Goal: Task Accomplishment & Management: Manage account settings

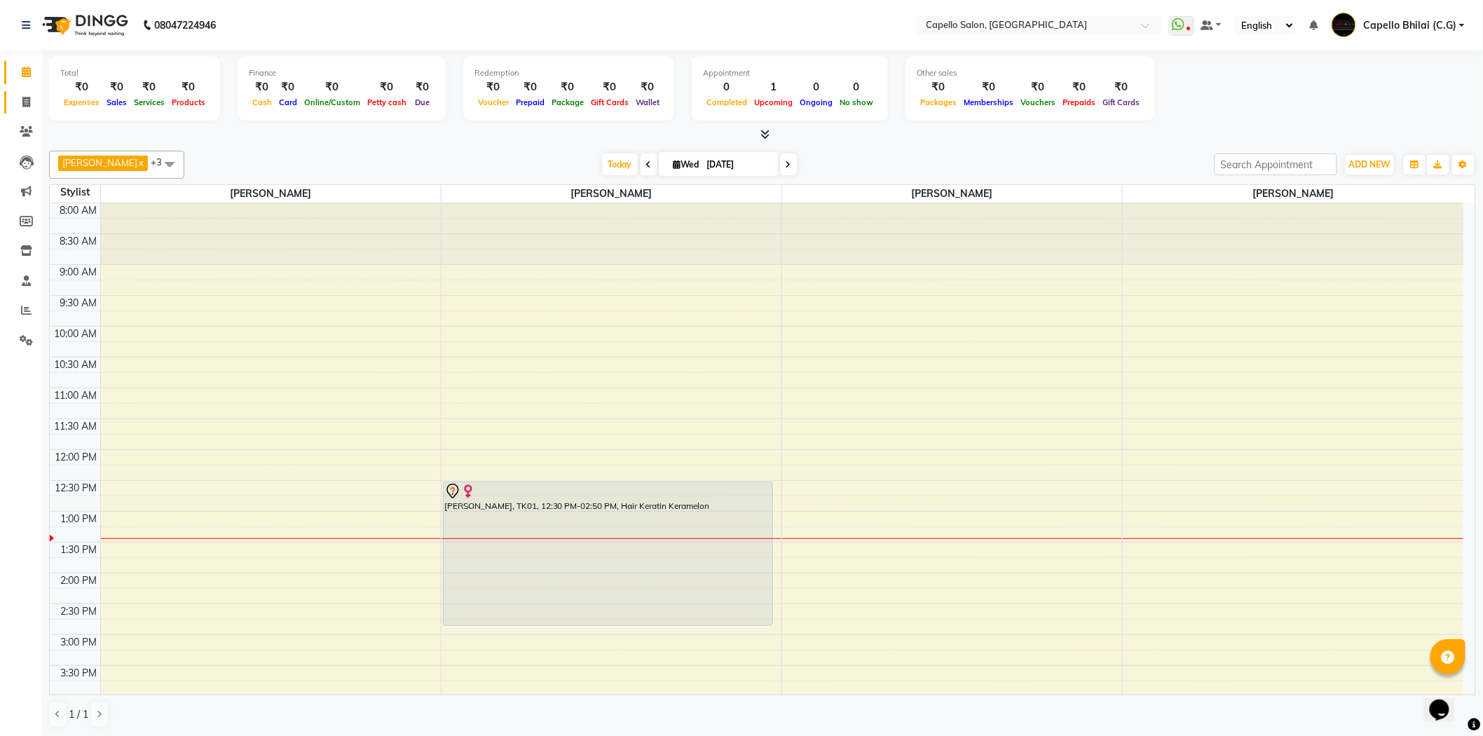
scroll to position [93, 0]
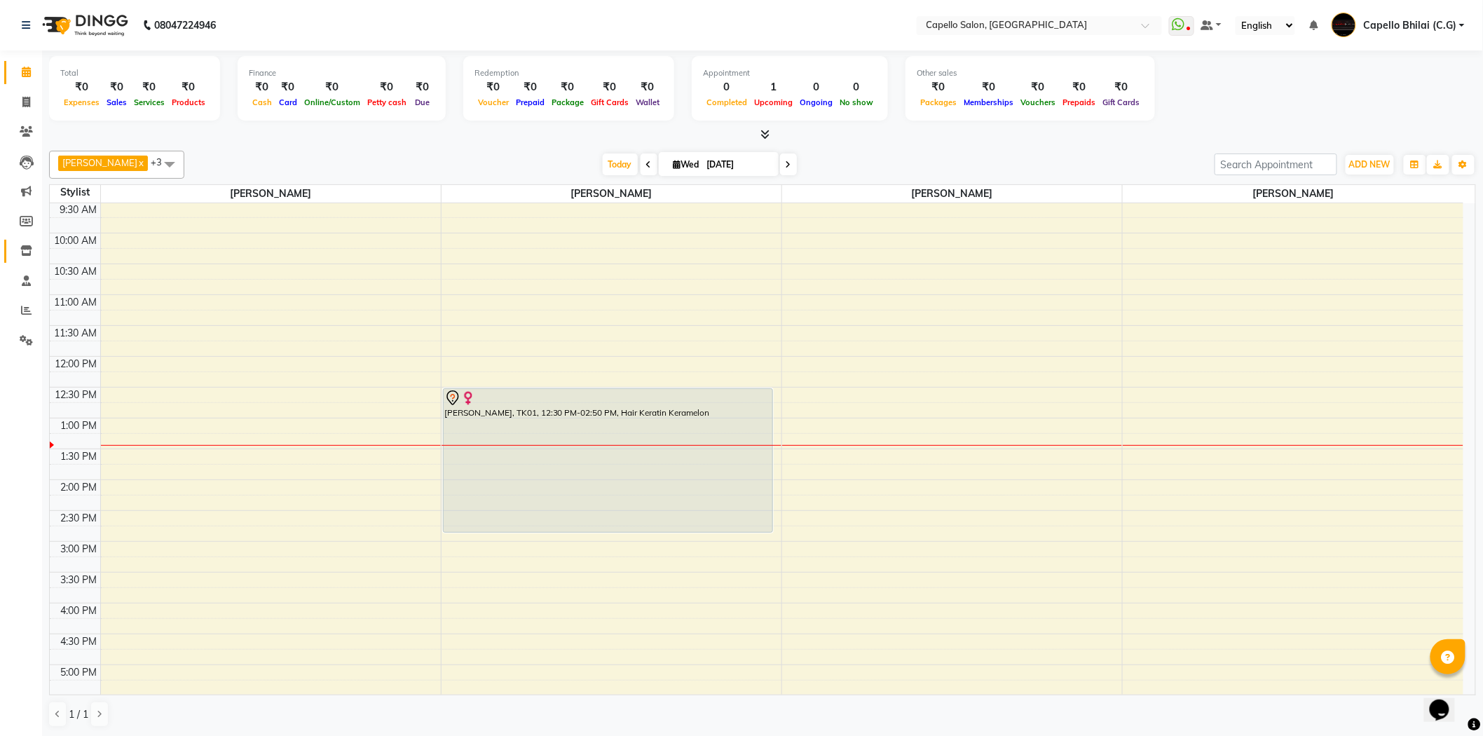
click at [22, 255] on icon at bounding box center [26, 250] width 12 height 11
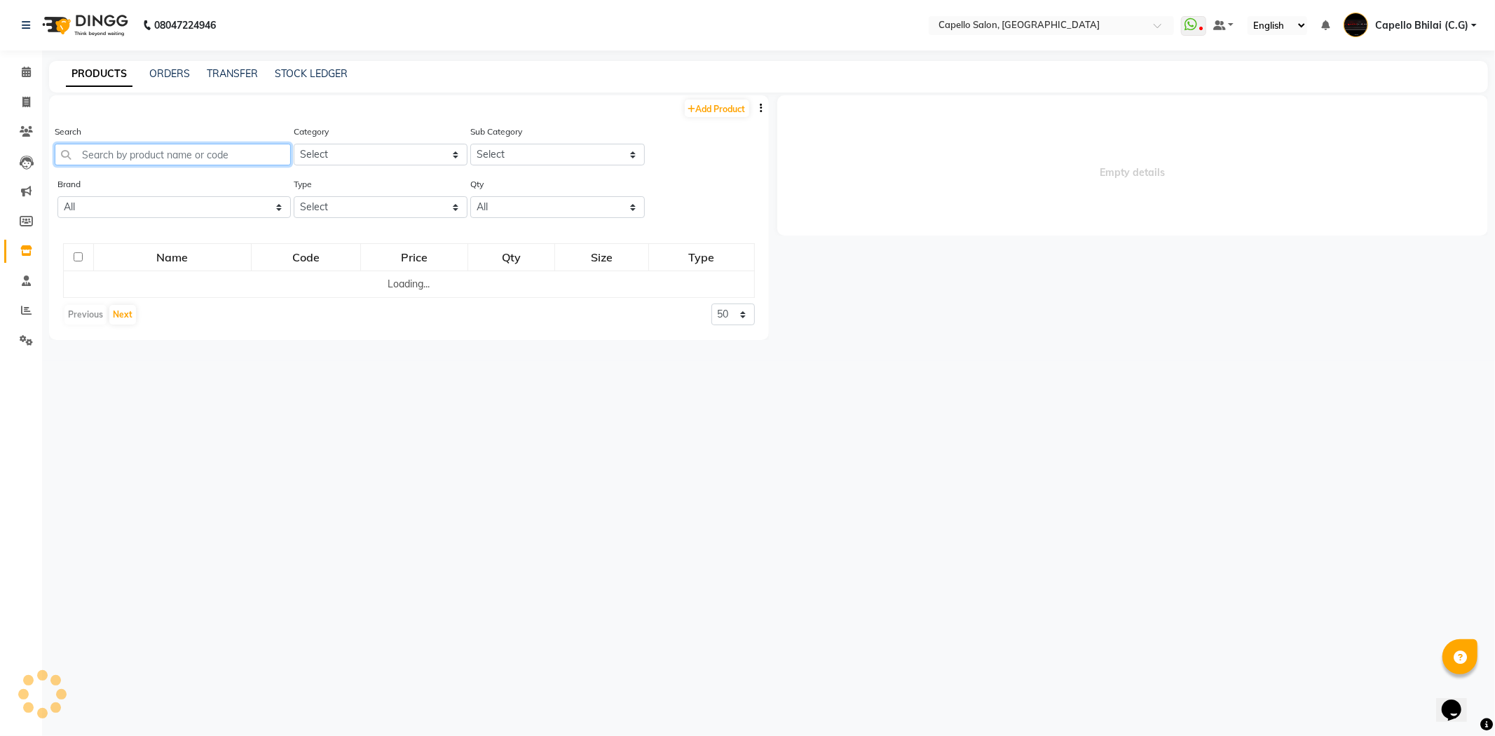
click at [163, 156] on input "text" at bounding box center [173, 155] width 236 height 22
select select
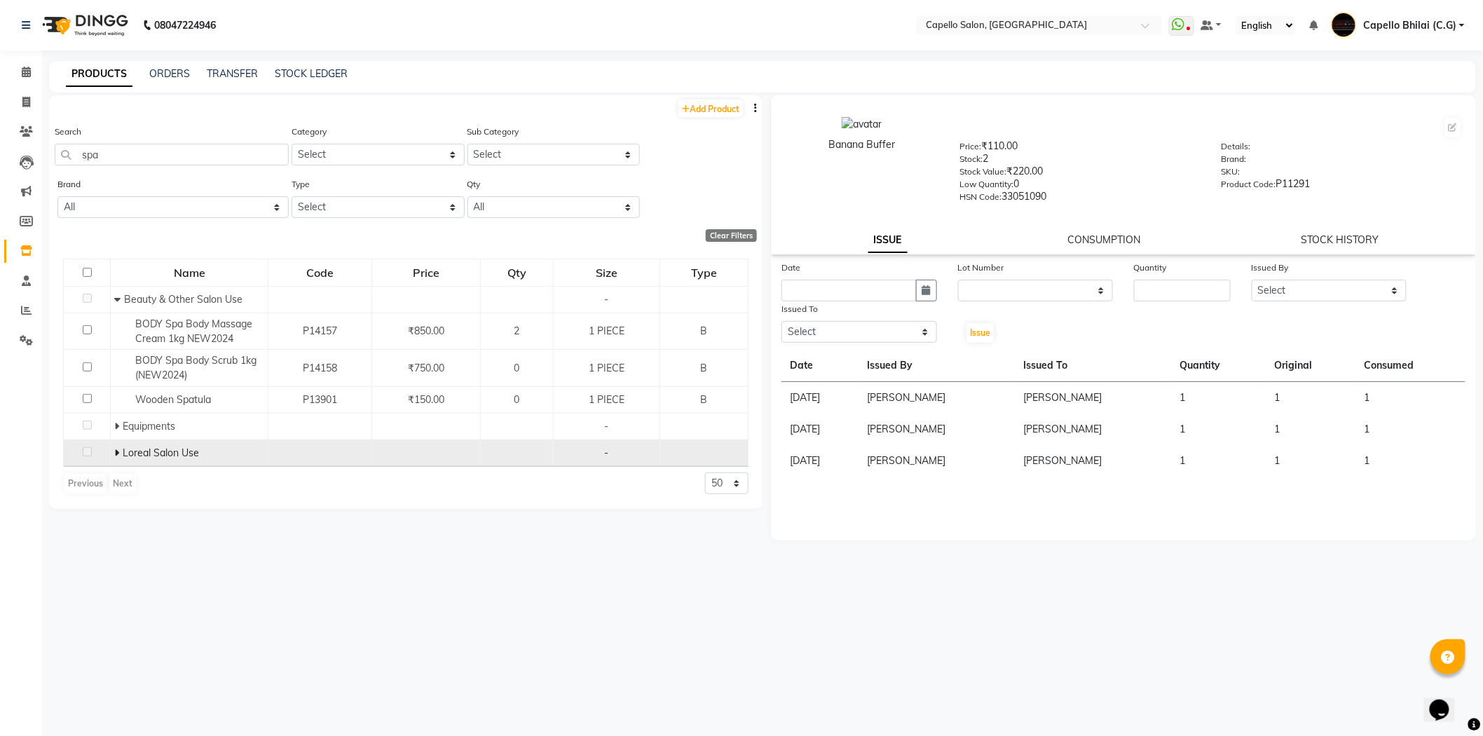
click at [121, 446] on div "Loreal Salon Use" at bounding box center [189, 453] width 150 height 15
click at [119, 448] on span at bounding box center [118, 452] width 8 height 13
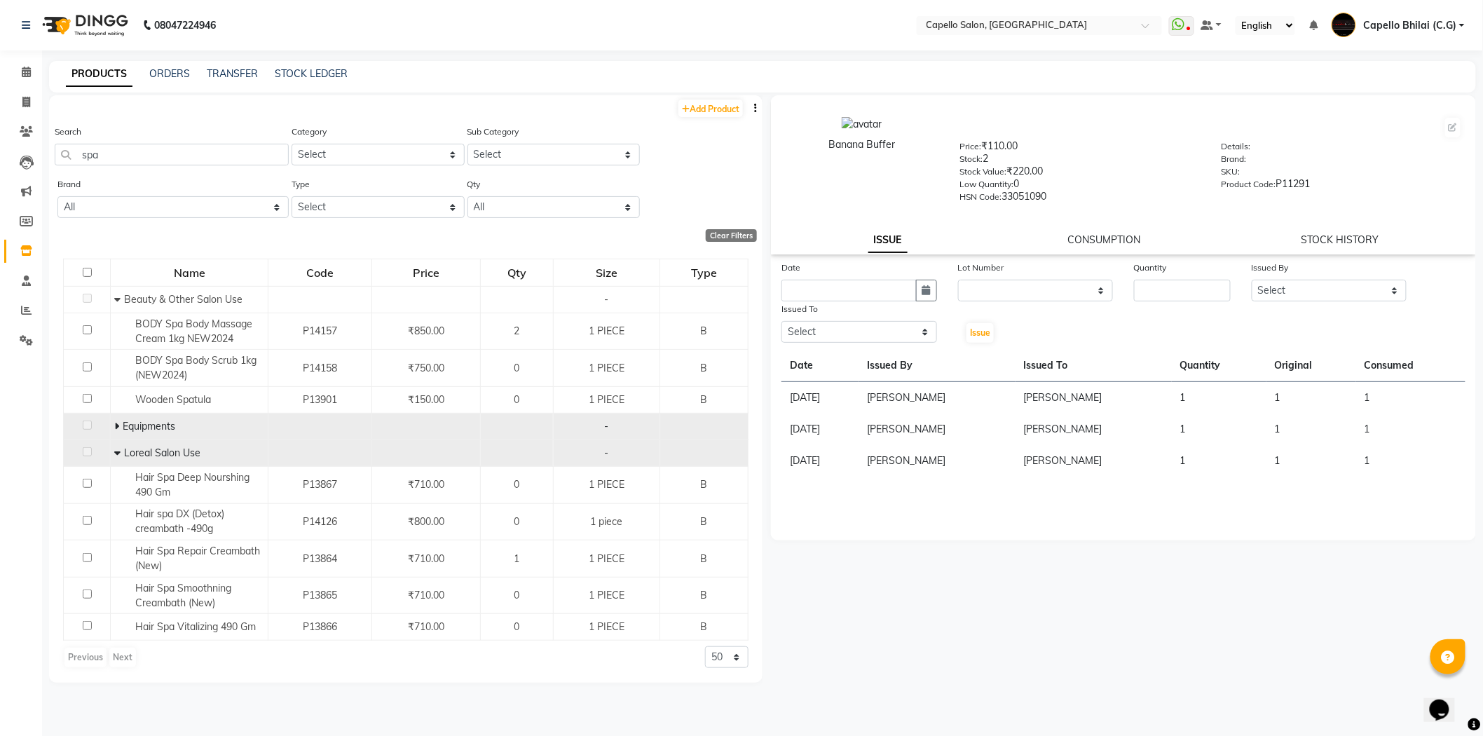
click at [115, 426] on icon at bounding box center [116, 426] width 5 height 10
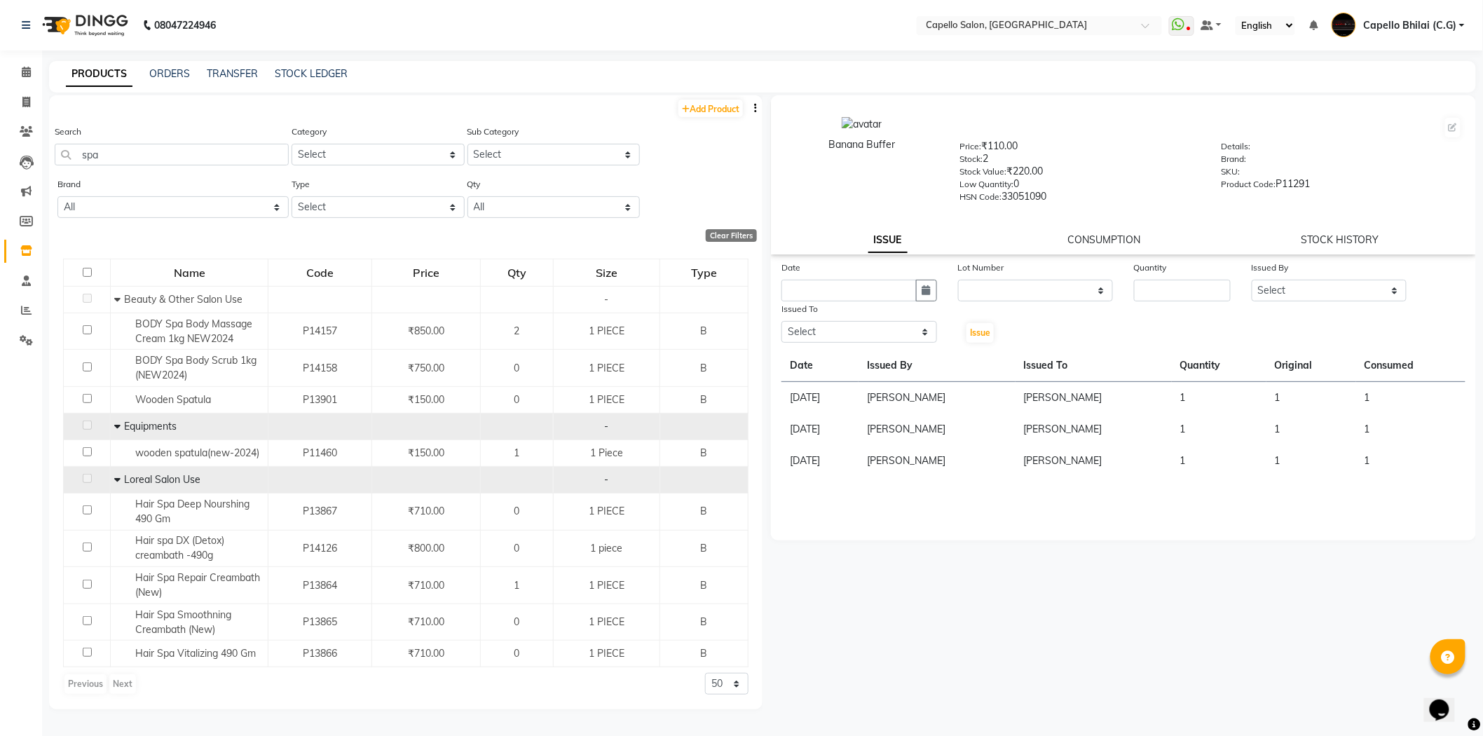
click at [115, 426] on icon at bounding box center [117, 426] width 6 height 10
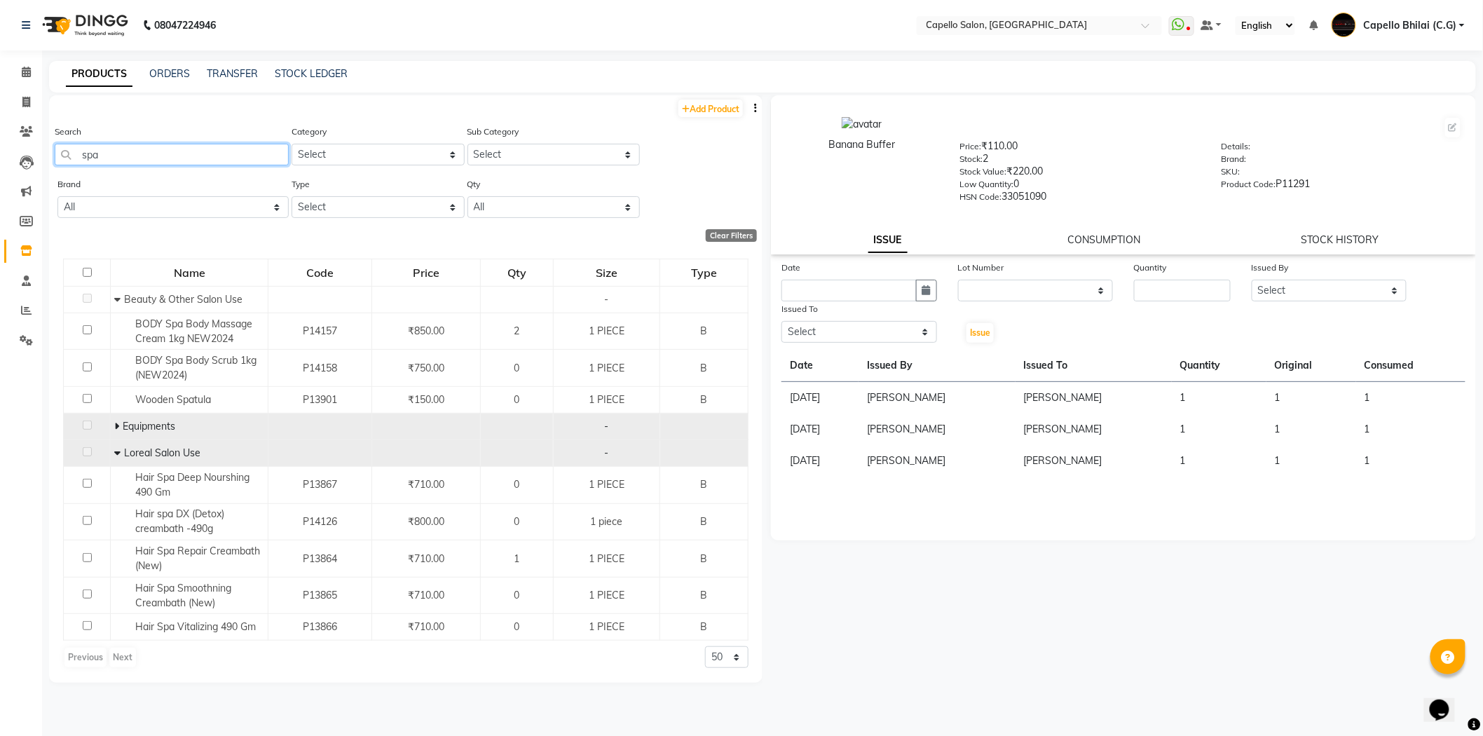
drag, startPoint x: 99, startPoint y: 157, endPoint x: 48, endPoint y: 164, distance: 51.6
click at [48, 164] on main "PRODUCTS ORDERS TRANSFER STOCK LEDGER Add Product Search spa Category Select Ke…" at bounding box center [762, 403] width 1441 height 684
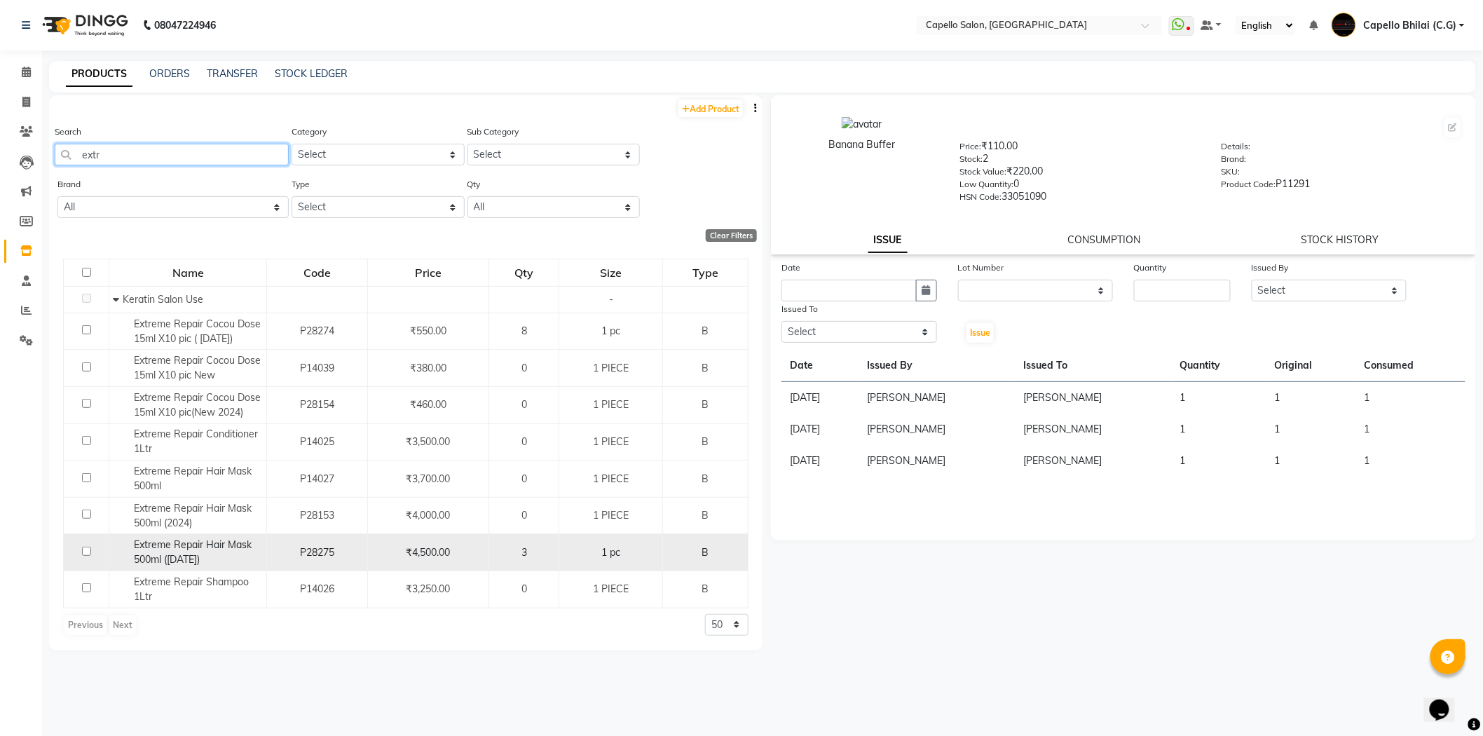
type input "extr"
click at [82, 551] on input "checkbox" at bounding box center [86, 551] width 9 height 9
checkbox input "true"
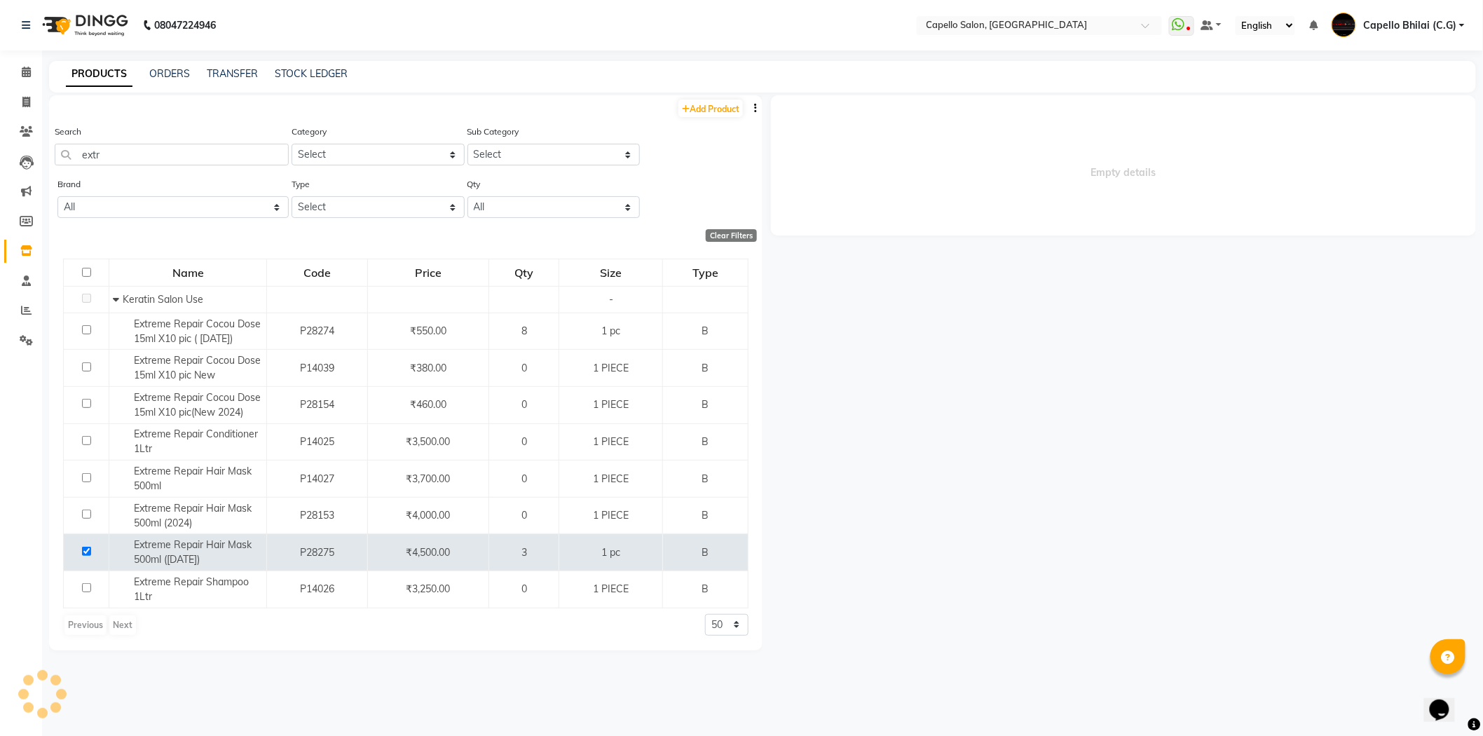
select select
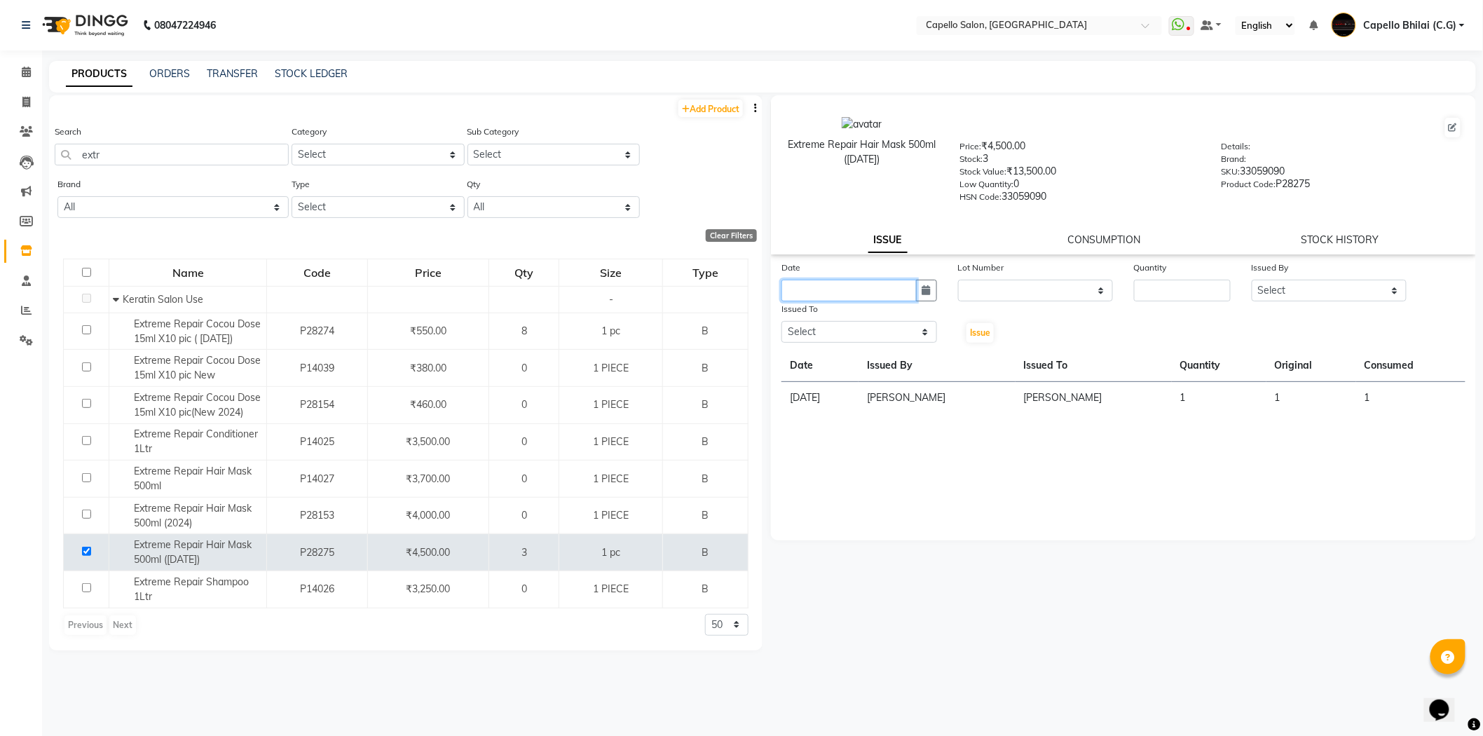
click at [865, 286] on input "text" at bounding box center [848, 291] width 135 height 22
select select "9"
select select "2025"
click at [839, 364] on div "3" at bounding box center [841, 363] width 22 height 22
type input "[DATE]"
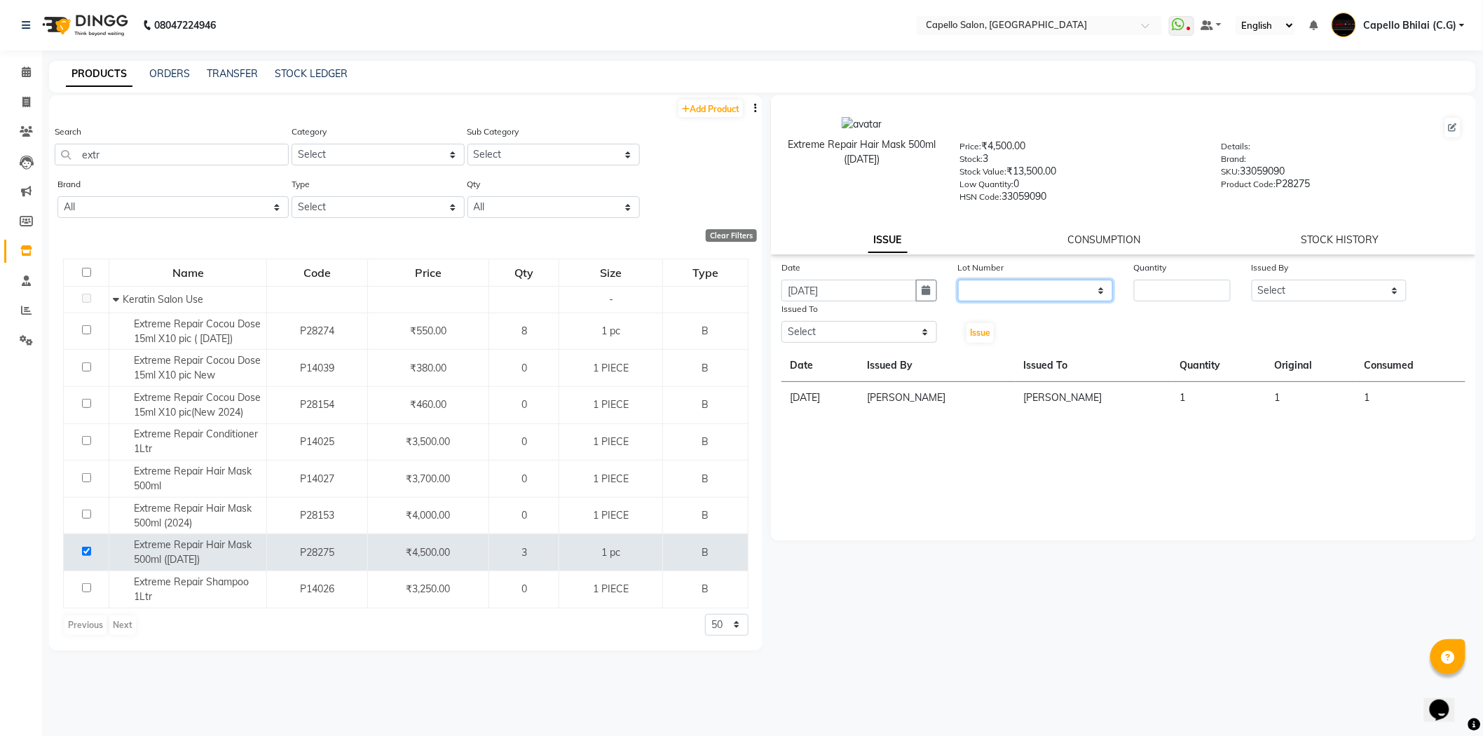
click at [1006, 287] on select "None" at bounding box center [1036, 291] width 156 height 22
select select "0: null"
click at [958, 280] on select "None" at bounding box center [1036, 291] width 156 height 22
click at [1140, 288] on input "number" at bounding box center [1182, 291] width 97 height 22
type input "1"
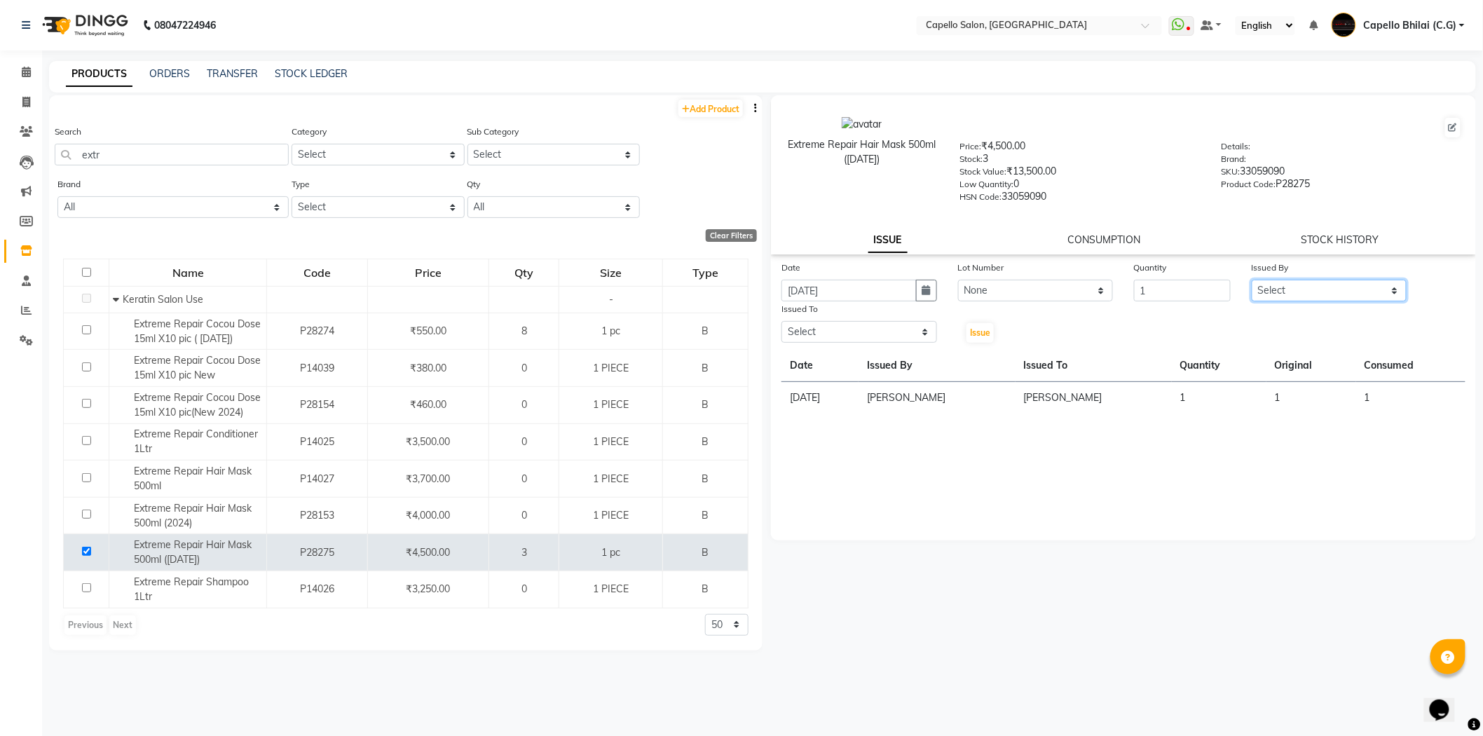
click at [1287, 285] on select "Select ADMIN Anjali Tandia Ashish Kadwe Capello Bhilai (C.G) Nazma Sheikh Nitis…" at bounding box center [1330, 291] width 156 height 22
select select "48401"
click at [1252, 280] on select "Select ADMIN Anjali Tandia Ashish Kadwe Capello Bhilai (C.G) Nazma Sheikh Nitis…" at bounding box center [1330, 291] width 156 height 22
click at [844, 338] on select "Select ADMIN Anjali Tandia Ashish Kadwe Capello Bhilai (C.G) Nazma Sheikh Nitis…" at bounding box center [859, 332] width 156 height 22
select select "48401"
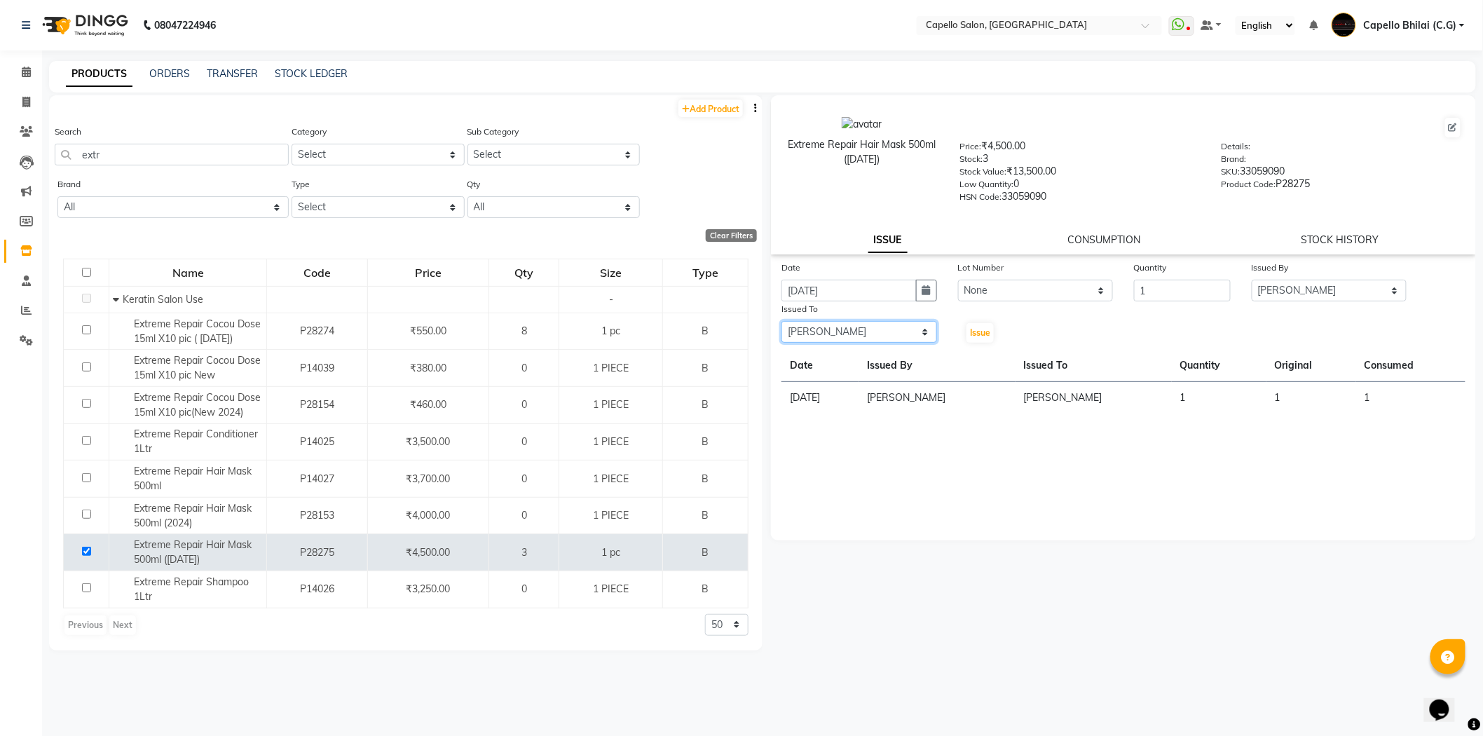
click at [781, 322] on select "Select ADMIN Anjali Tandia Ashish Kadwe Capello Bhilai (C.G) Nazma Sheikh Nitis…" at bounding box center [859, 332] width 156 height 22
click at [974, 325] on button "Issue" at bounding box center [979, 333] width 27 height 20
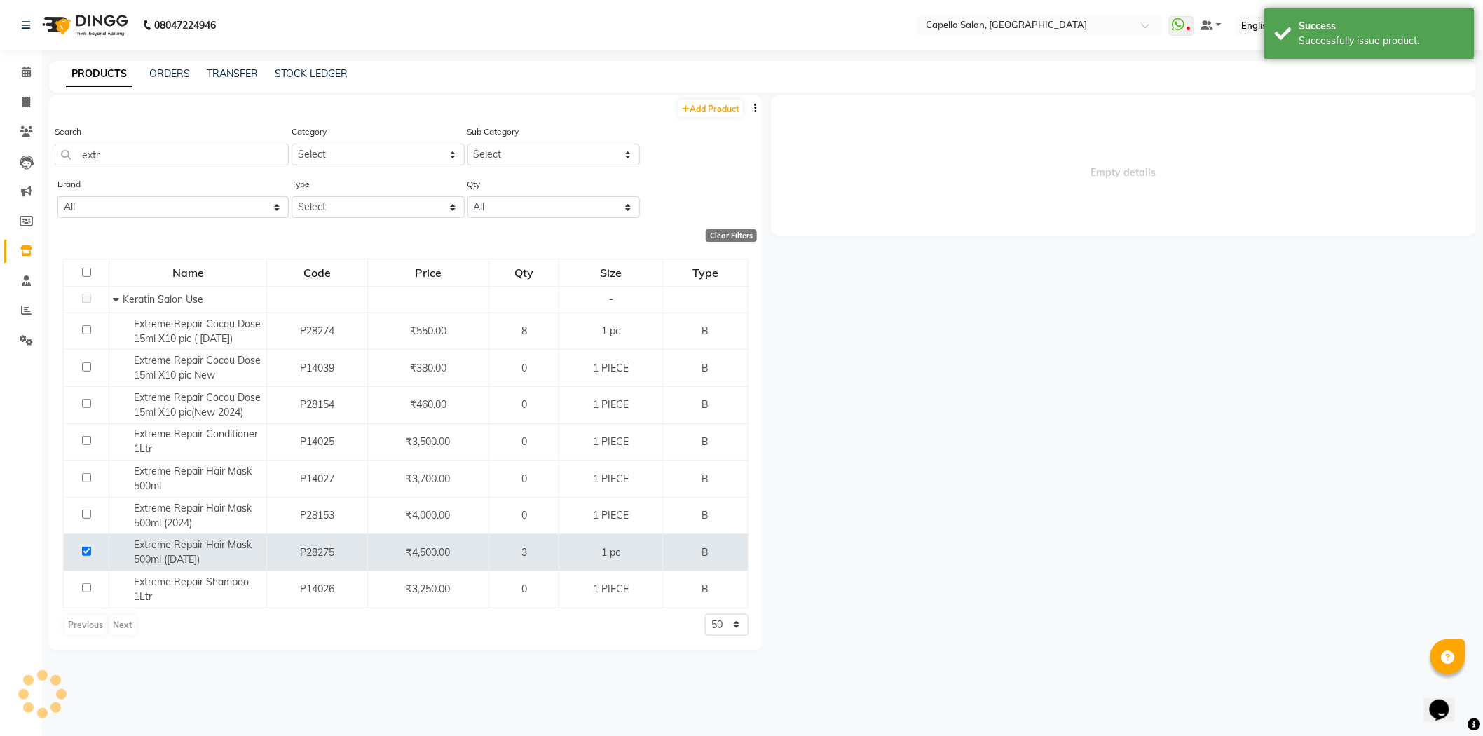
select select
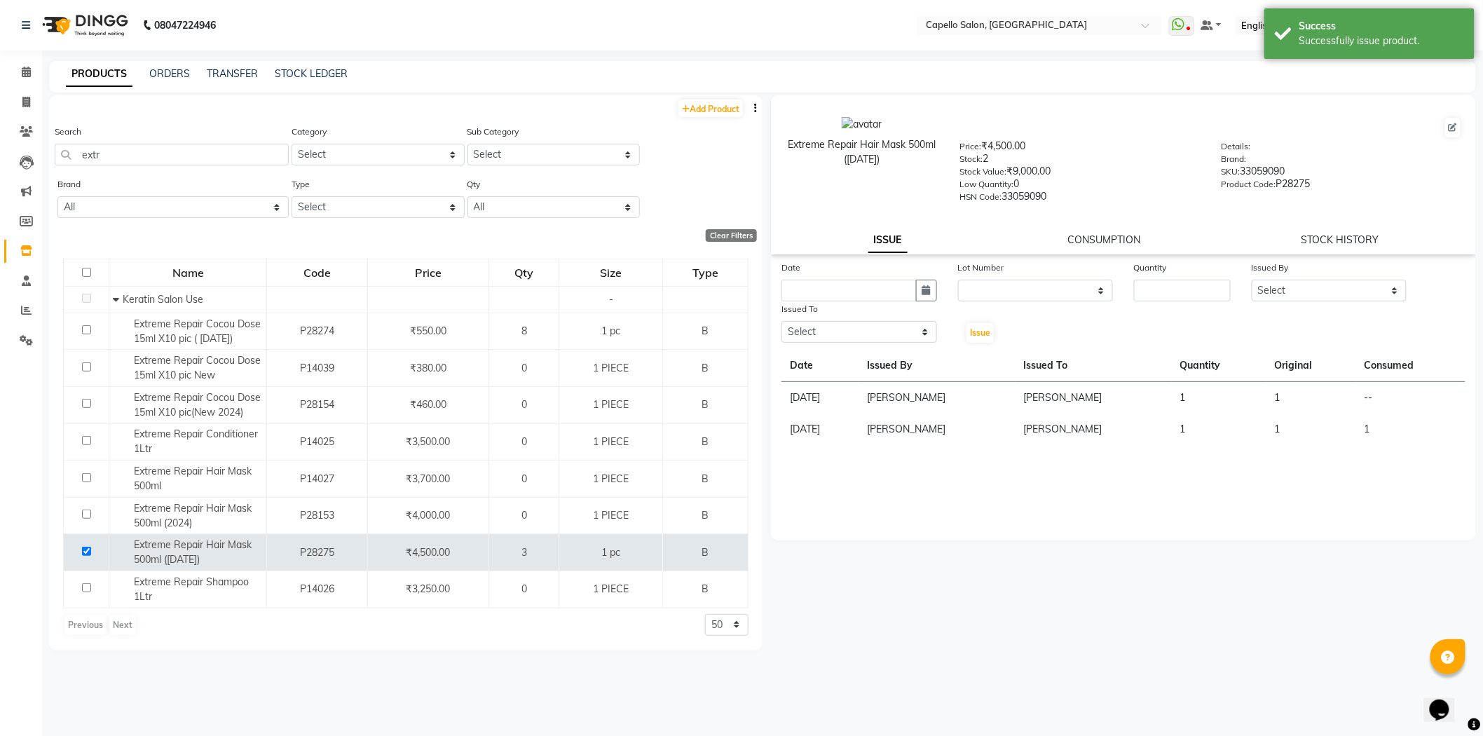
click at [1090, 240] on link "CONSUMPTION" at bounding box center [1104, 239] width 73 height 13
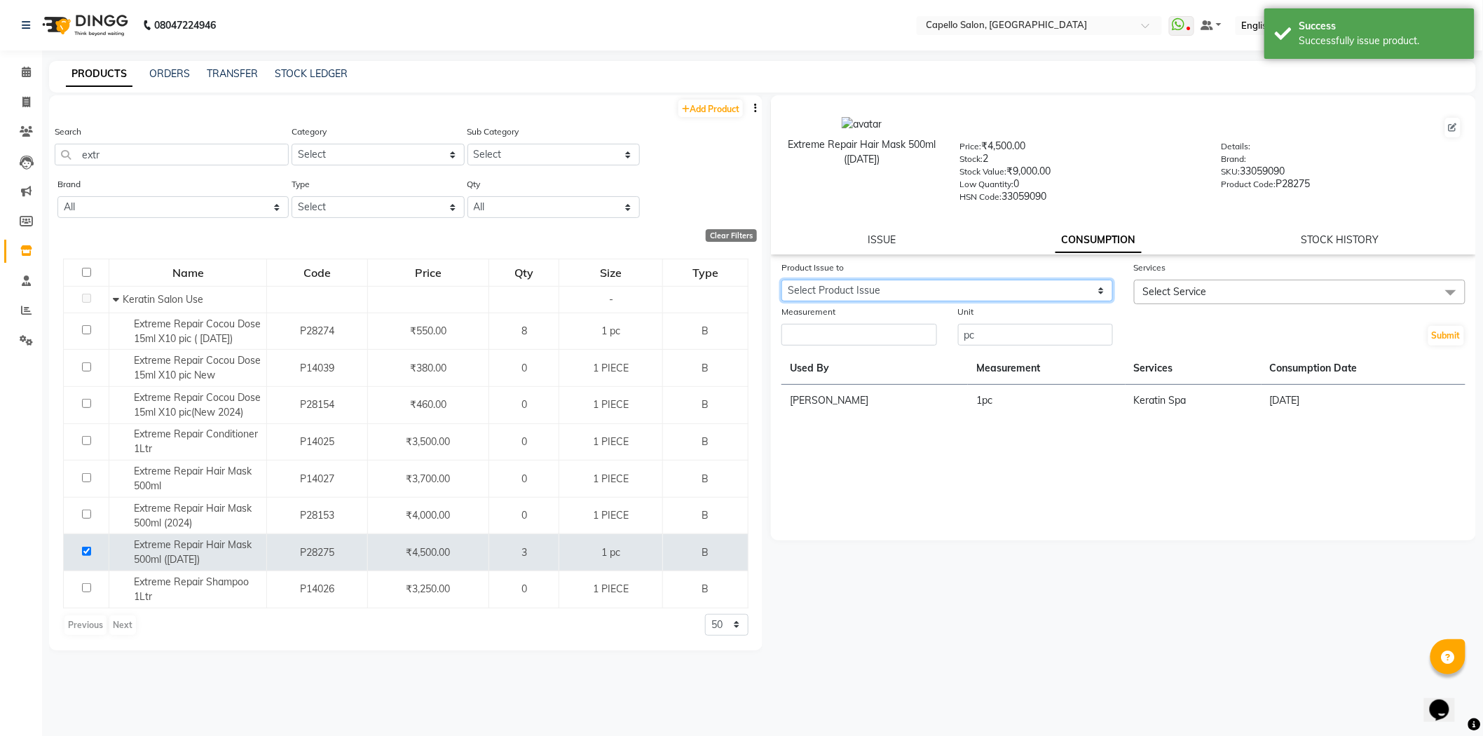
drag, startPoint x: 947, startPoint y: 280, endPoint x: 935, endPoint y: 301, distance: 24.5
click at [947, 280] on select "Select Product Issue 2025-09-03, Issued to: Pragya Jaiswal, Balance: 1" at bounding box center [946, 291] width 331 height 22
select select "1201768"
click at [781, 280] on select "Select Product Issue 2025-09-03, Issued to: Pragya Jaiswal, Balance: 1" at bounding box center [946, 291] width 331 height 22
click at [868, 339] on input "number" at bounding box center [859, 335] width 156 height 22
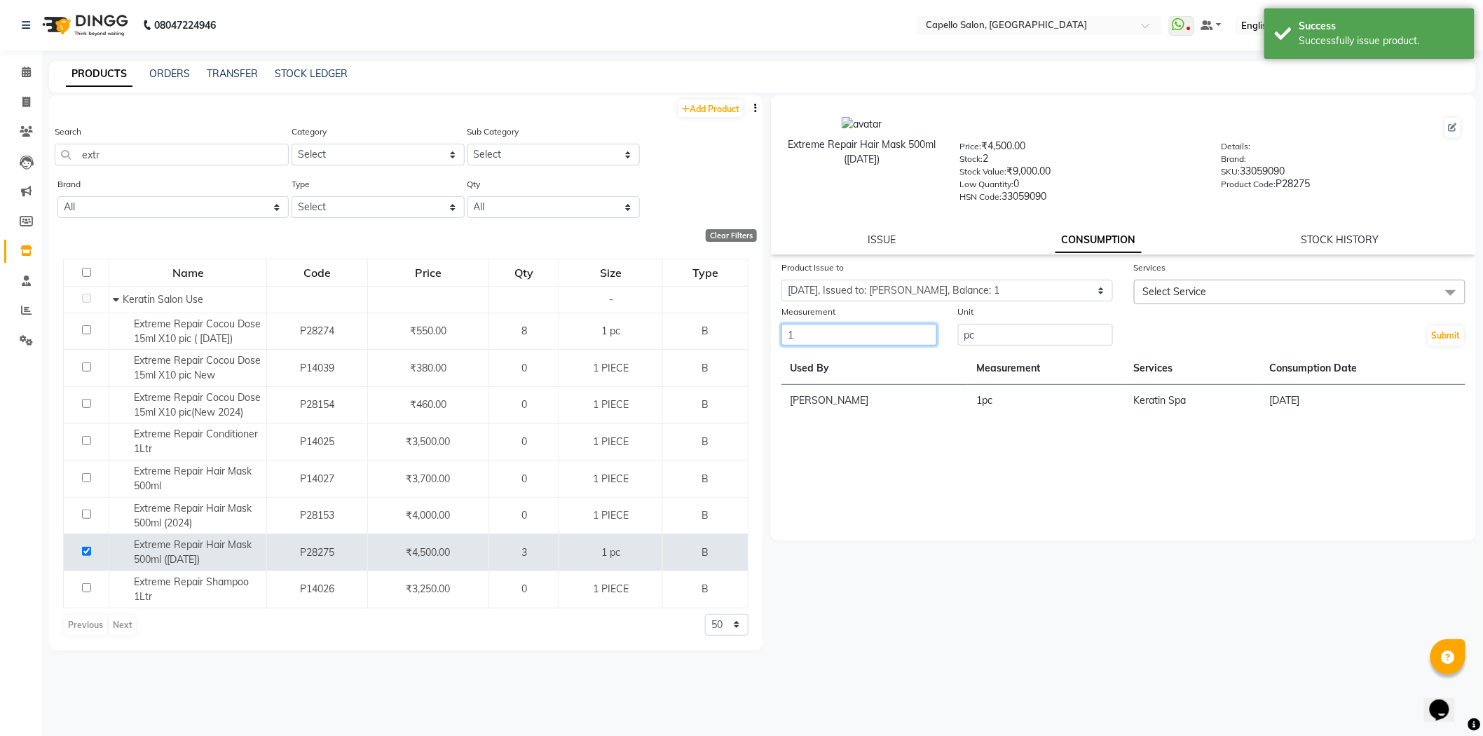
type input "1"
click at [1220, 288] on span "Select Service" at bounding box center [1299, 292] width 331 height 25
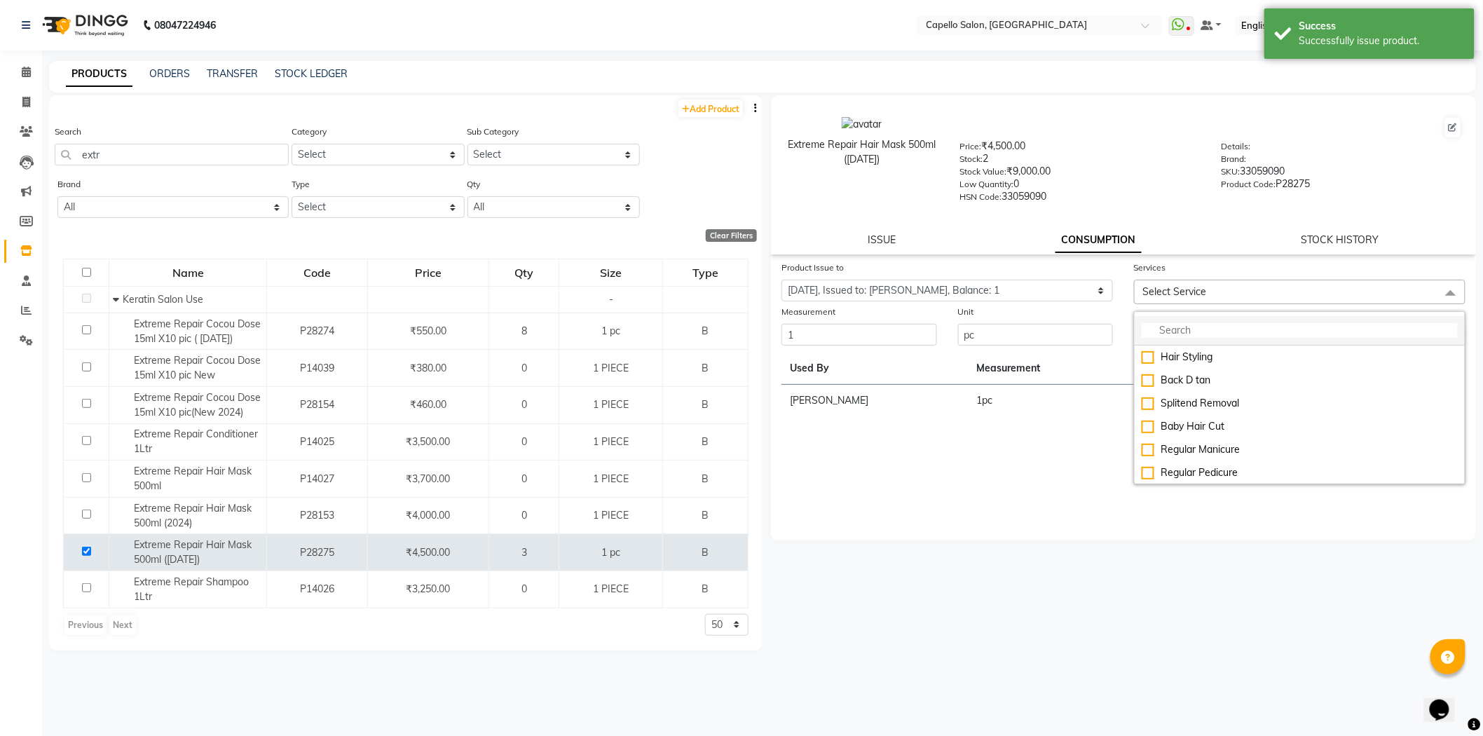
click at [1179, 327] on input "multiselect-search" at bounding box center [1300, 330] width 316 height 15
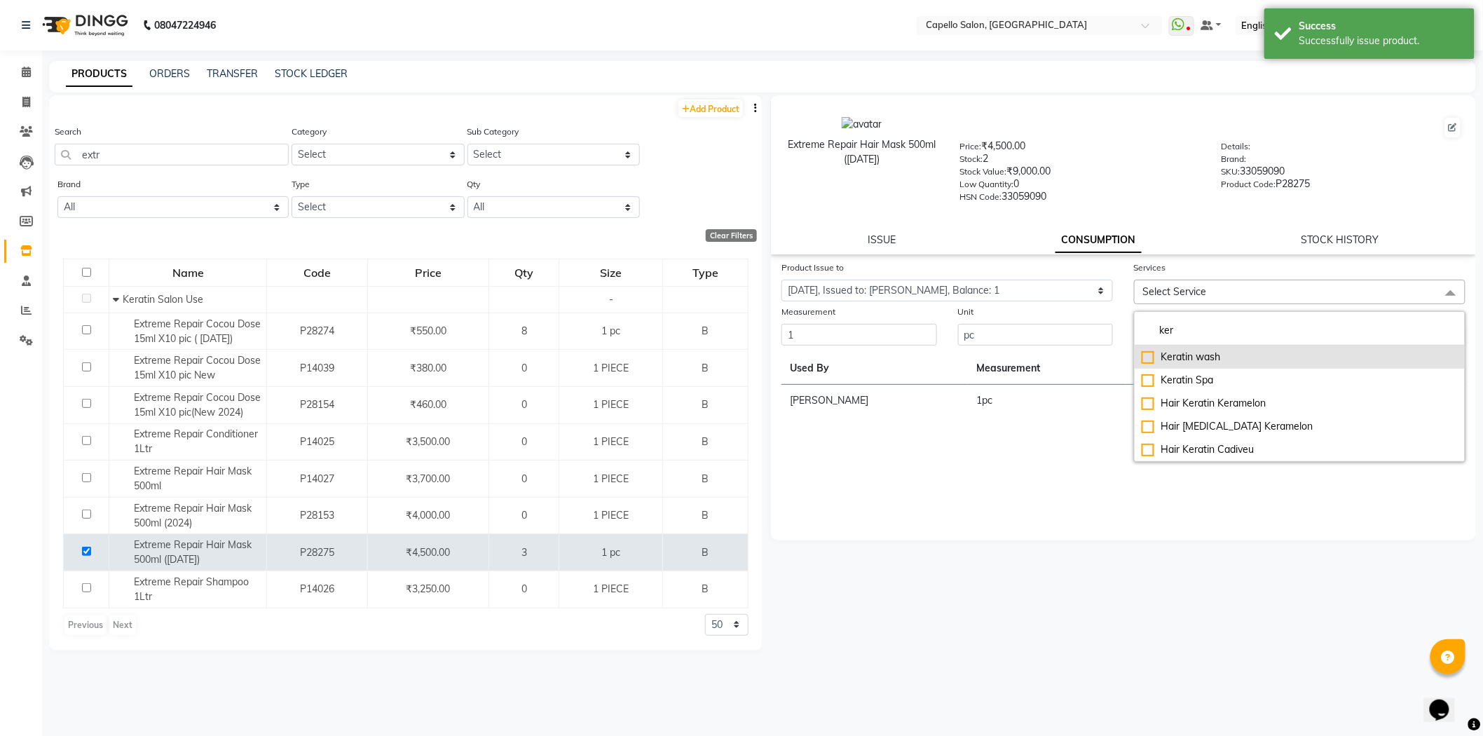
type input "ker"
click at [1206, 368] on li "Keratin wash" at bounding box center [1300, 356] width 330 height 23
checkbox input "true"
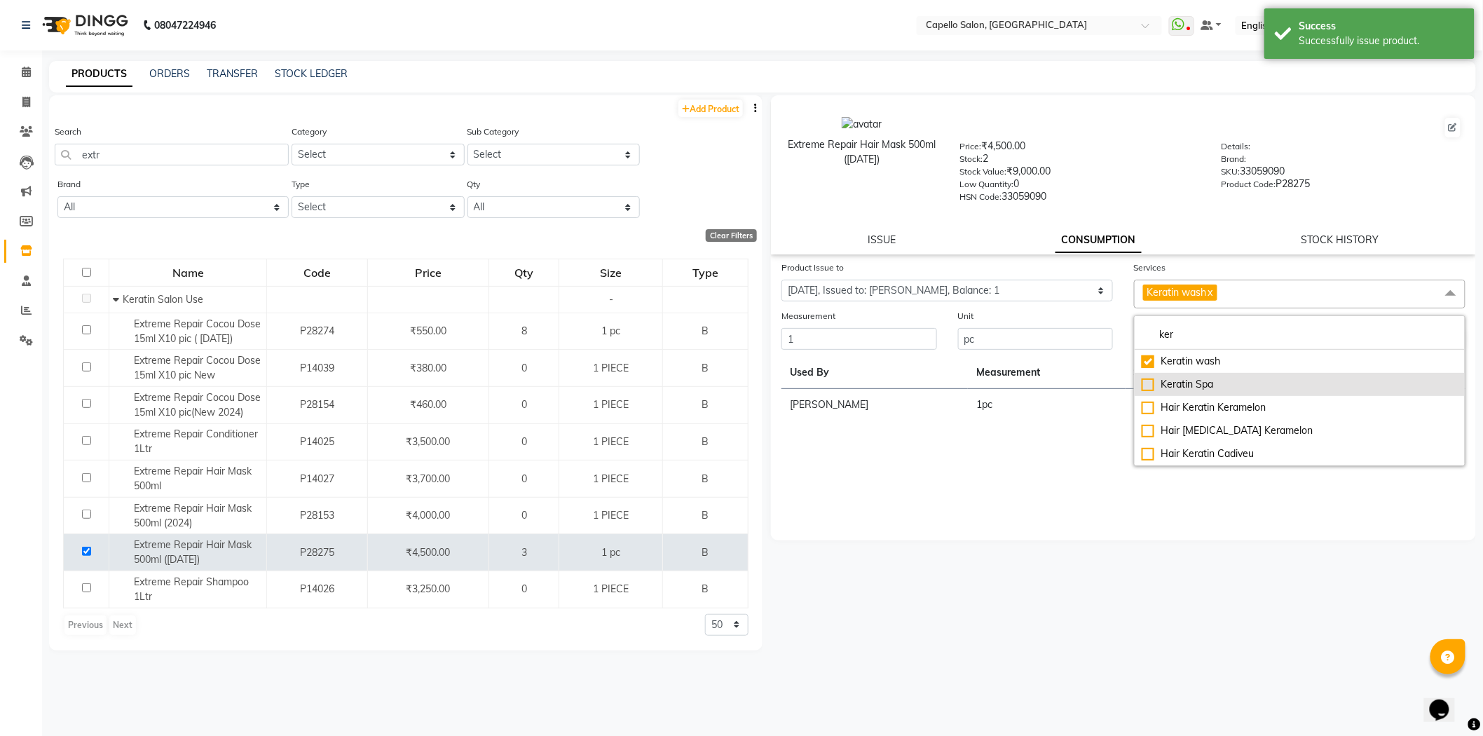
click at [1196, 381] on div "Keratin Spa" at bounding box center [1300, 384] width 316 height 15
checkbox input "true"
click at [1213, 293] on link "x" at bounding box center [1210, 292] width 6 height 13
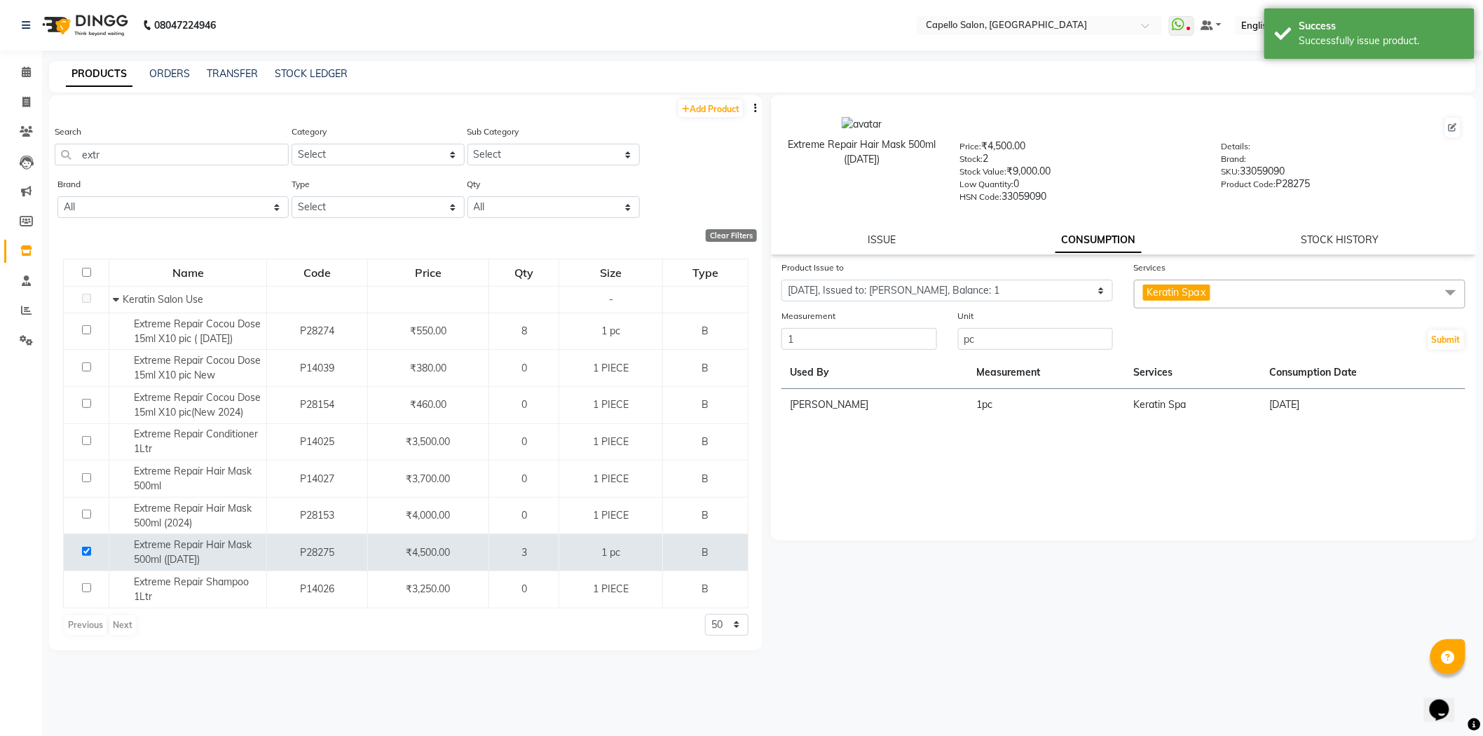
click at [1203, 243] on div "ISSUE CONSUMPTION STOCK HISTORY" at bounding box center [1123, 240] width 671 height 15
click at [1444, 334] on button "Submit" at bounding box center [1446, 340] width 36 height 20
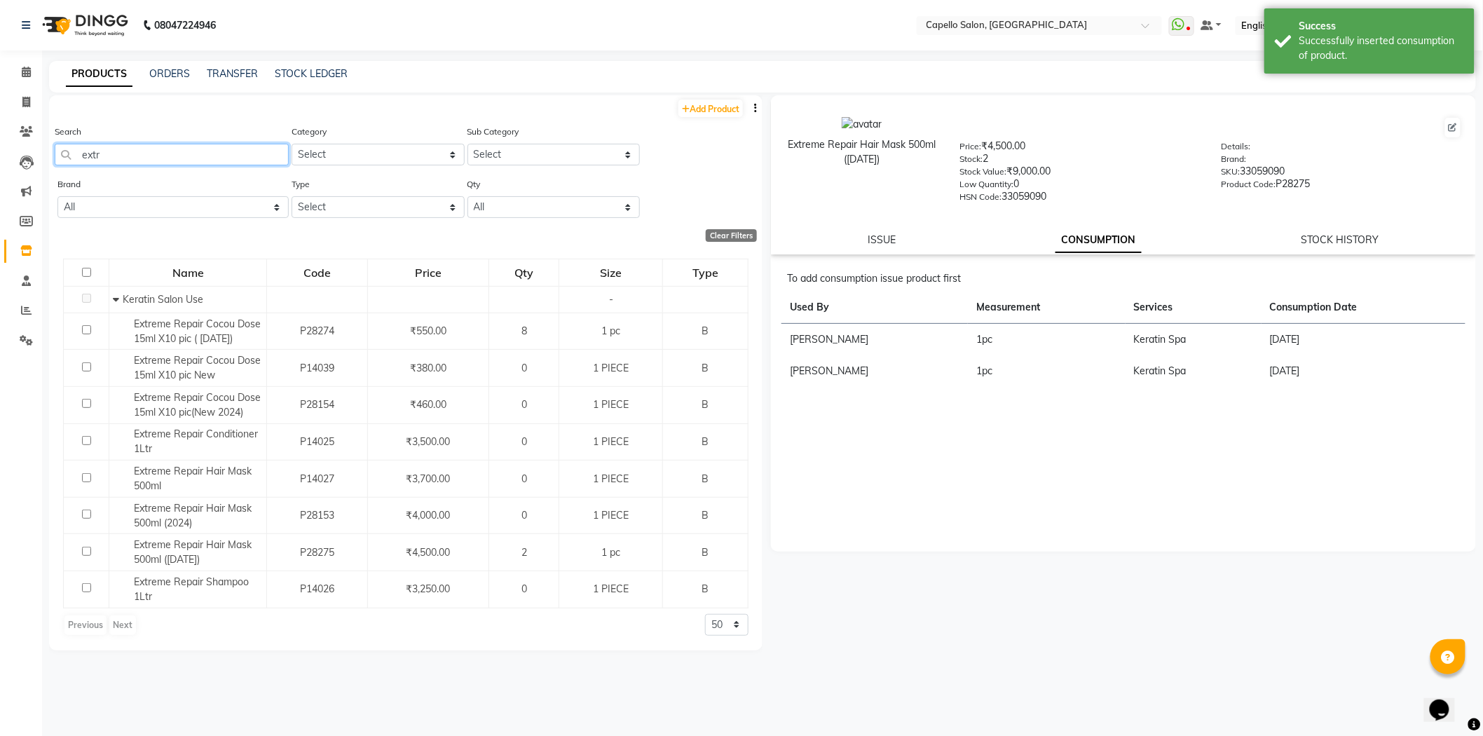
drag, startPoint x: 182, startPoint y: 147, endPoint x: 57, endPoint y: 167, distance: 126.3
click at [57, 167] on div "Search extr" at bounding box center [172, 150] width 234 height 53
type input "s"
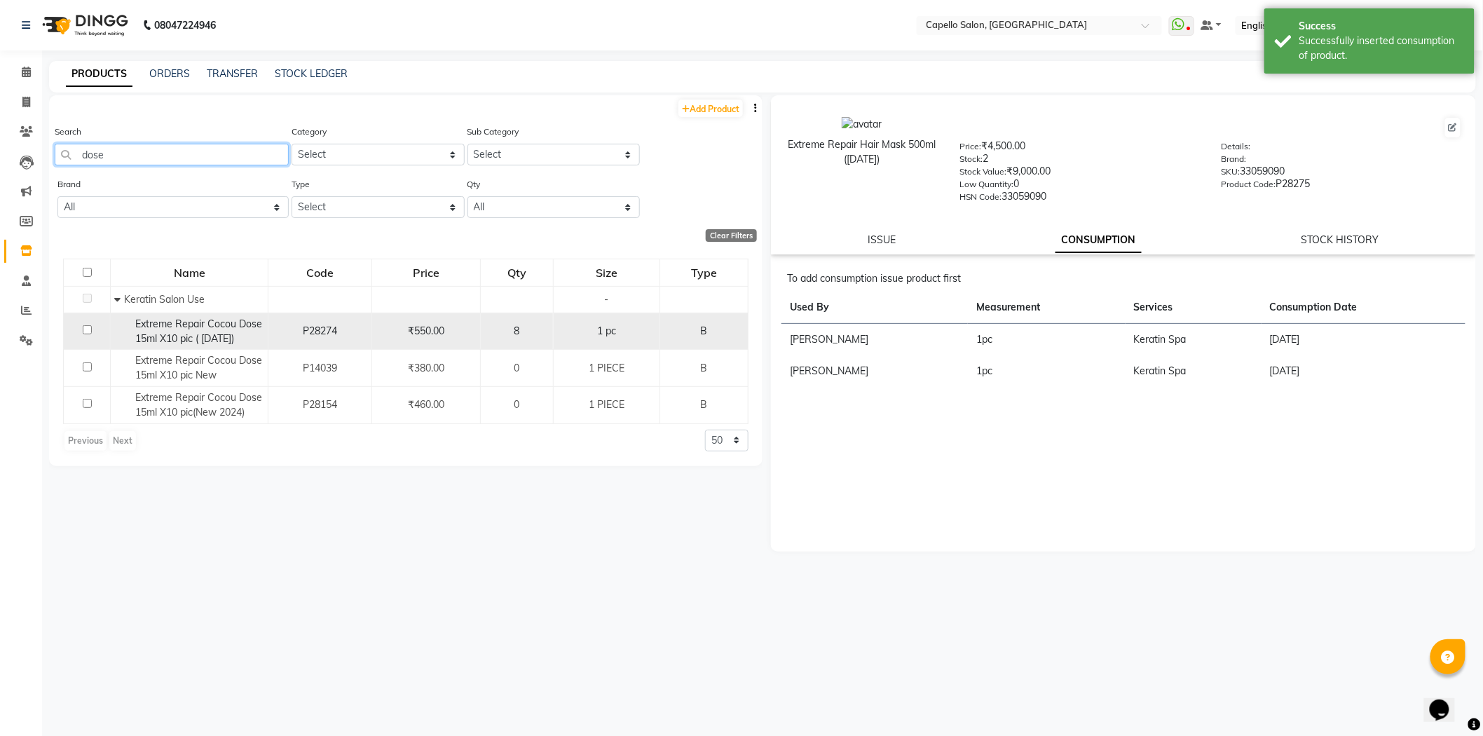
type input "dose"
click at [88, 331] on input "checkbox" at bounding box center [87, 329] width 9 height 9
checkbox input "true"
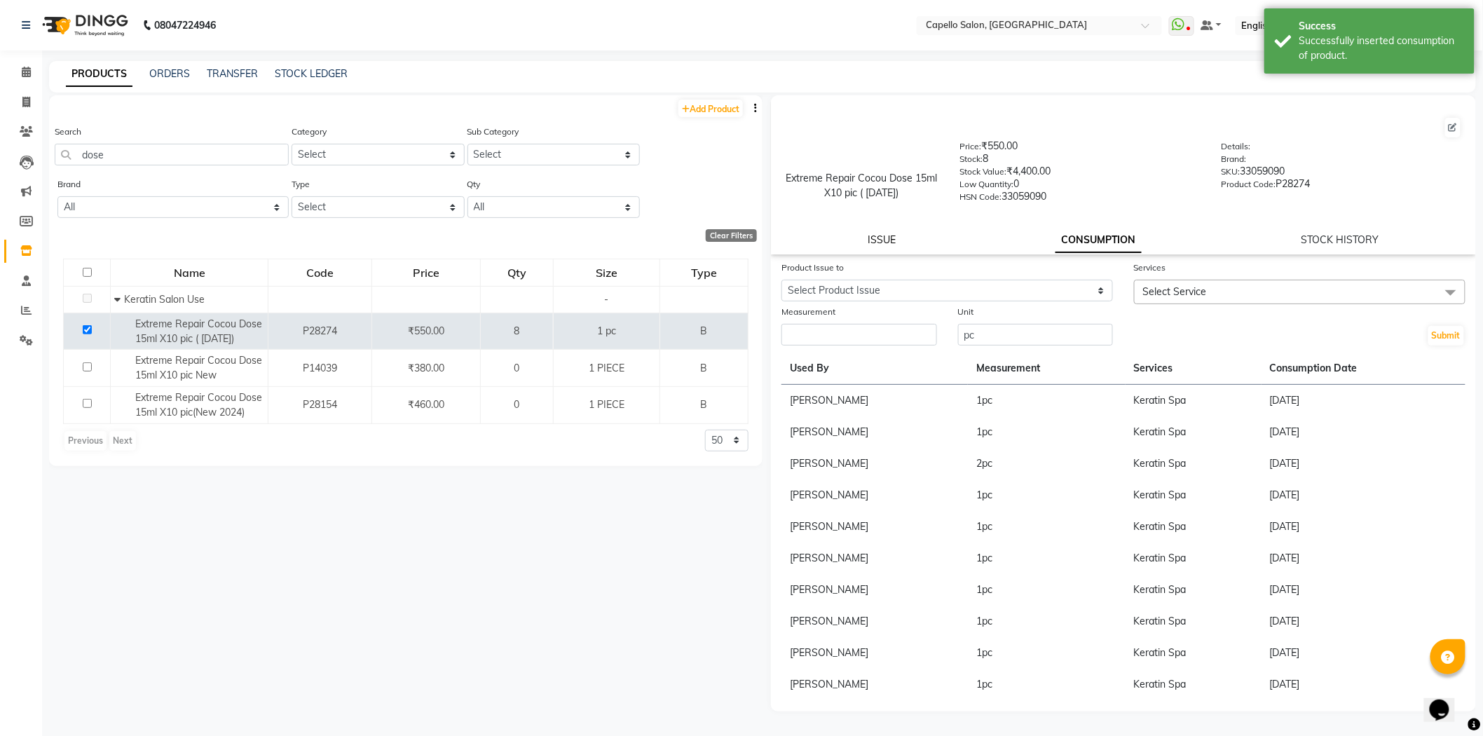
click at [888, 239] on link "ISSUE" at bounding box center [882, 239] width 28 height 13
select select
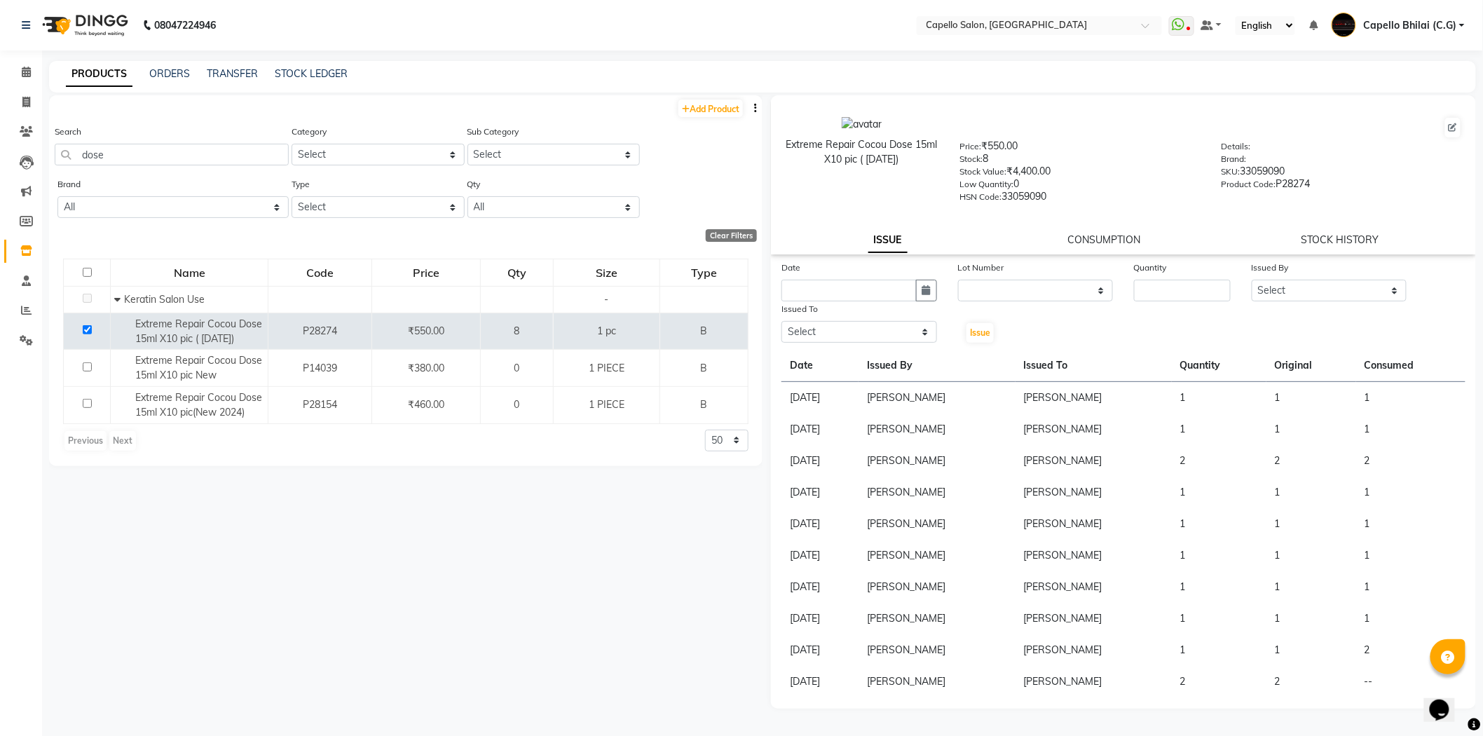
drag, startPoint x: 888, startPoint y: 239, endPoint x: 882, endPoint y: 282, distance: 43.2
click at [886, 257] on div "Extreme Repair Cocou Dose 15ml X10 pic ( Dec 2024) Price: ₹550.00 Stock: 8 Stoc…" at bounding box center [1123, 401] width 705 height 613
click at [876, 294] on input "text" at bounding box center [848, 291] width 135 height 22
select select "9"
select select "2025"
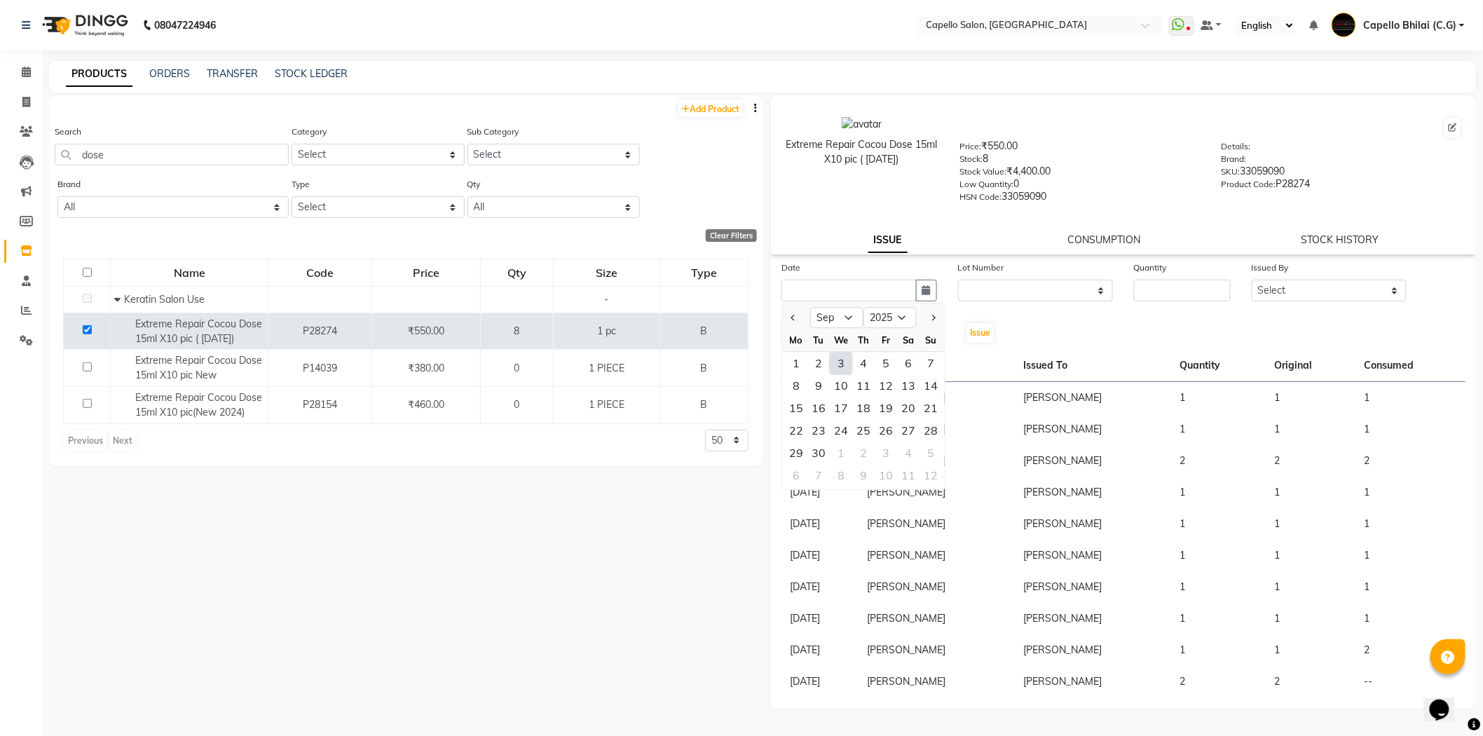
click at [837, 359] on div "3" at bounding box center [841, 363] width 22 height 22
type input "[DATE]"
click at [1006, 292] on select "None" at bounding box center [1036, 291] width 156 height 22
select select "0: null"
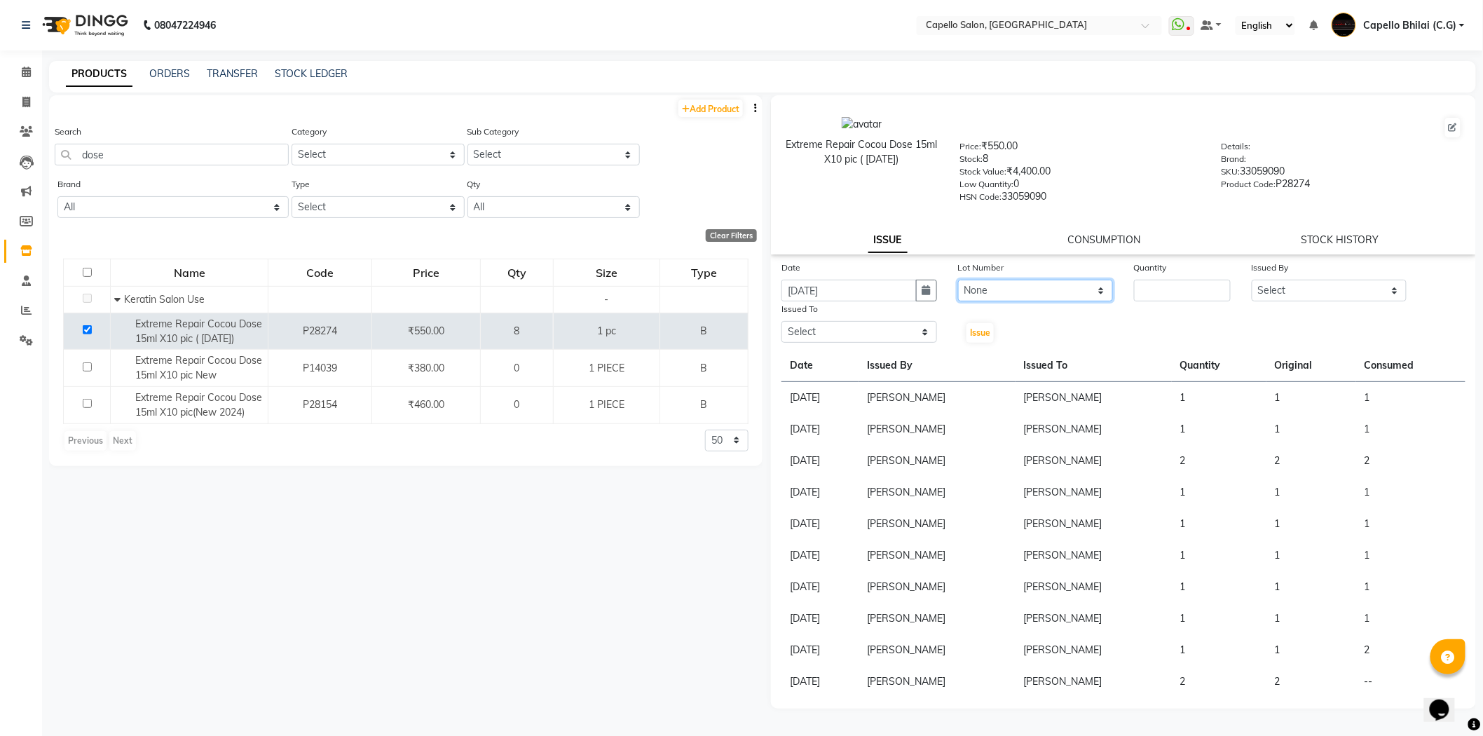
click at [958, 280] on select "None" at bounding box center [1036, 291] width 156 height 22
click at [1186, 280] on input "number" at bounding box center [1182, 291] width 97 height 22
type input "2"
drag, startPoint x: 1276, startPoint y: 289, endPoint x: 1276, endPoint y: 297, distance: 7.7
click at [1276, 289] on select "Select ADMIN Anjali Tandia Ashish Kadwe Capello Bhilai (C.G) Nazma Sheikh Nitis…" at bounding box center [1330, 291] width 156 height 22
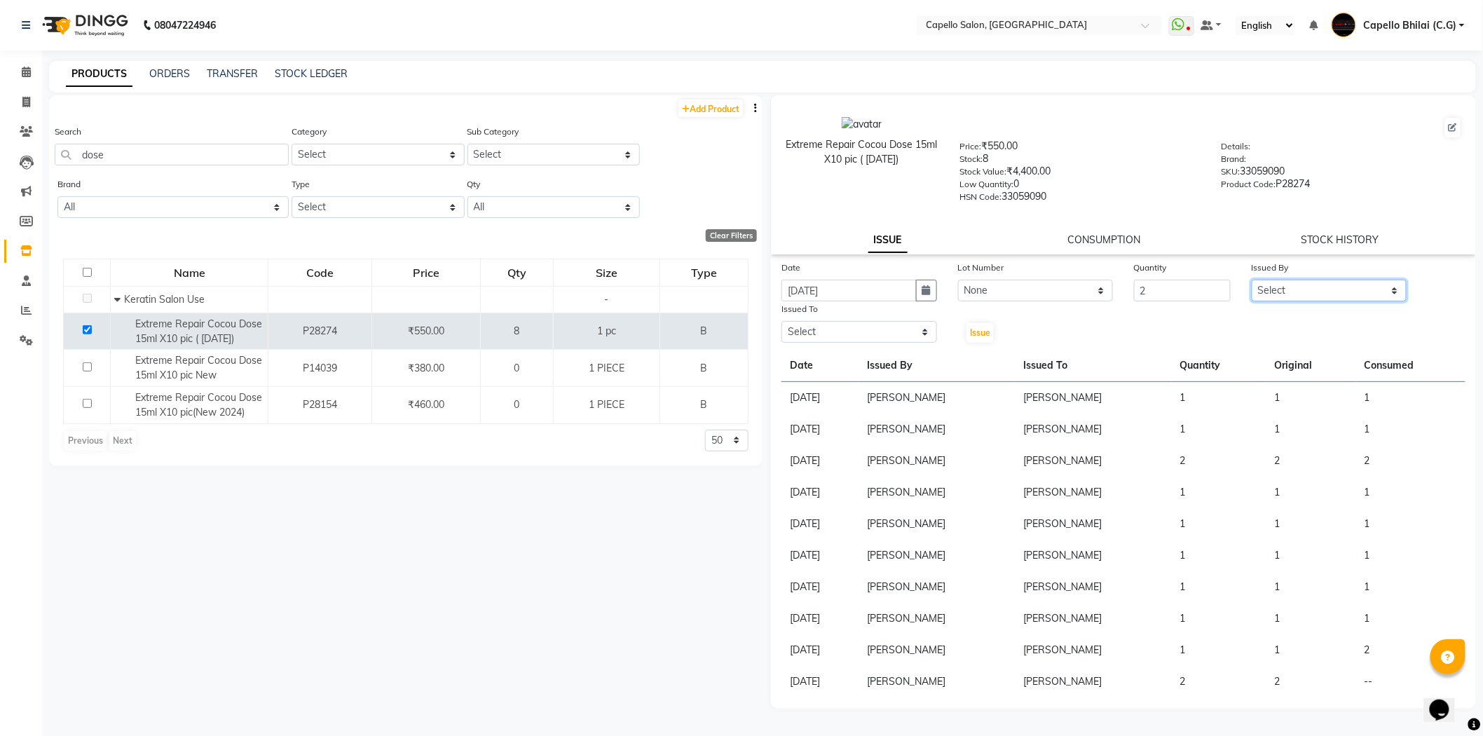
select select "48401"
click at [1252, 280] on select "Select ADMIN Anjali Tandia Ashish Kadwe Capello Bhilai (C.G) Nazma Sheikh Nitis…" at bounding box center [1330, 291] width 156 height 22
click at [835, 330] on select "Select ADMIN Anjali Tandia Ashish Kadwe Capello Bhilai (C.G) Nazma Sheikh Nitis…" at bounding box center [859, 332] width 156 height 22
select select "48401"
click at [781, 322] on select "Select ADMIN Anjali Tandia Ashish Kadwe Capello Bhilai (C.G) Nazma Sheikh Nitis…" at bounding box center [859, 332] width 156 height 22
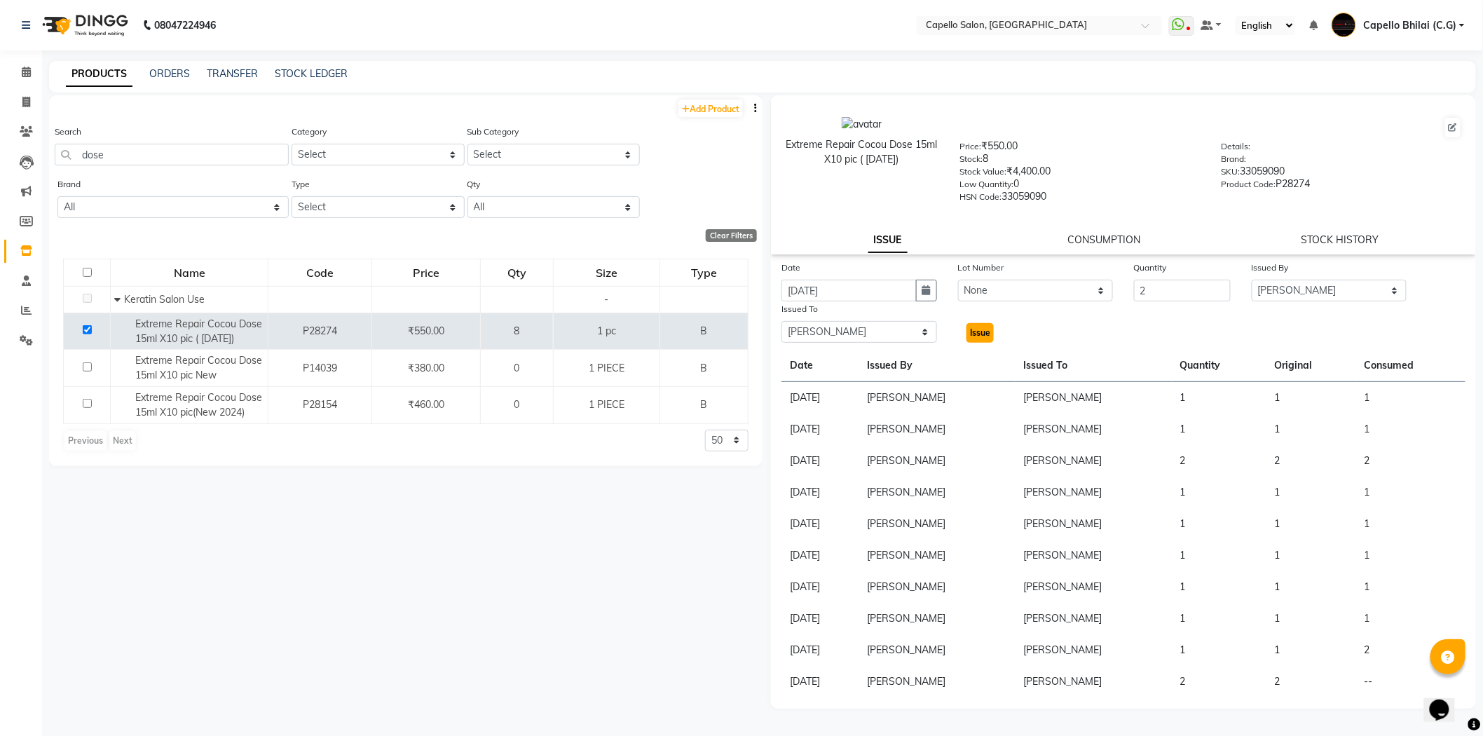
click at [975, 329] on span "Issue" at bounding box center [980, 332] width 20 height 11
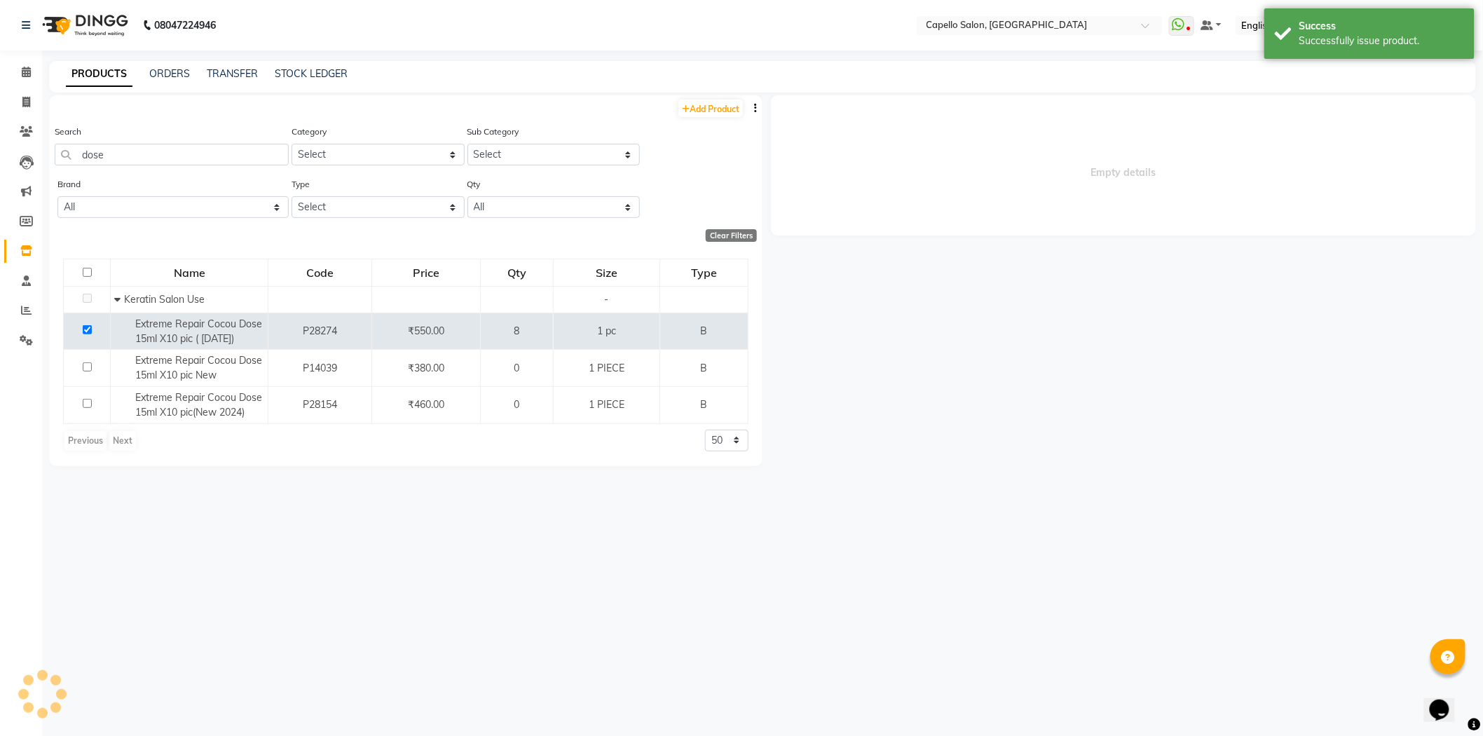
select select
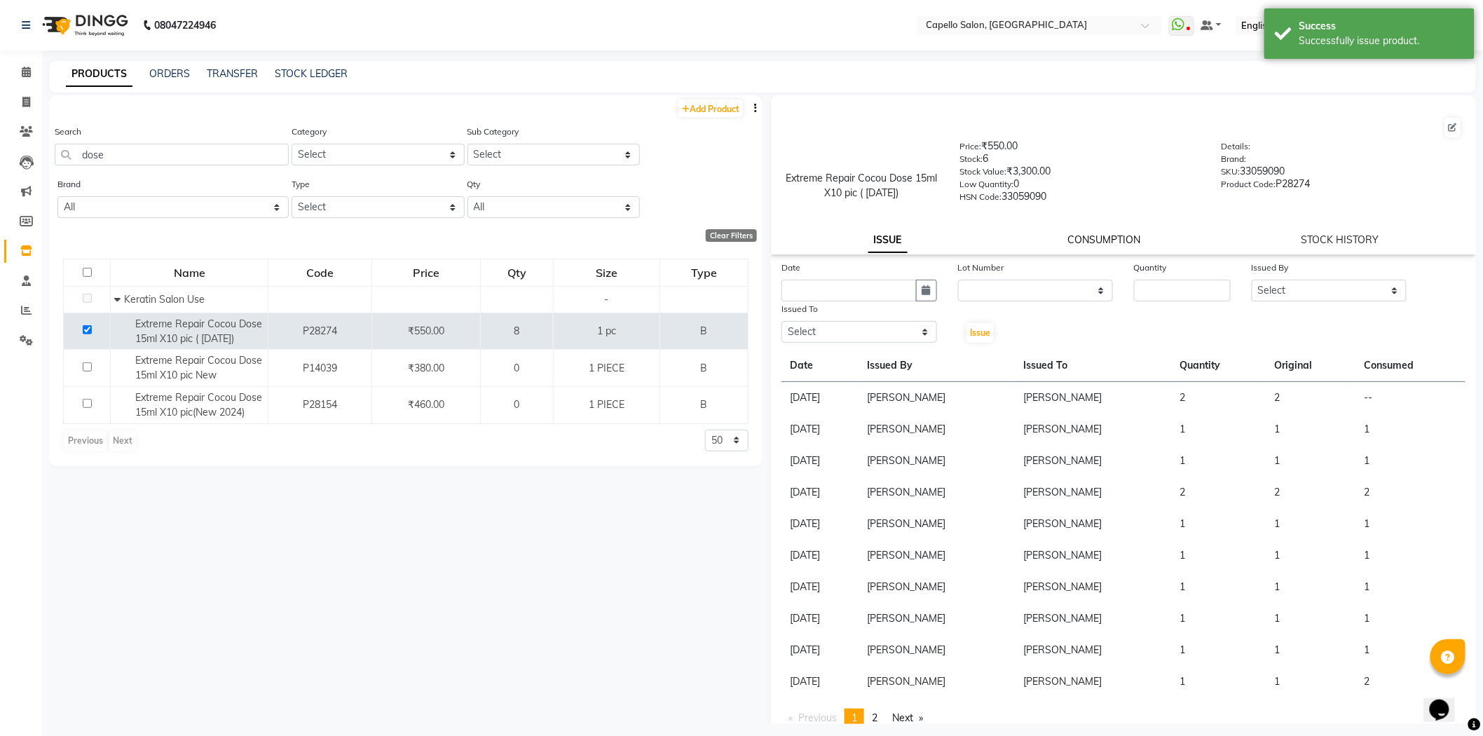
click at [1078, 240] on link "CONSUMPTION" at bounding box center [1104, 239] width 73 height 13
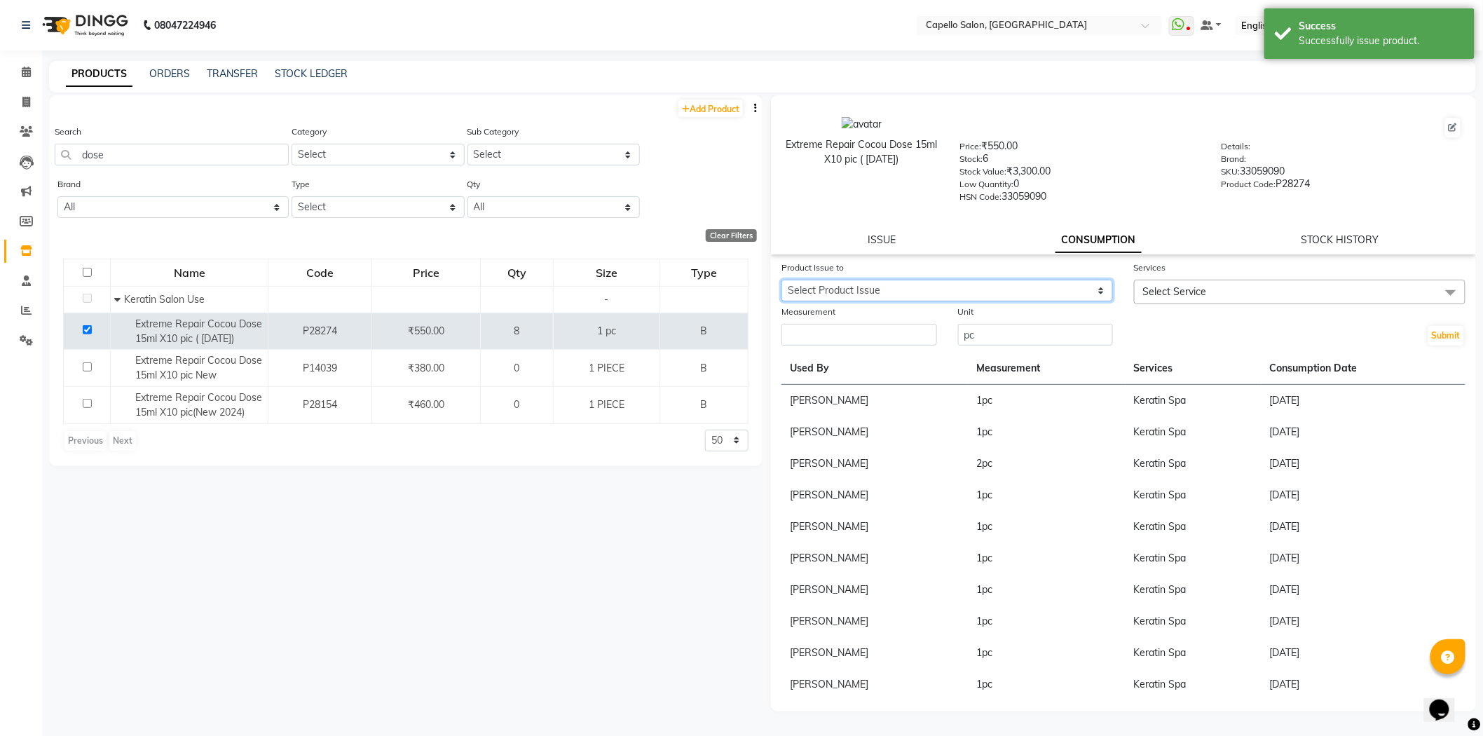
click at [855, 290] on select "Select Product Issue 2025-09-03, Issued to: Pragya Jaiswal, Balance: 2 2025-06-…" at bounding box center [946, 291] width 331 height 22
select select "1201769"
click at [781, 280] on select "Select Product Issue 2025-09-03, Issued to: Pragya Jaiswal, Balance: 2 2025-06-…" at bounding box center [946, 291] width 331 height 22
click at [830, 331] on input "number" at bounding box center [859, 335] width 156 height 22
type input "2"
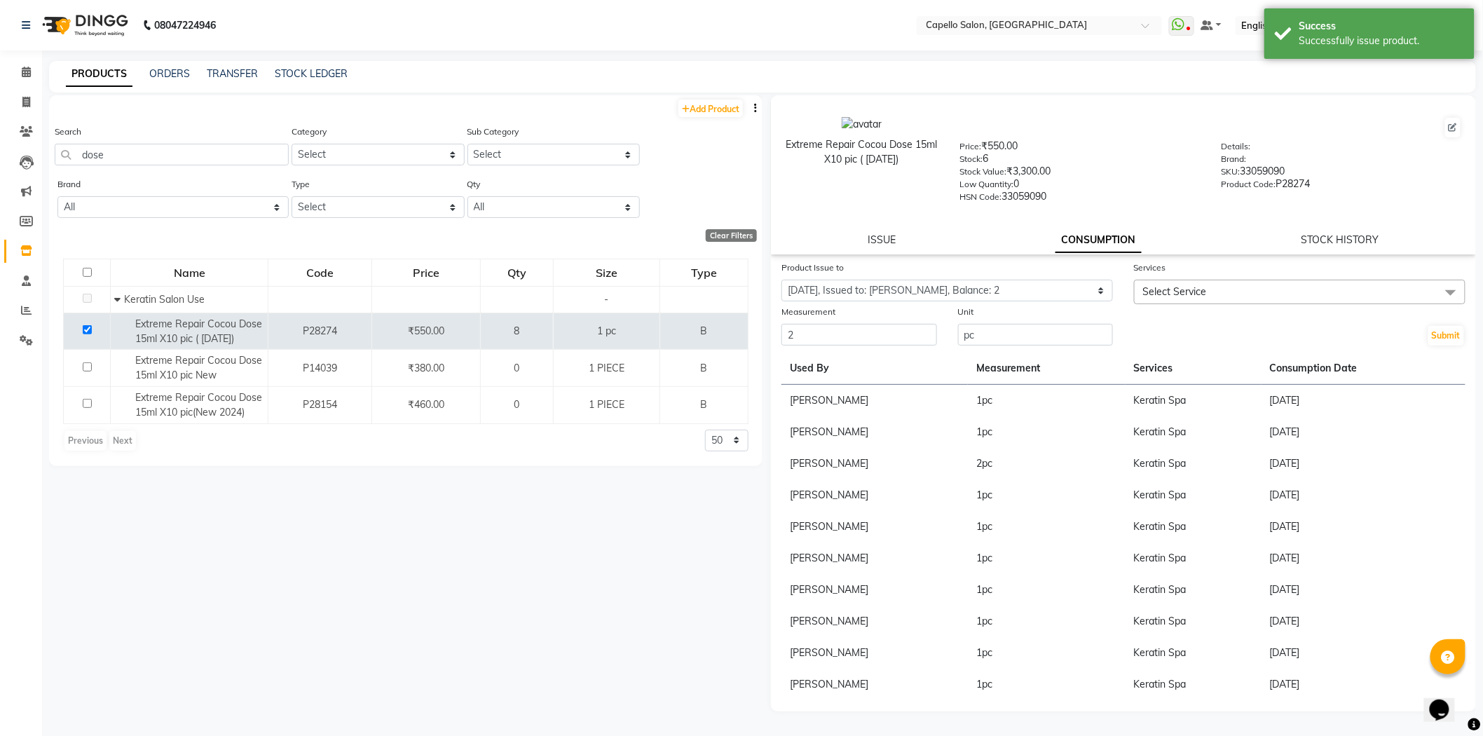
click at [1190, 291] on span "Select Service" at bounding box center [1175, 291] width 64 height 13
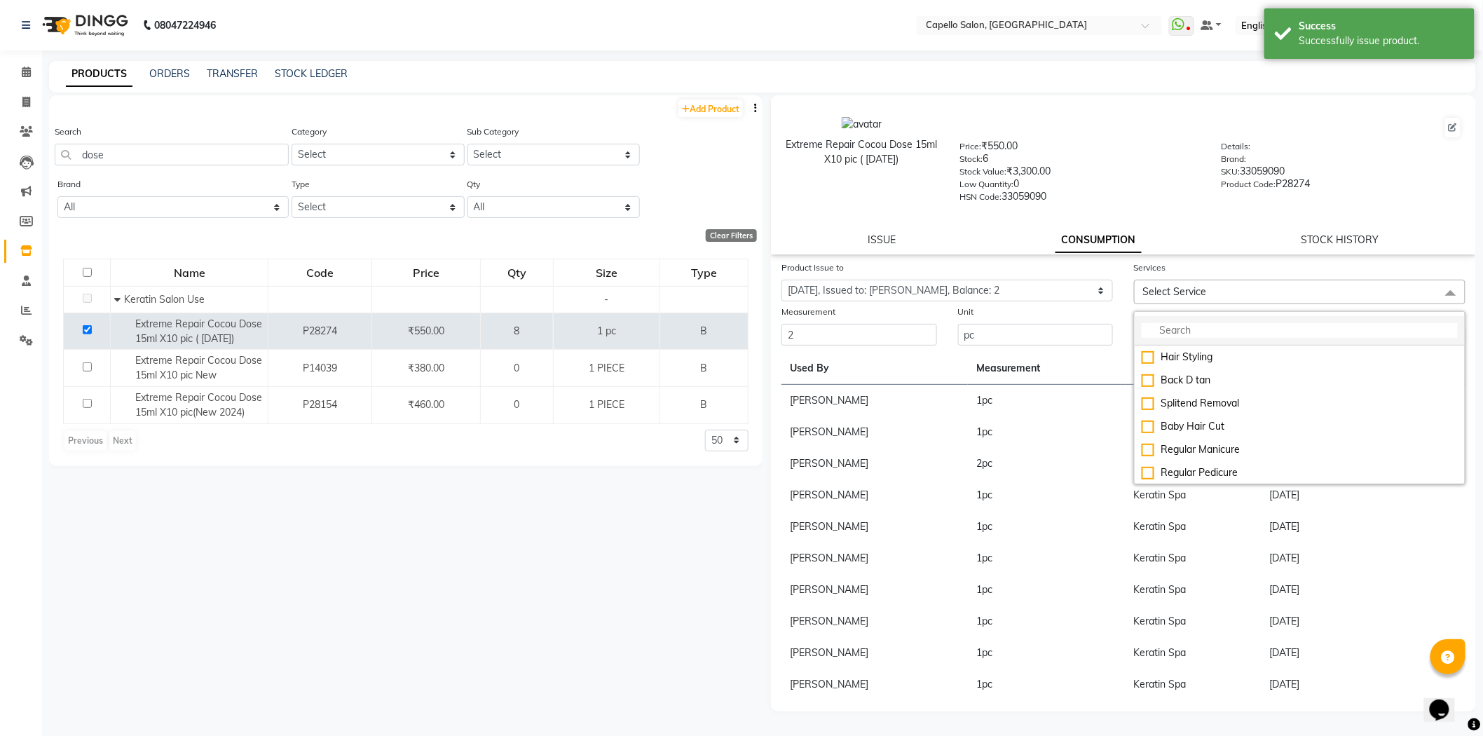
click at [1182, 328] on input "multiselect-search" at bounding box center [1300, 330] width 316 height 15
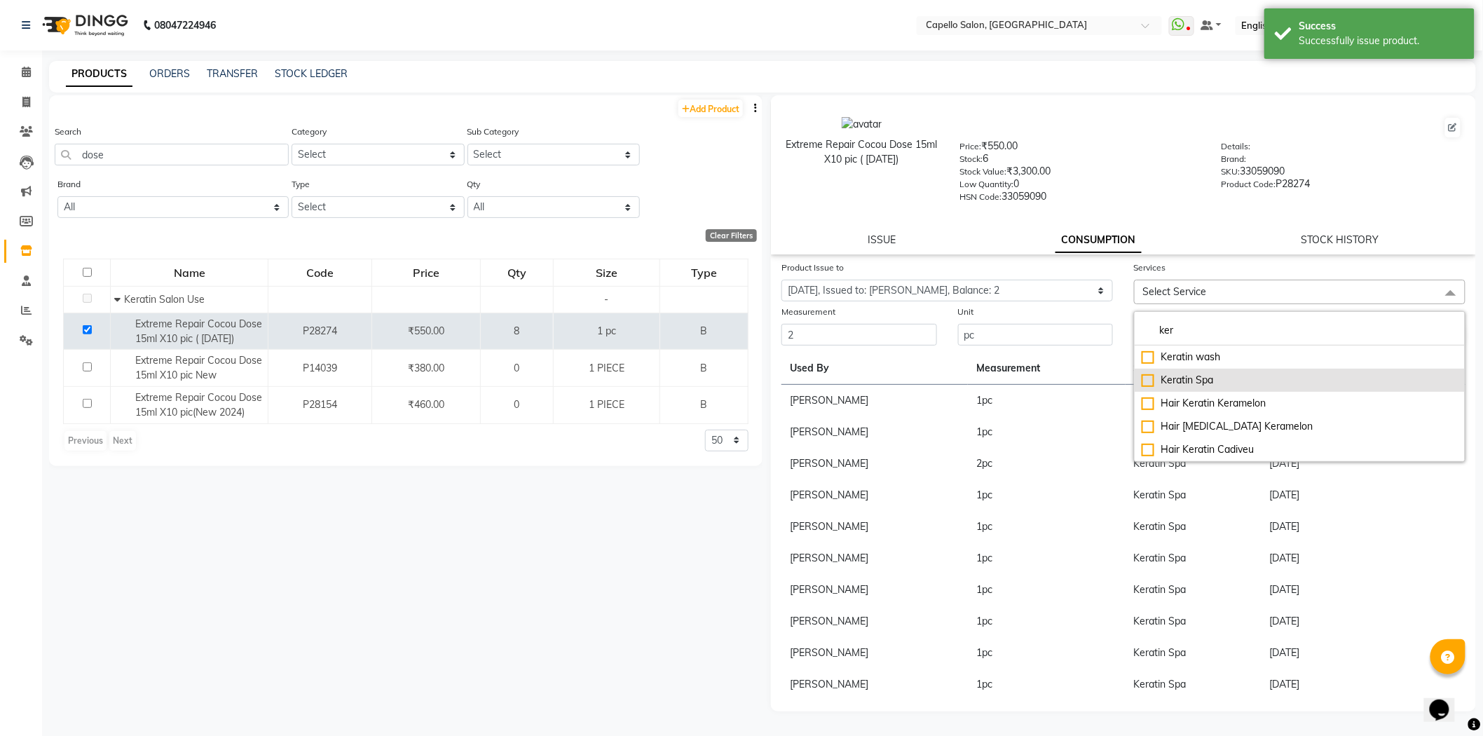
drag, startPoint x: 1188, startPoint y: 374, endPoint x: 1193, endPoint y: 264, distance: 109.5
click at [1186, 369] on ul "Keratin wash Keratin Spa Hair Keratin Keramelon Hair Botox Keramelon Hair Kerat…" at bounding box center [1300, 403] width 330 height 116
click at [1193, 247] on div "ISSUE CONSUMPTION STOCK HISTORY" at bounding box center [1123, 240] width 671 height 15
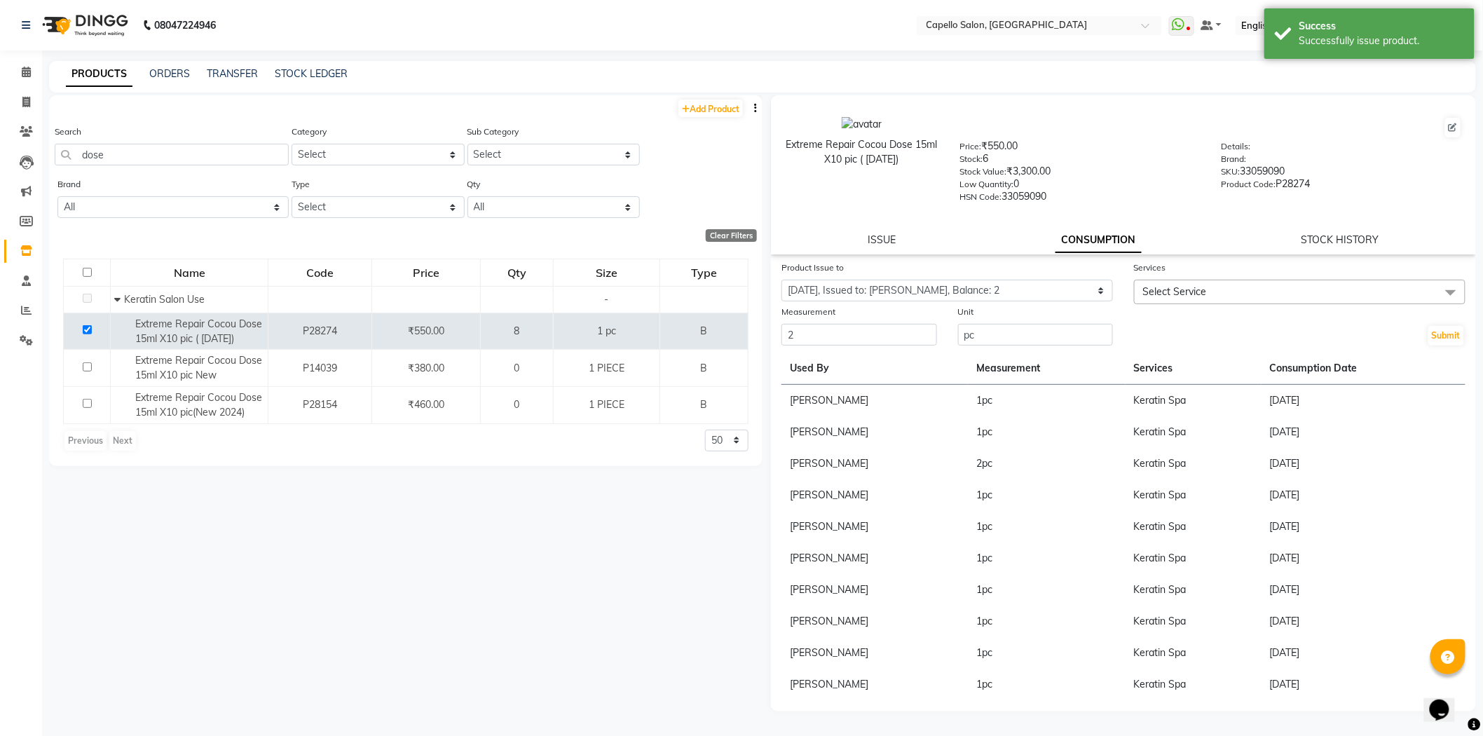
drag, startPoint x: 1183, startPoint y: 302, endPoint x: 1182, endPoint y: 292, distance: 10.5
click at [1183, 299] on span "Select Service" at bounding box center [1299, 292] width 331 height 25
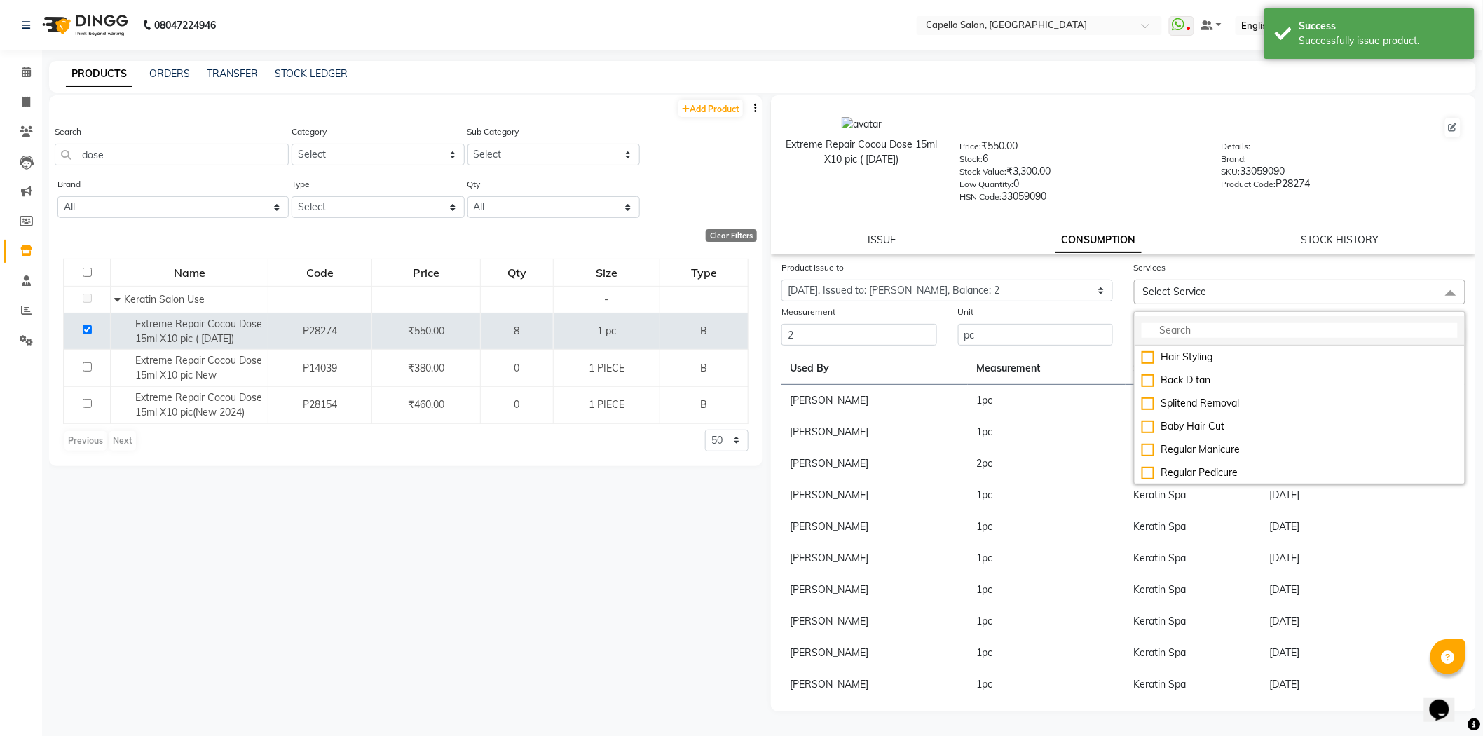
click at [1186, 327] on input "multiselect-search" at bounding box center [1300, 330] width 316 height 15
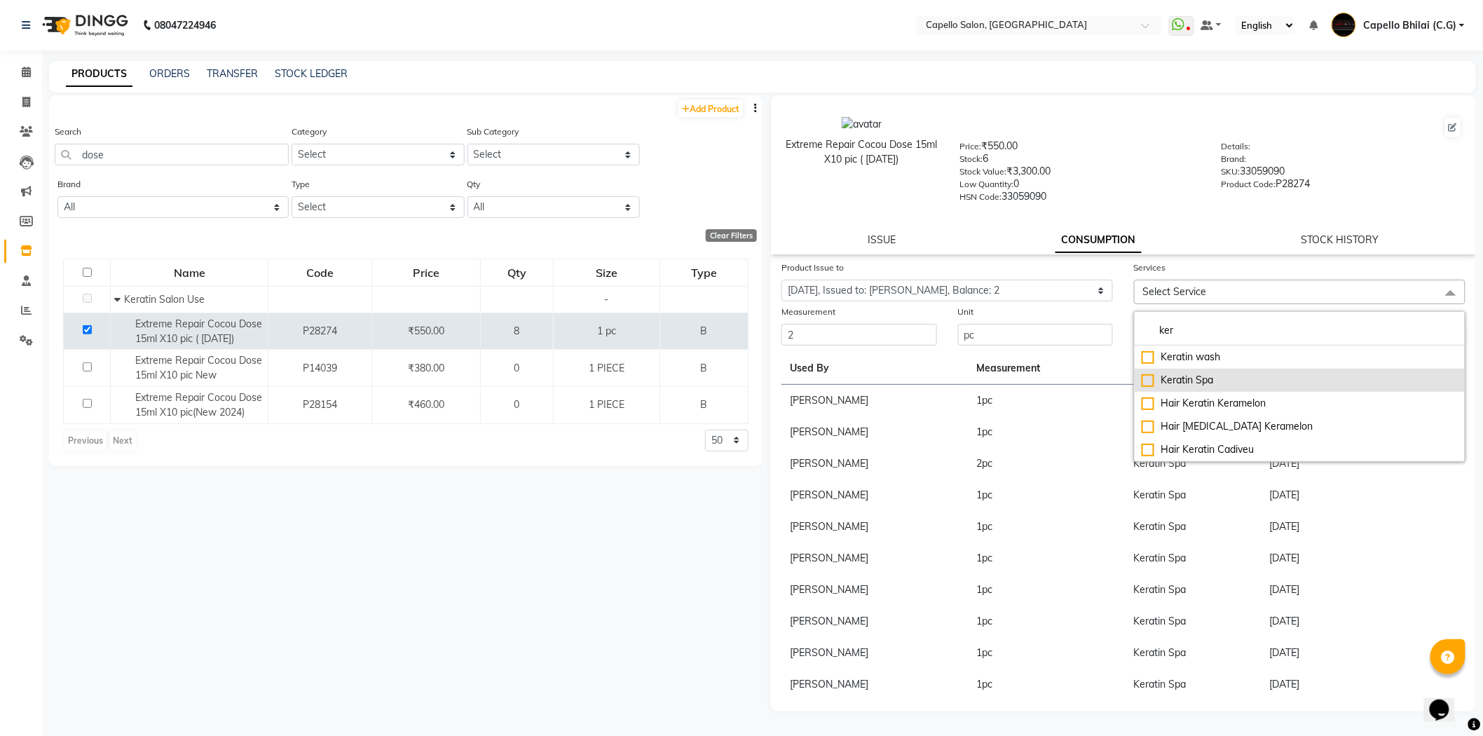
type input "ker"
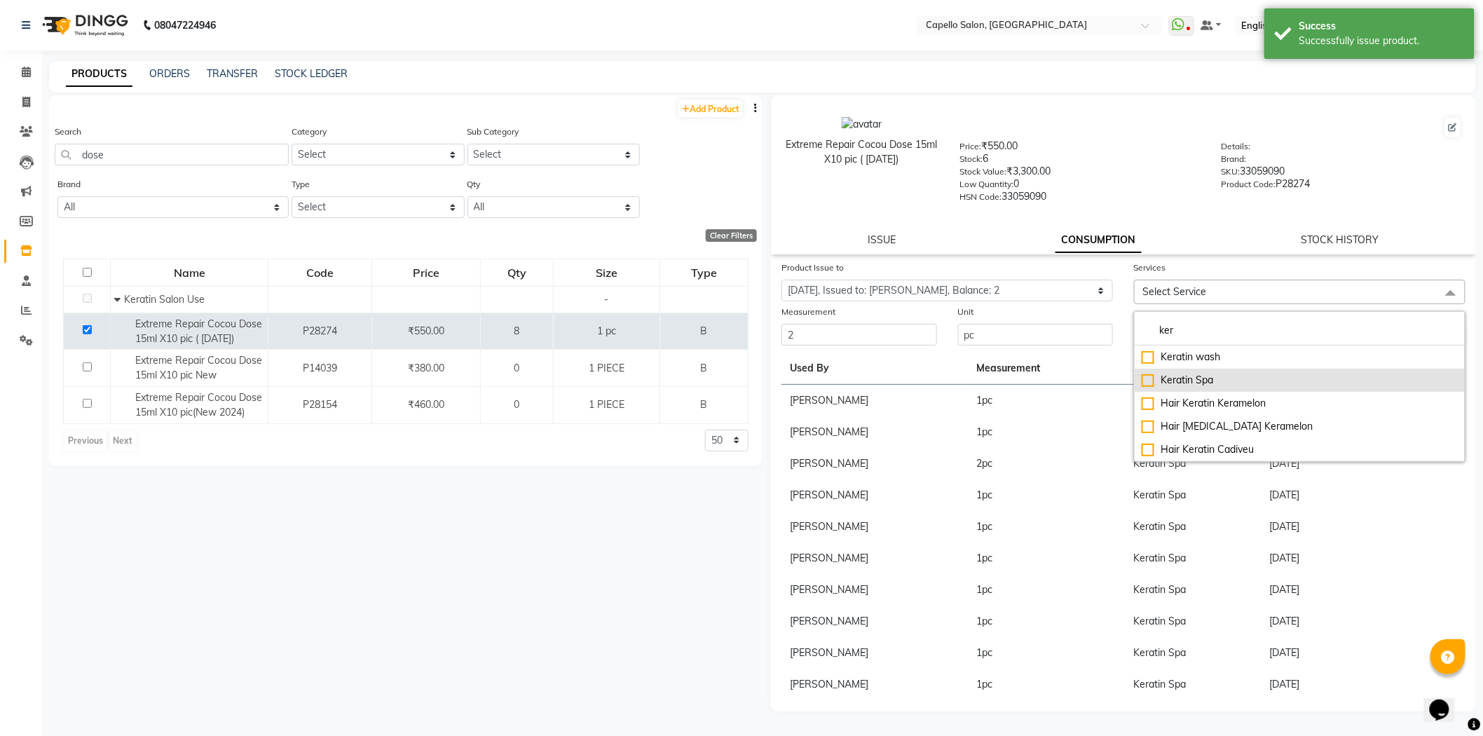
click at [1165, 376] on div "Keratin Spa" at bounding box center [1300, 380] width 316 height 15
checkbox input "true"
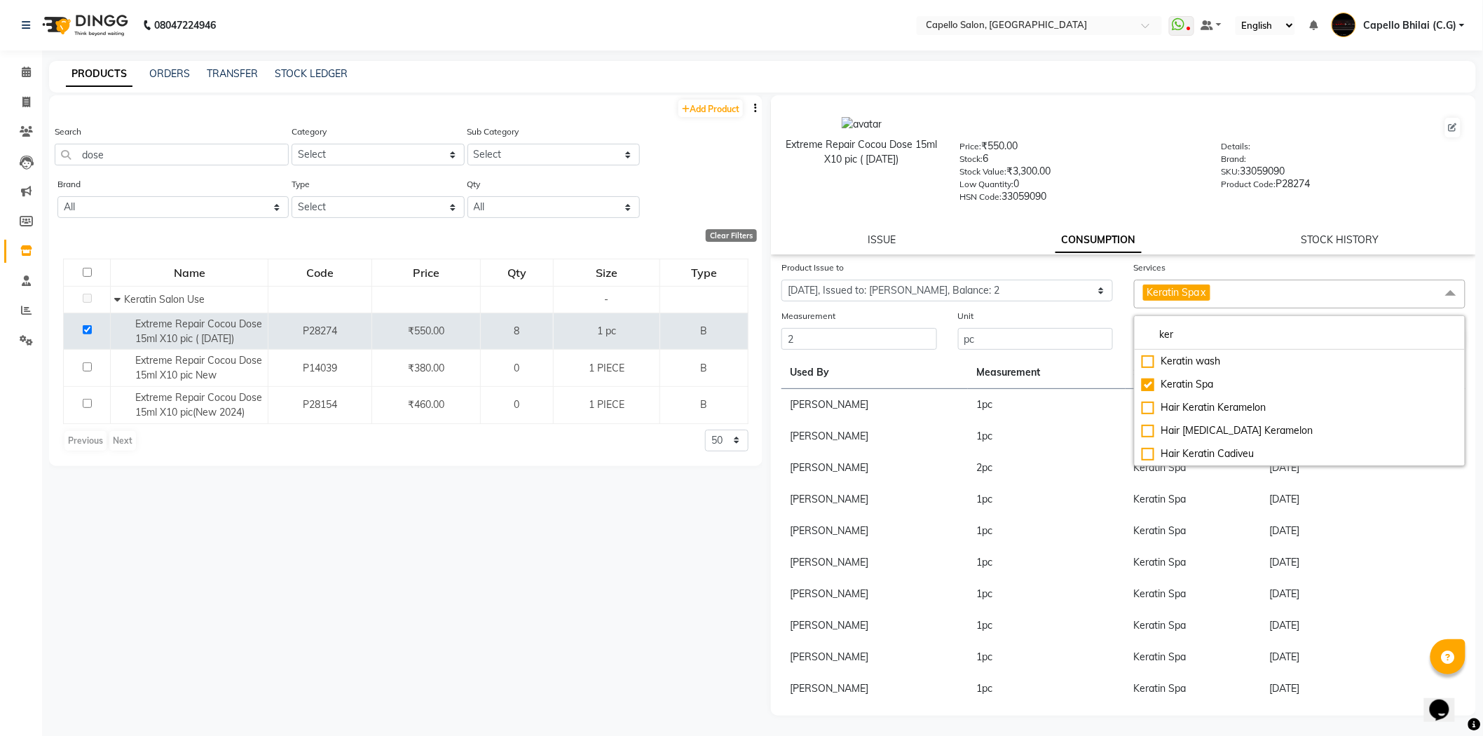
click at [1186, 241] on div "ISSUE CONSUMPTION STOCK HISTORY" at bounding box center [1123, 240] width 671 height 15
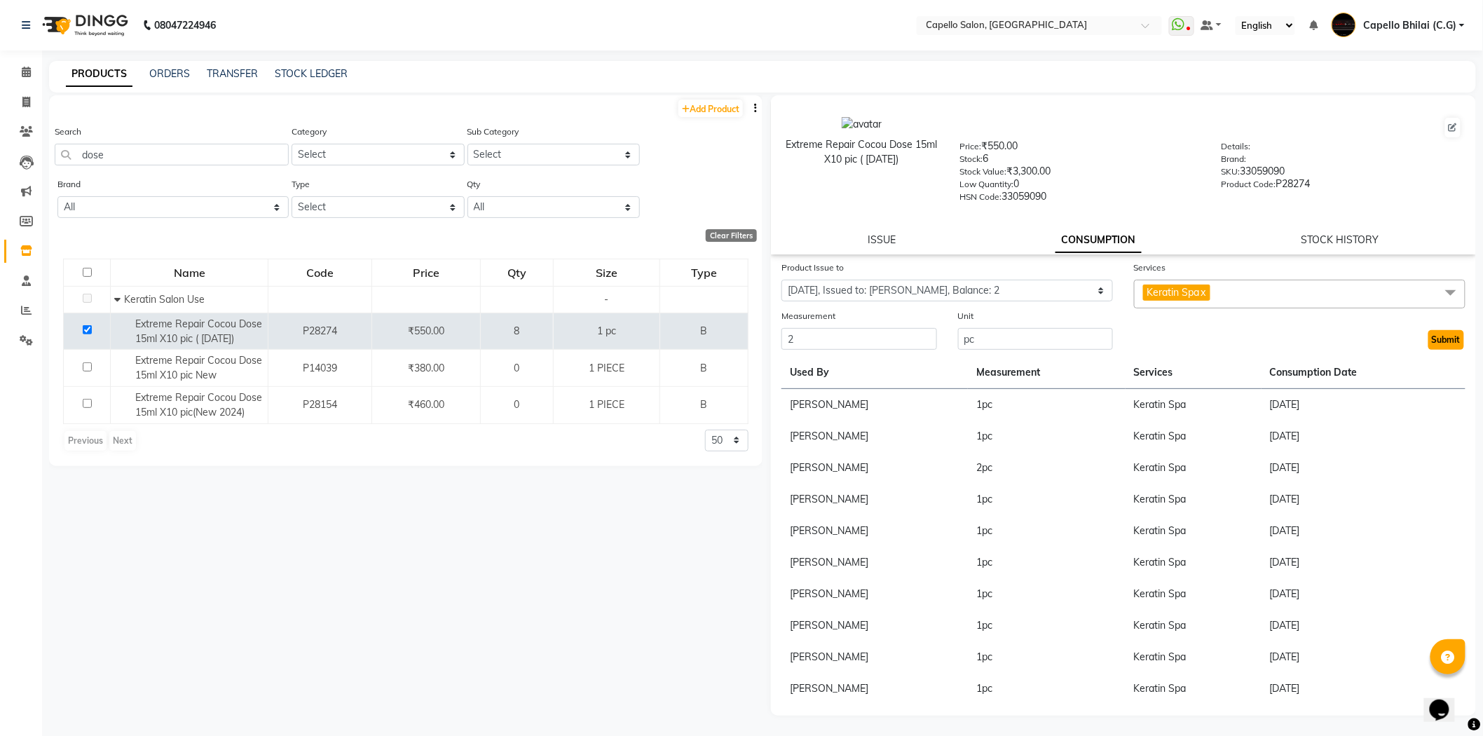
click at [1445, 337] on button "Submit" at bounding box center [1446, 340] width 36 height 20
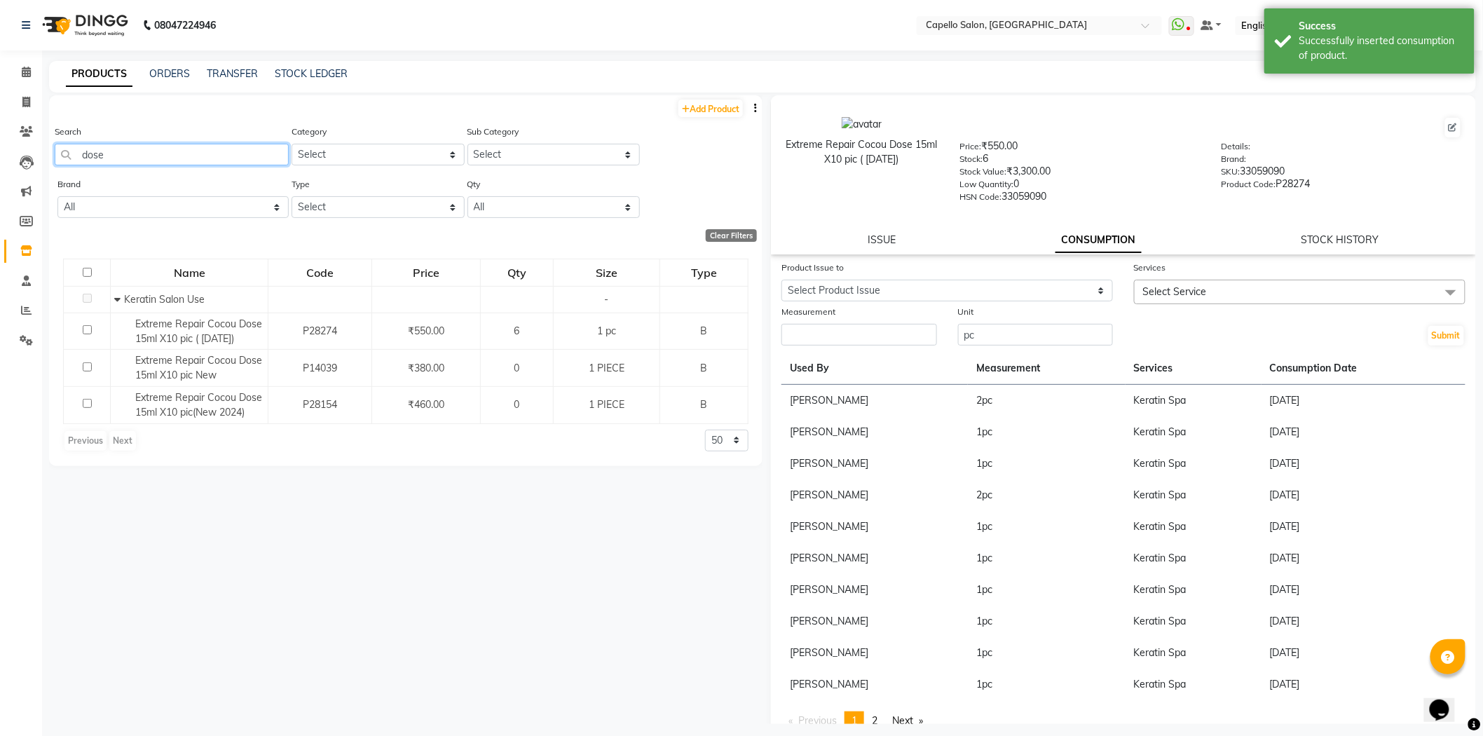
drag, startPoint x: 139, startPoint y: 158, endPoint x: 53, endPoint y: 152, distance: 85.7
click at [53, 152] on div "Search dose Category Select Keramelon Skin Makeup Personal Care Appliances Bear…" at bounding box center [405, 150] width 713 height 53
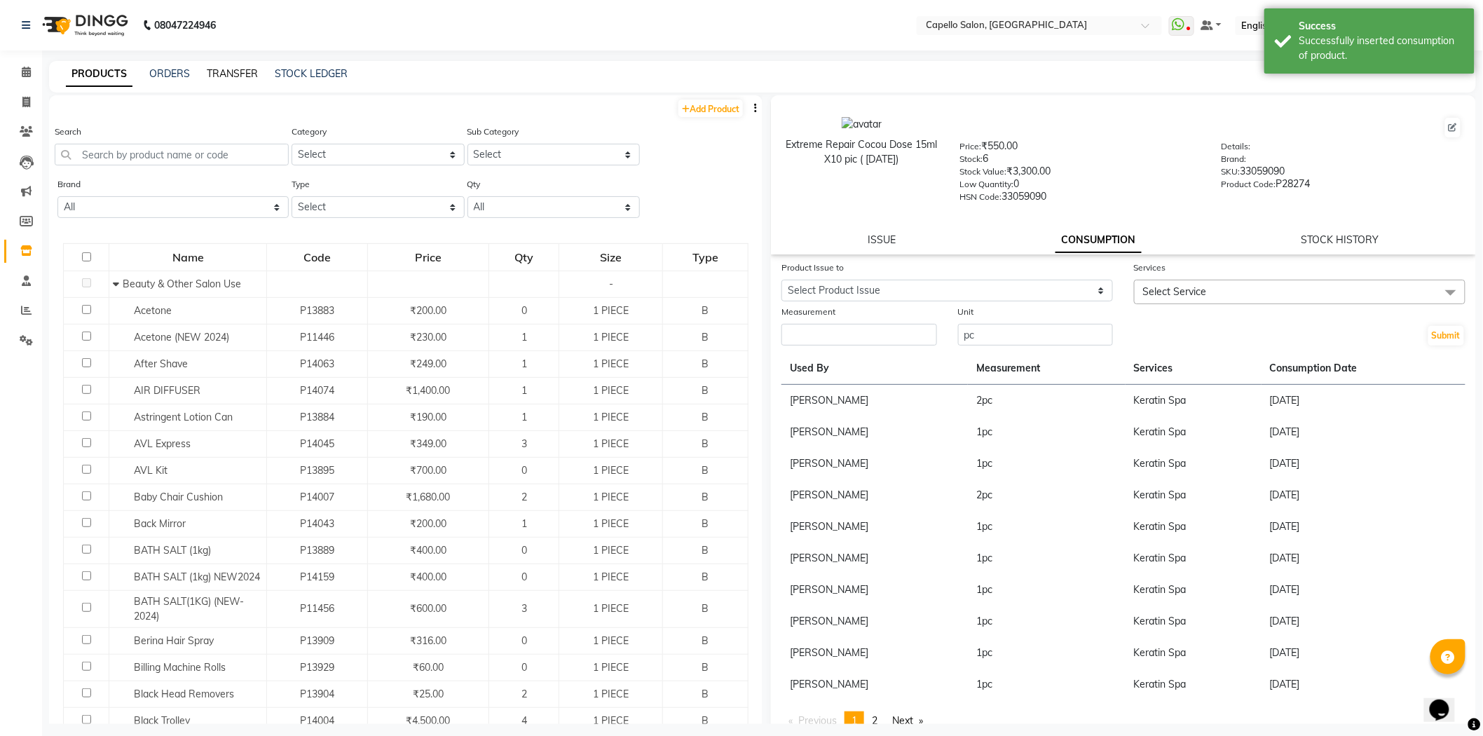
click at [207, 74] on link "TRANSFER" at bounding box center [232, 73] width 51 height 13
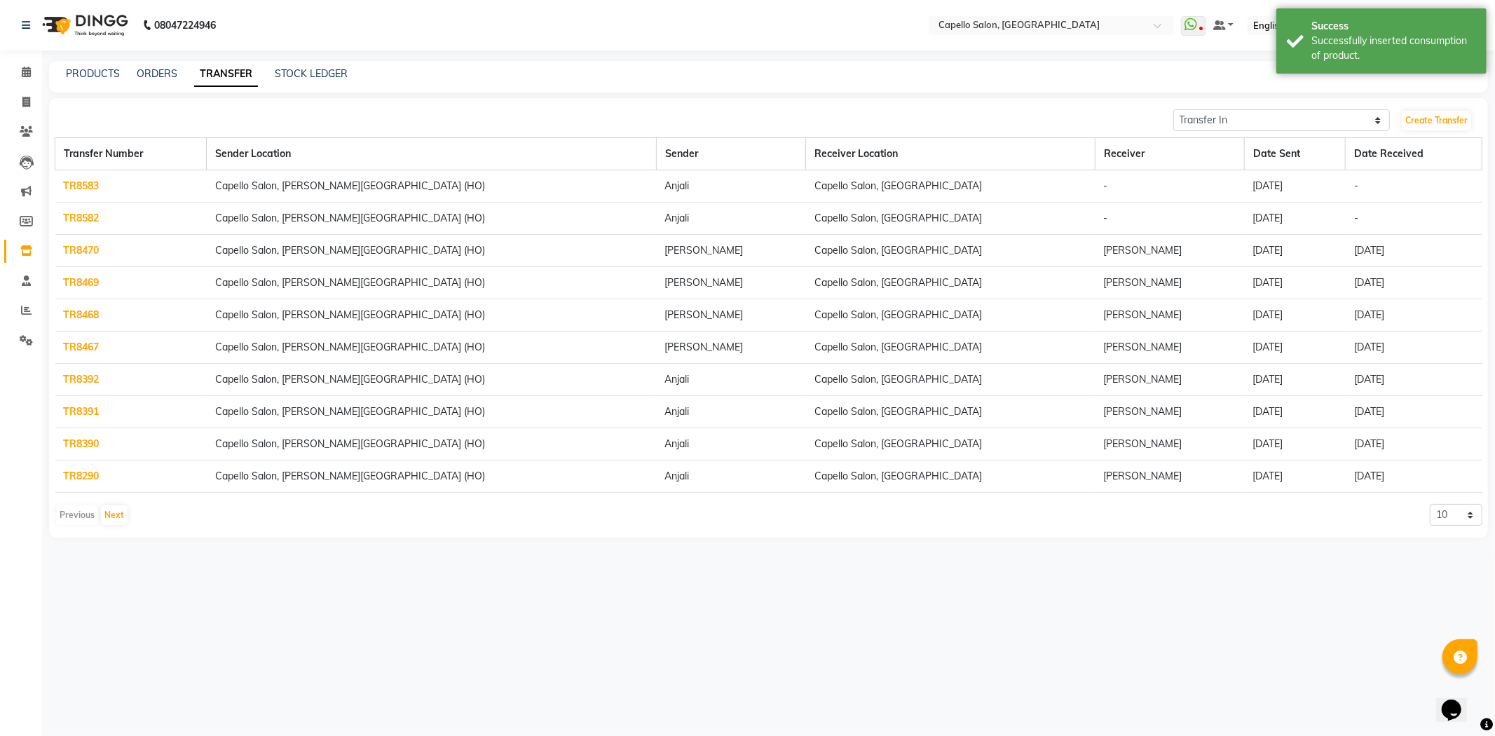
click at [77, 213] on link "TR8582" at bounding box center [82, 218] width 36 height 13
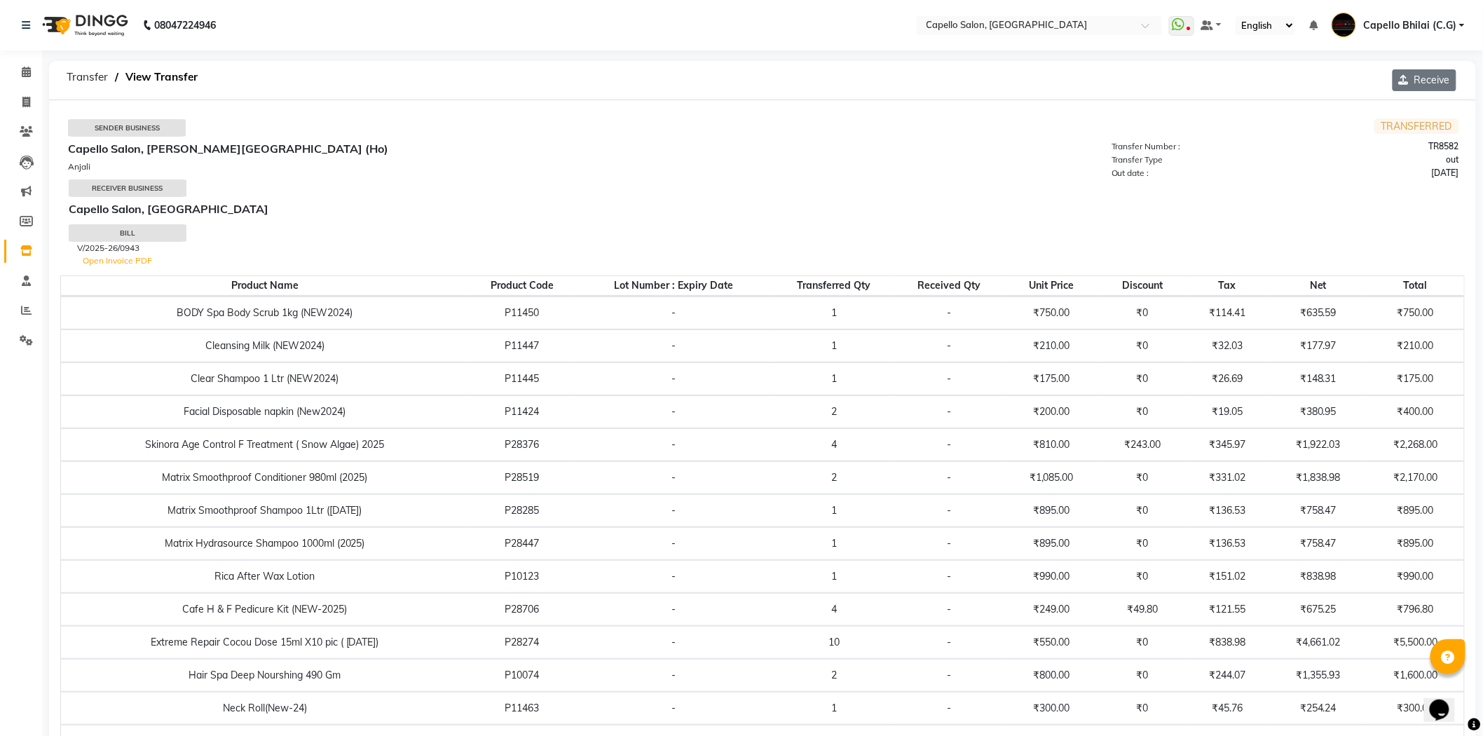
click at [1419, 78] on button "Receive" at bounding box center [1424, 80] width 64 height 22
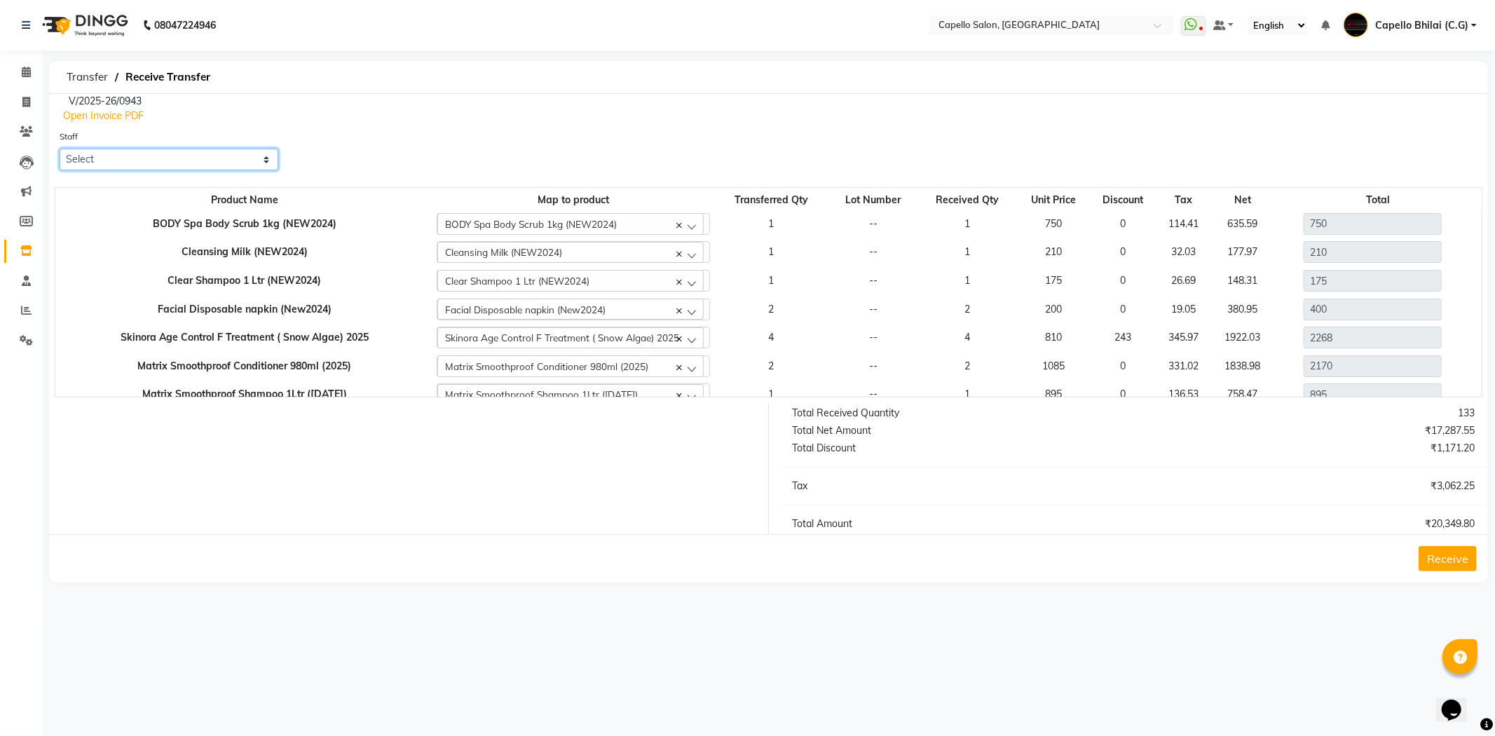
click at [144, 149] on select "Select ADMIN Anjali Tandia Ashish Kadwe Capello Bhilai (C.G) Nazma Sheikh Nitis…" at bounding box center [169, 160] width 219 height 22
select select "48401"
click at [60, 149] on select "Select ADMIN Anjali Tandia Ashish Kadwe Capello Bhilai (C.G) Nazma Sheikh Nitis…" at bounding box center [169, 160] width 219 height 22
click at [1463, 563] on button "Receive" at bounding box center [1447, 558] width 58 height 25
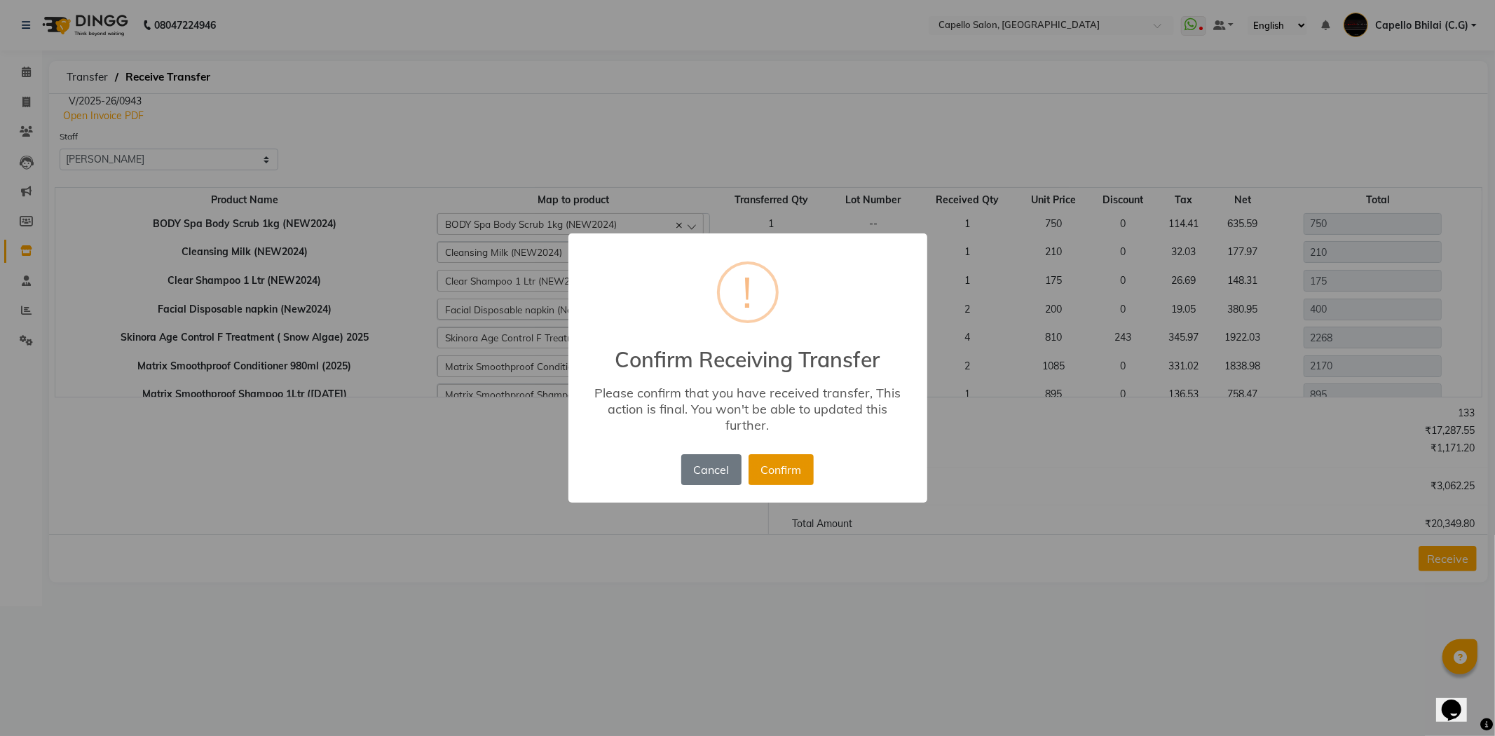
click at [782, 473] on button "Confirm" at bounding box center [780, 469] width 65 height 31
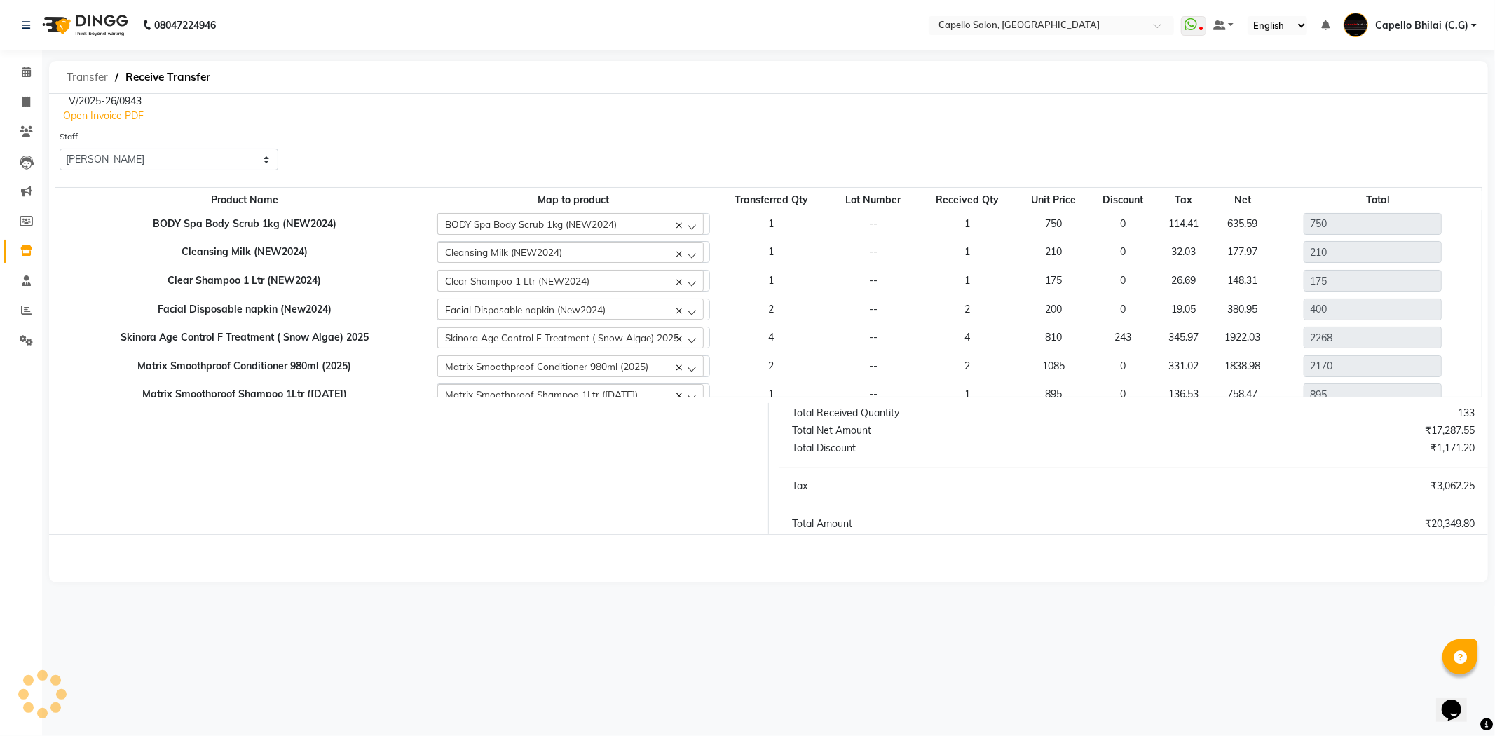
click at [80, 78] on span "Transfer" at bounding box center [87, 76] width 55 height 25
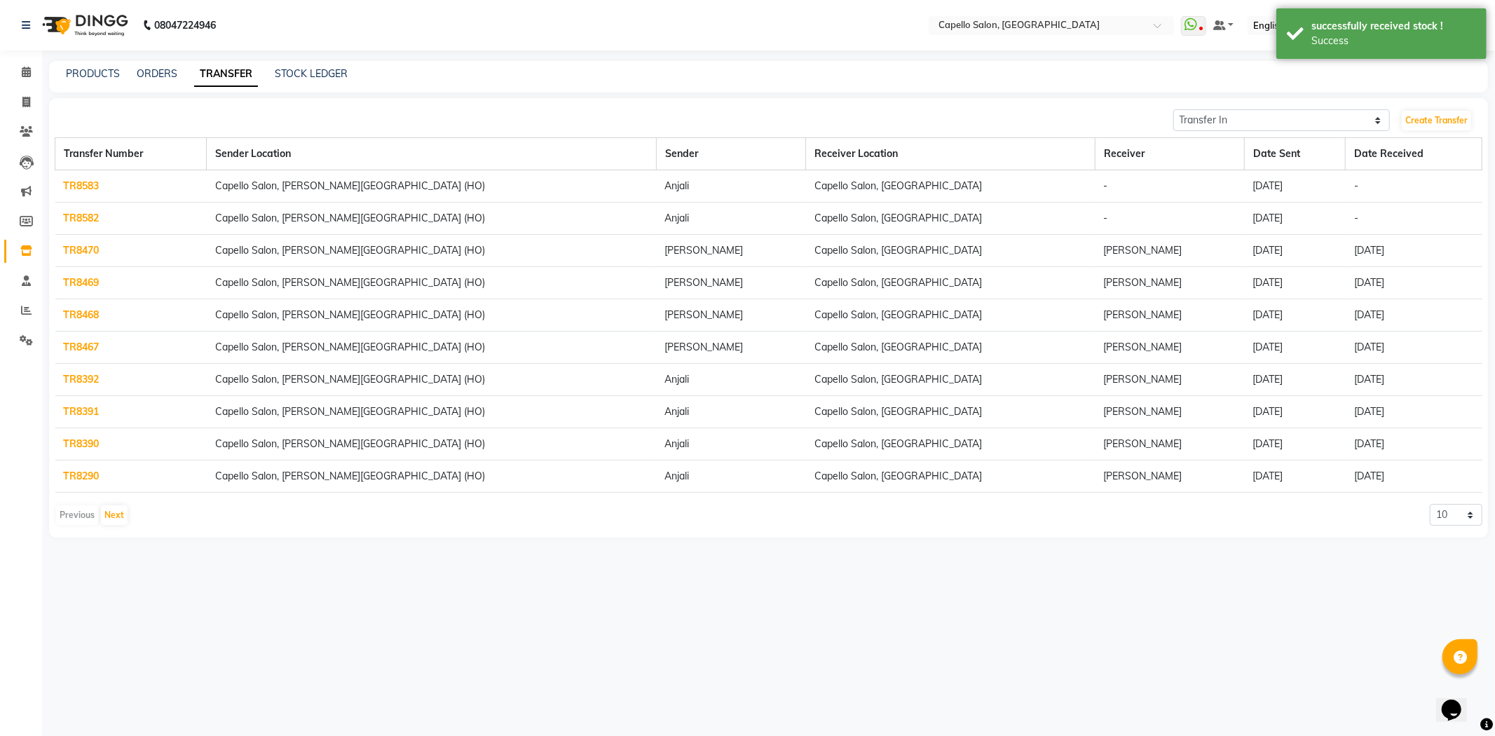
click at [75, 181] on link "TR8583" at bounding box center [82, 185] width 36 height 13
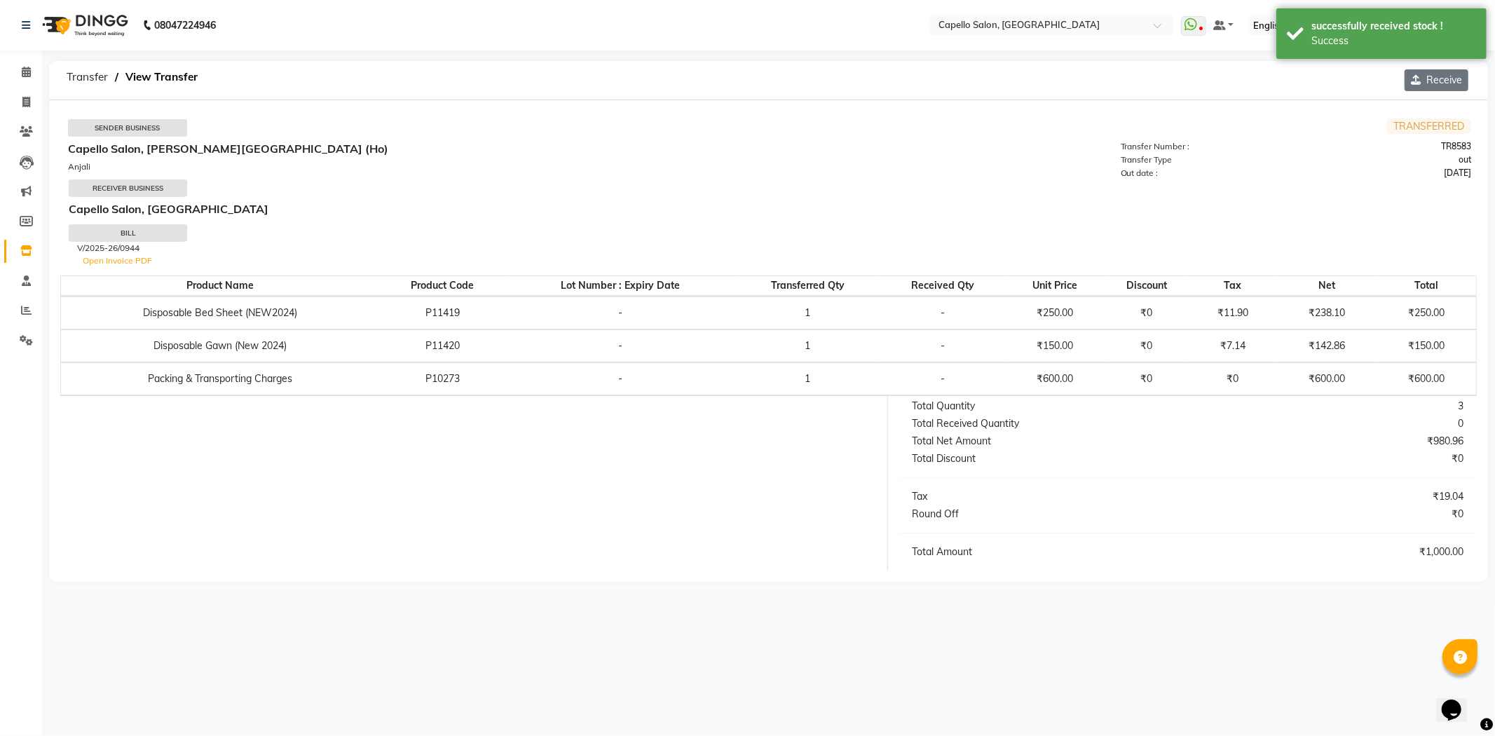
click at [1428, 78] on button "Receive" at bounding box center [1436, 80] width 64 height 22
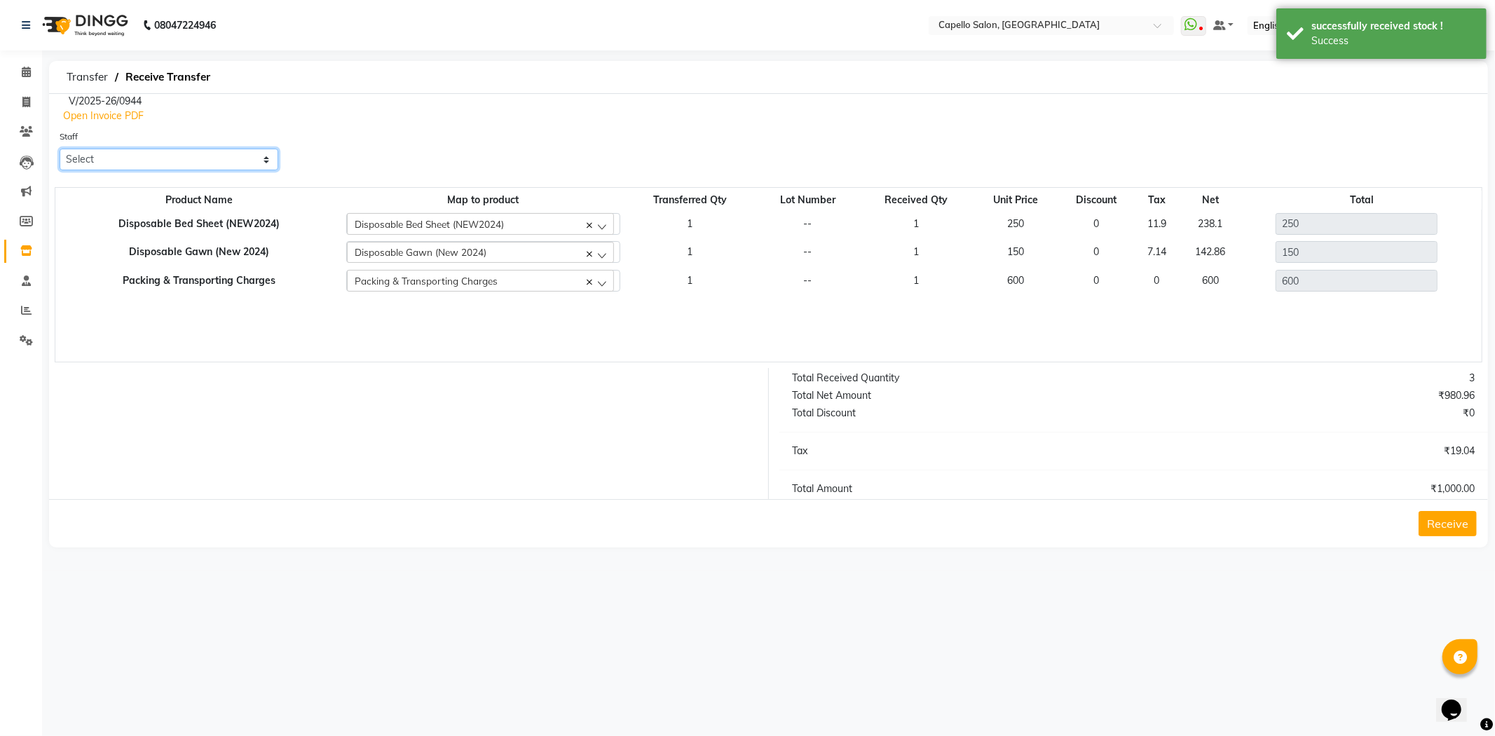
click at [263, 170] on select "Select ADMIN Anjali Tandia Ashish Kadwe Capello Bhilai (C.G) Nazma Sheikh Nitis…" at bounding box center [169, 160] width 219 height 22
select select "48401"
click at [60, 149] on select "Select ADMIN Anjali Tandia Ashish Kadwe Capello Bhilai (C.G) Nazma Sheikh Nitis…" at bounding box center [169, 160] width 219 height 22
click at [1428, 527] on button "Receive" at bounding box center [1447, 523] width 58 height 25
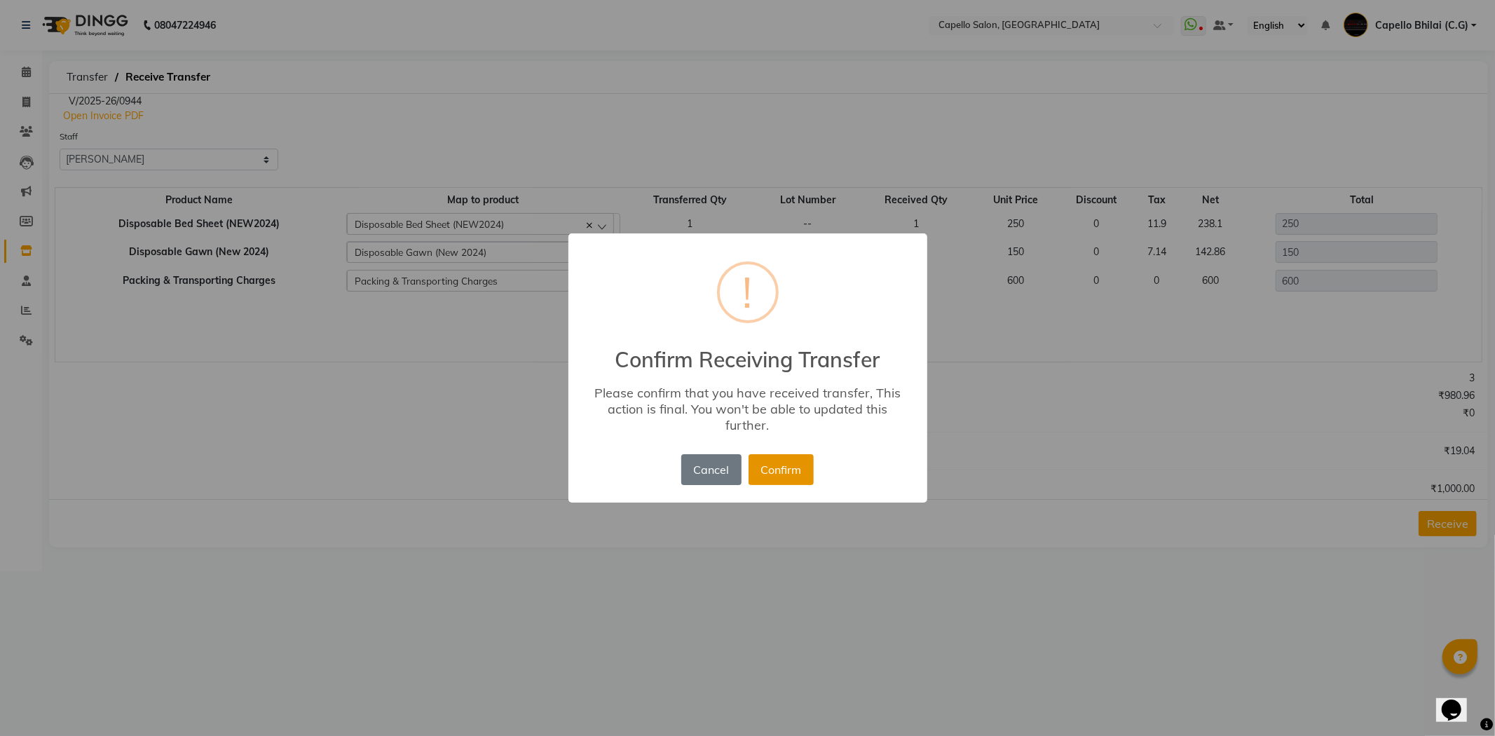
click at [766, 463] on button "Confirm" at bounding box center [780, 469] width 65 height 31
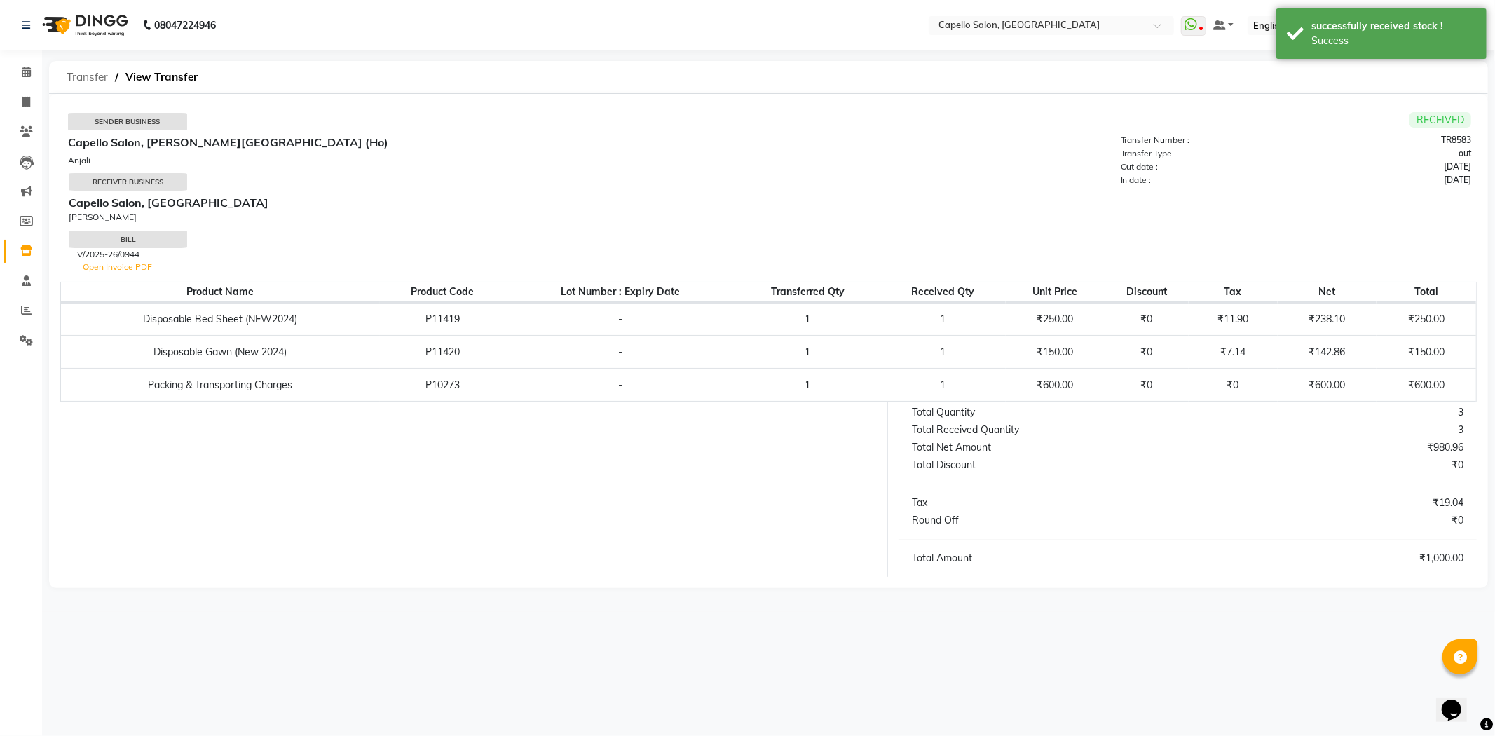
click at [103, 74] on span "Transfer" at bounding box center [87, 76] width 55 height 25
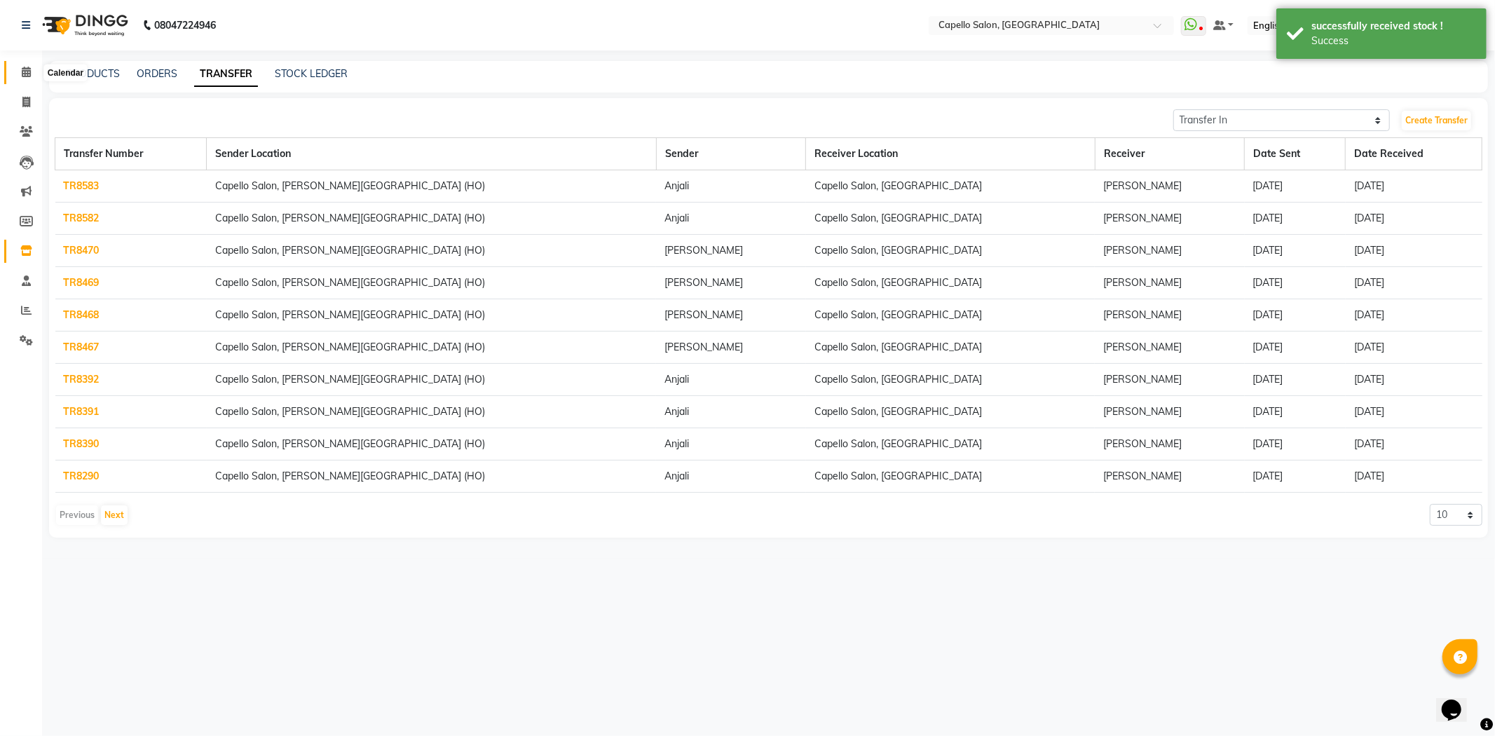
click at [26, 74] on icon at bounding box center [26, 72] width 9 height 11
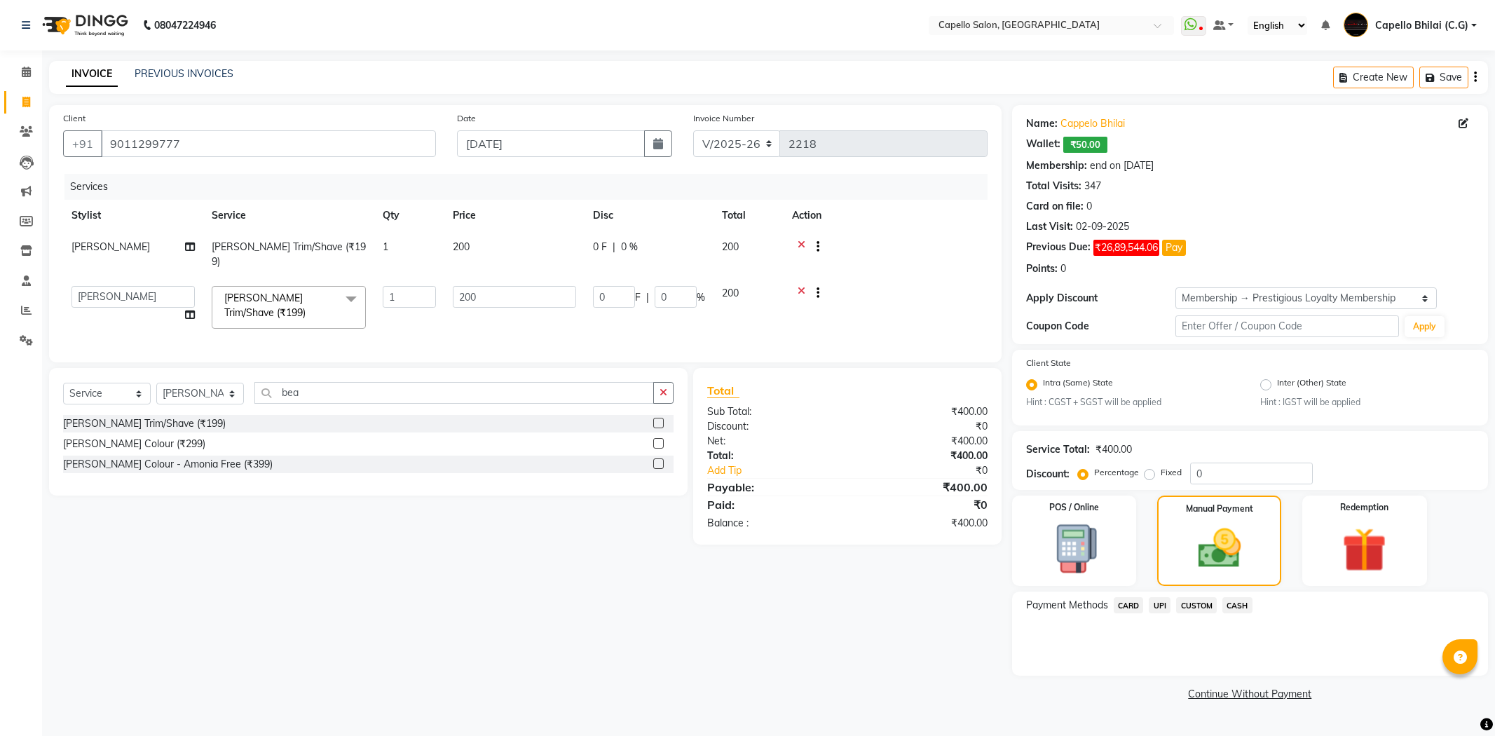
select select "809"
select select "17882"
select select "service"
select select "60545"
select select "1: Object"
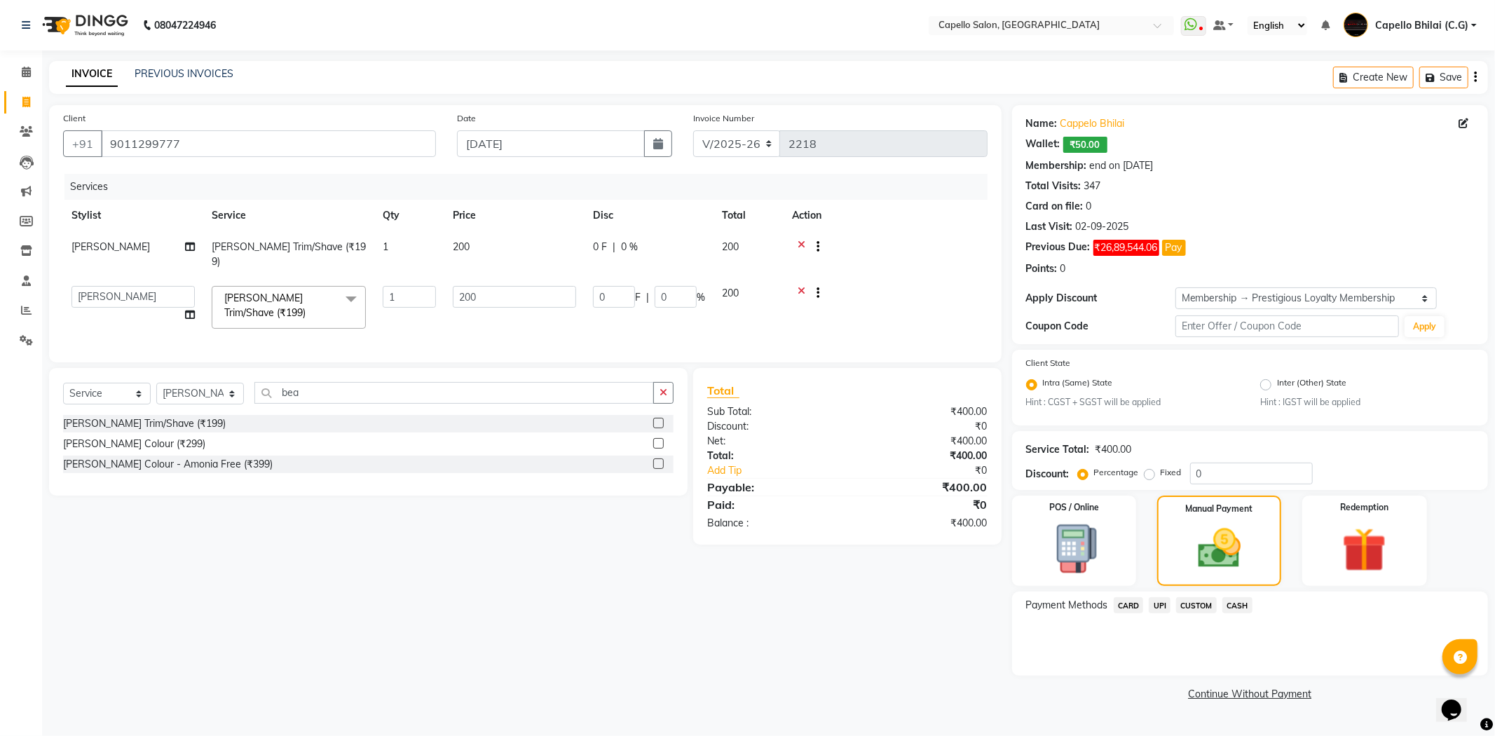
click at [1242, 605] on span "CASH" at bounding box center [1237, 605] width 30 height 16
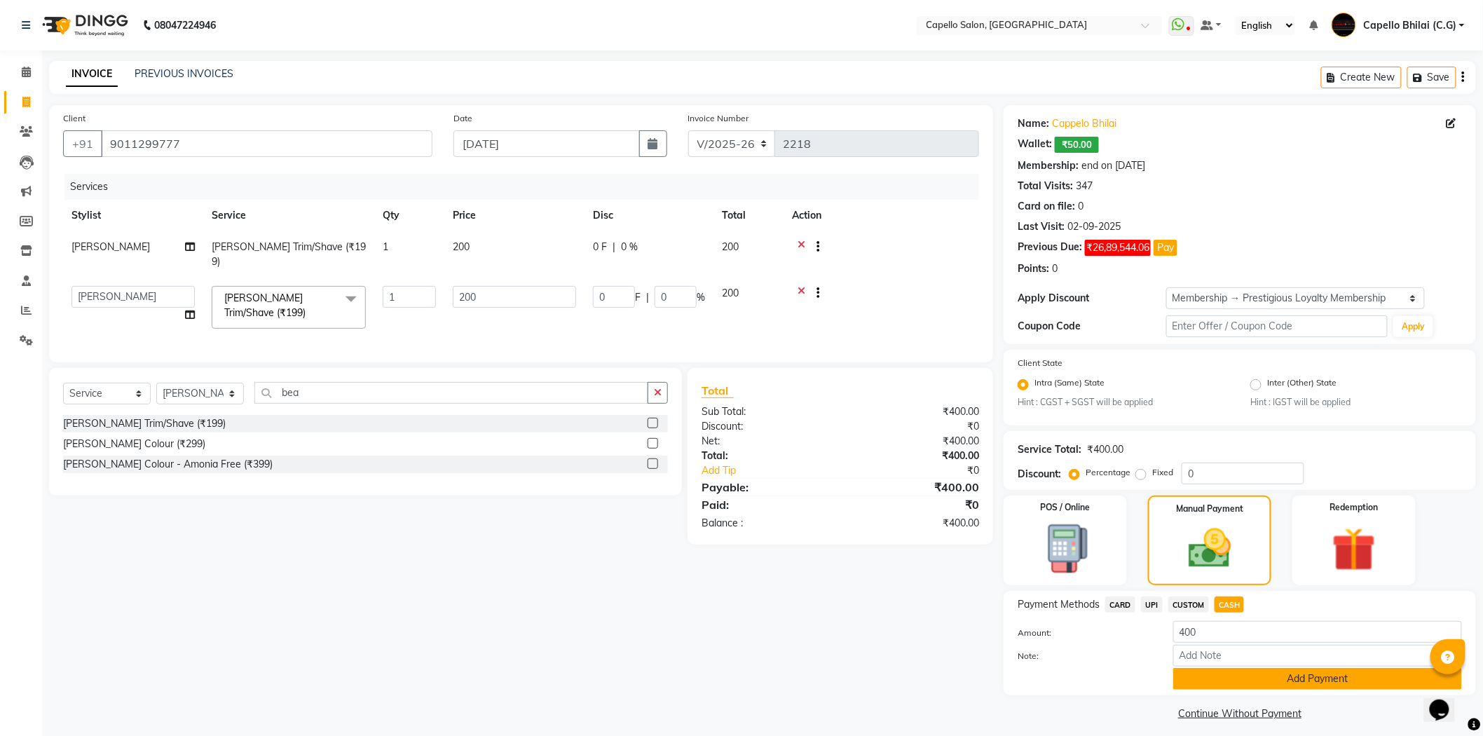
click at [1242, 682] on button "Add Payment" at bounding box center [1317, 679] width 289 height 22
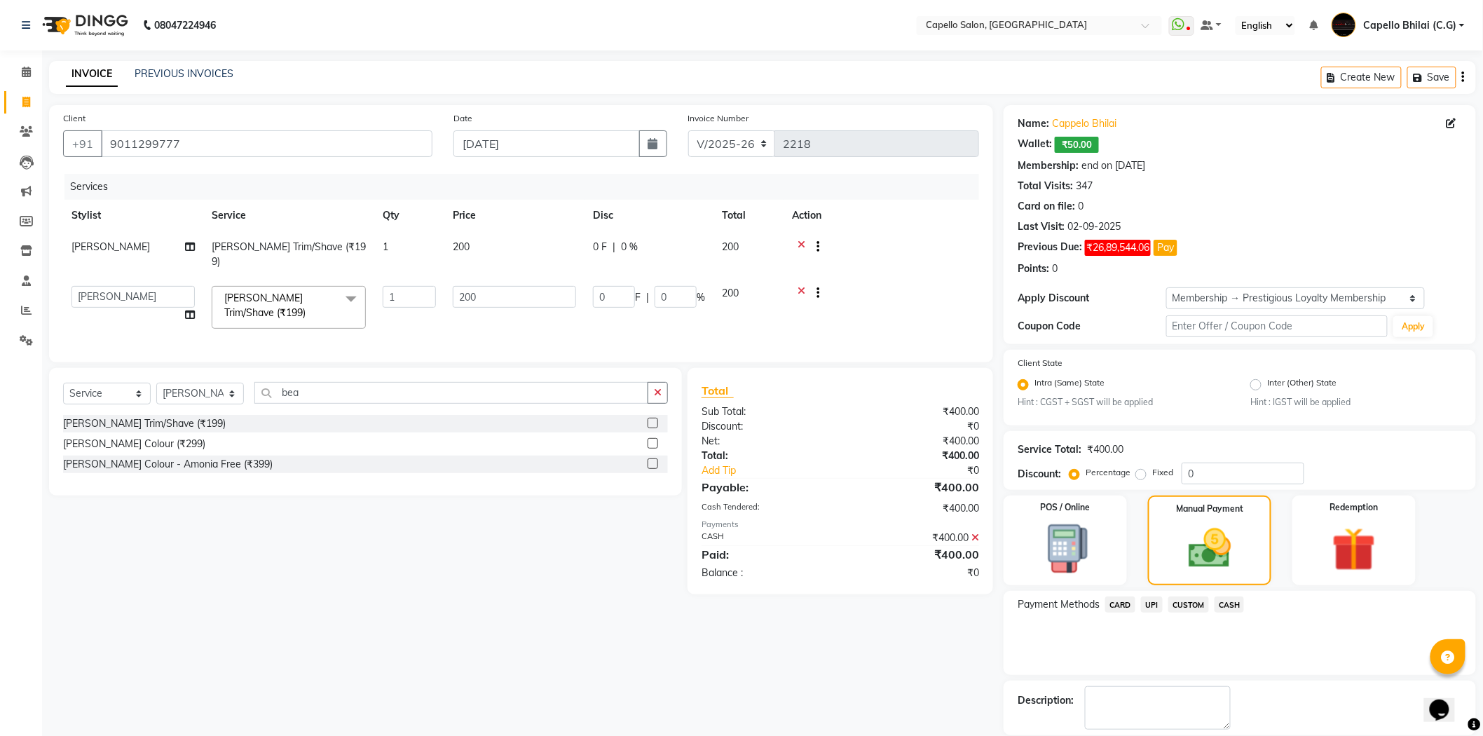
scroll to position [68, 0]
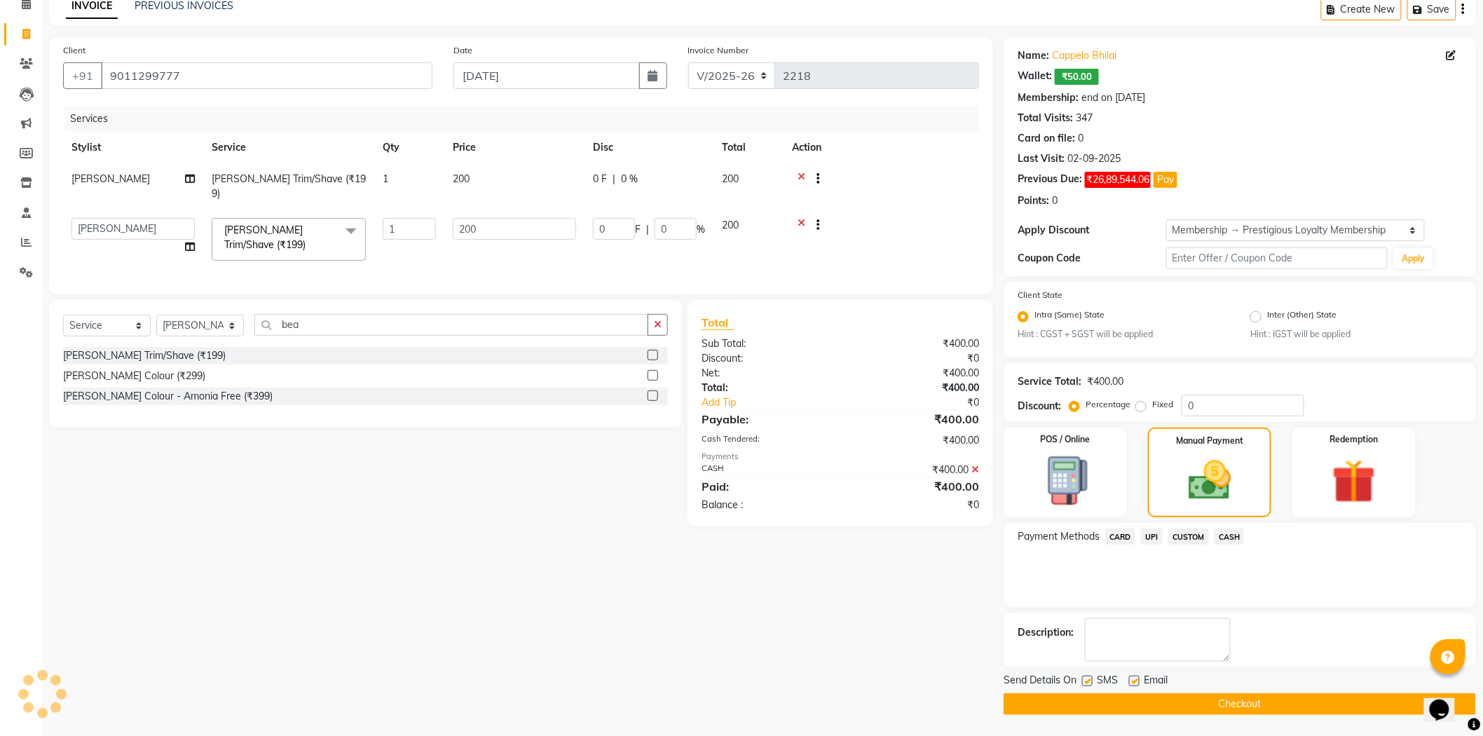
click at [1146, 703] on button "Checkout" at bounding box center [1239, 704] width 472 height 22
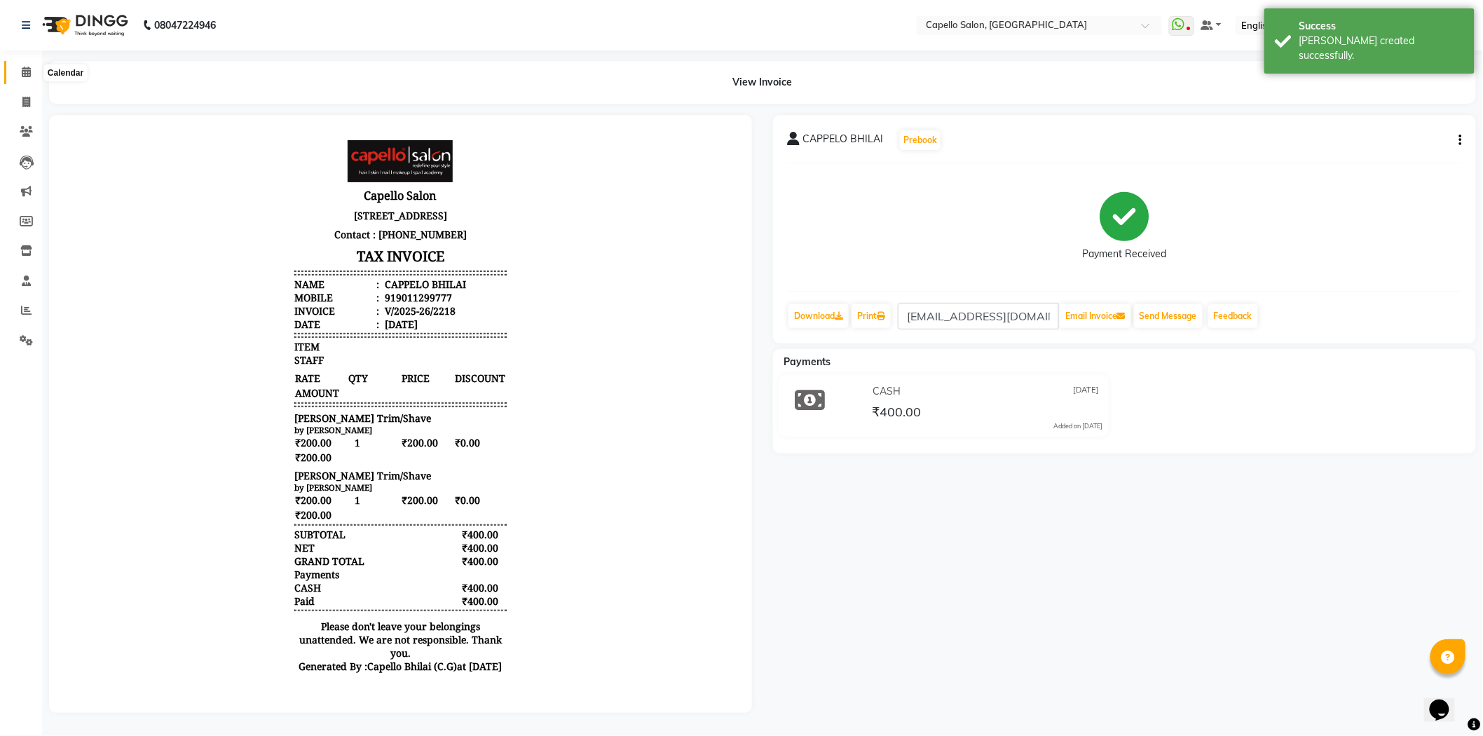
click at [25, 74] on icon at bounding box center [26, 72] width 9 height 11
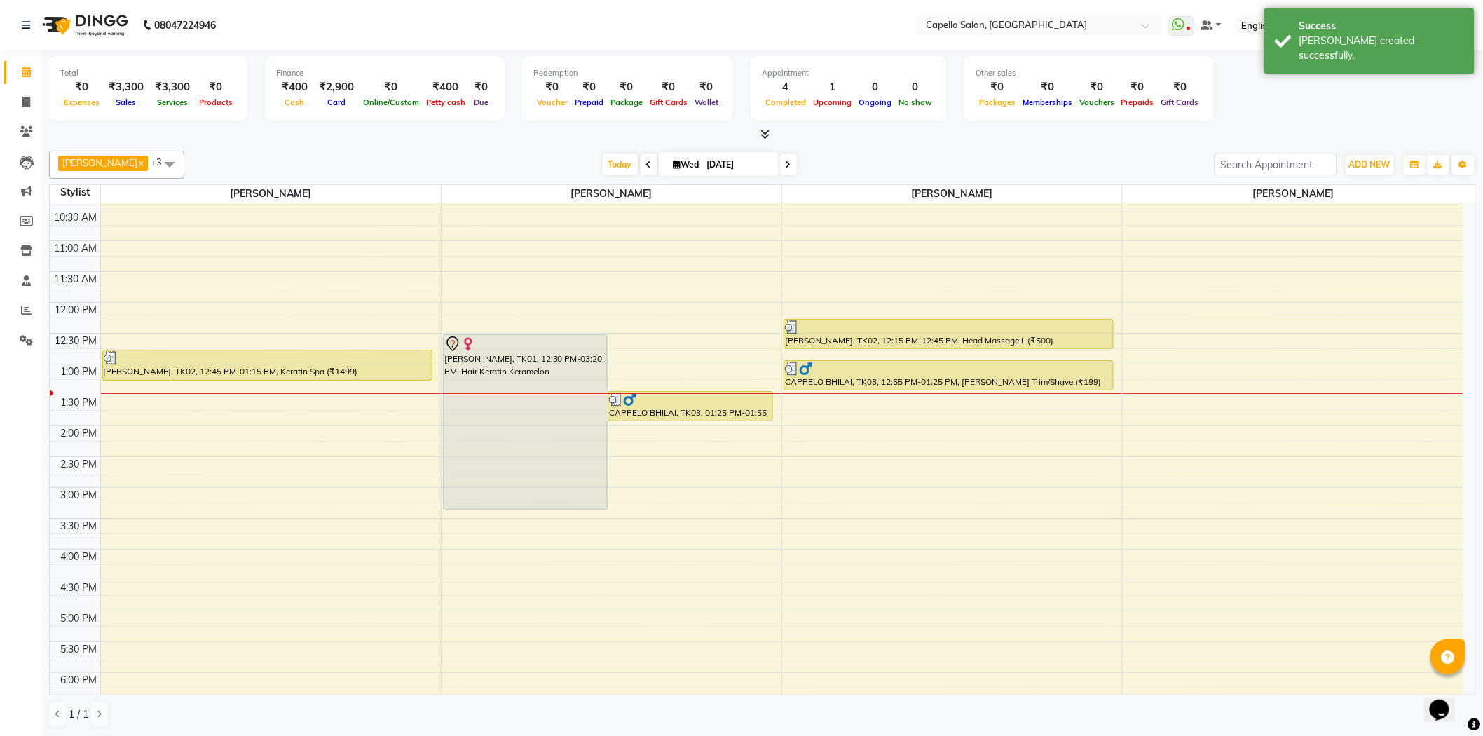
scroll to position [142, 0]
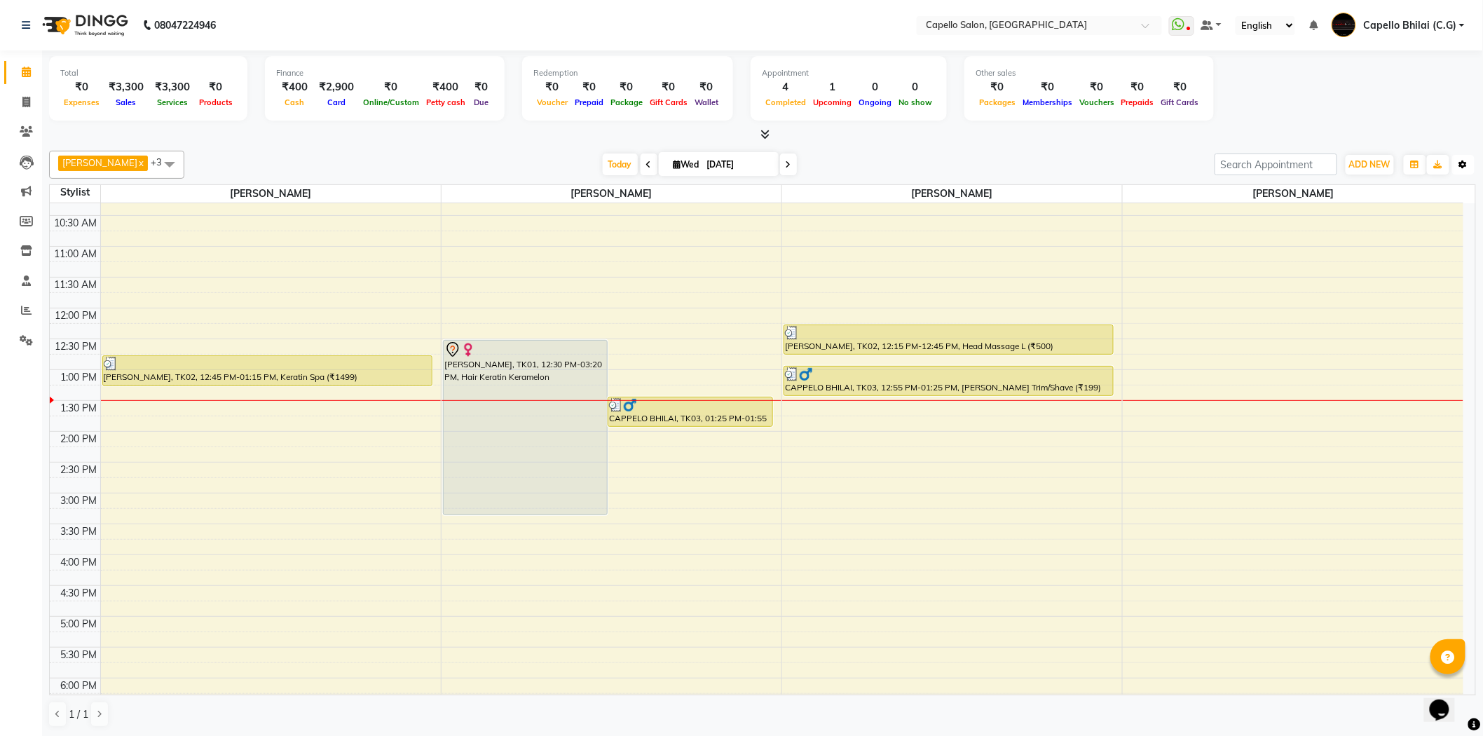
click at [1458, 159] on button "Toggle Dropdown" at bounding box center [1463, 165] width 22 height 20
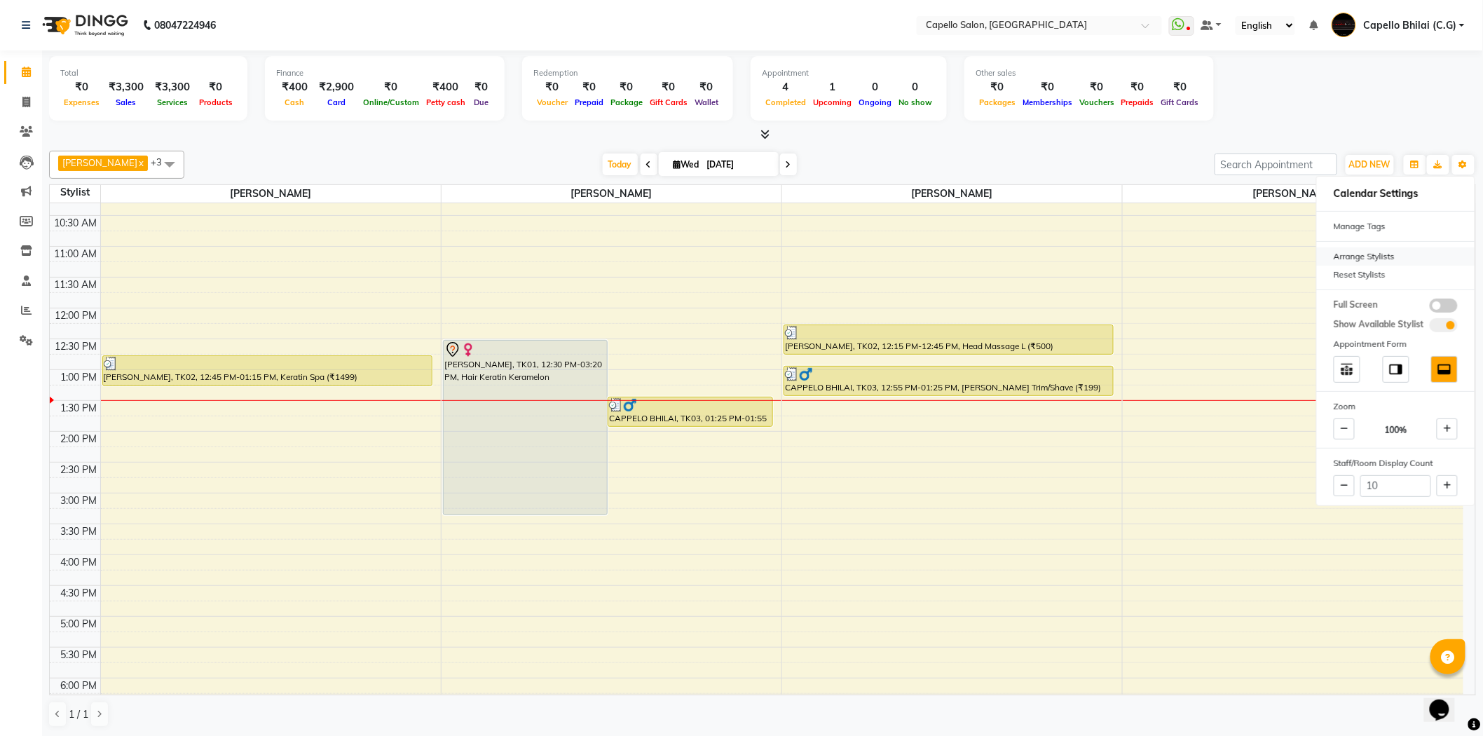
click at [1392, 253] on div "Arrange Stylists" at bounding box center [1396, 256] width 158 height 18
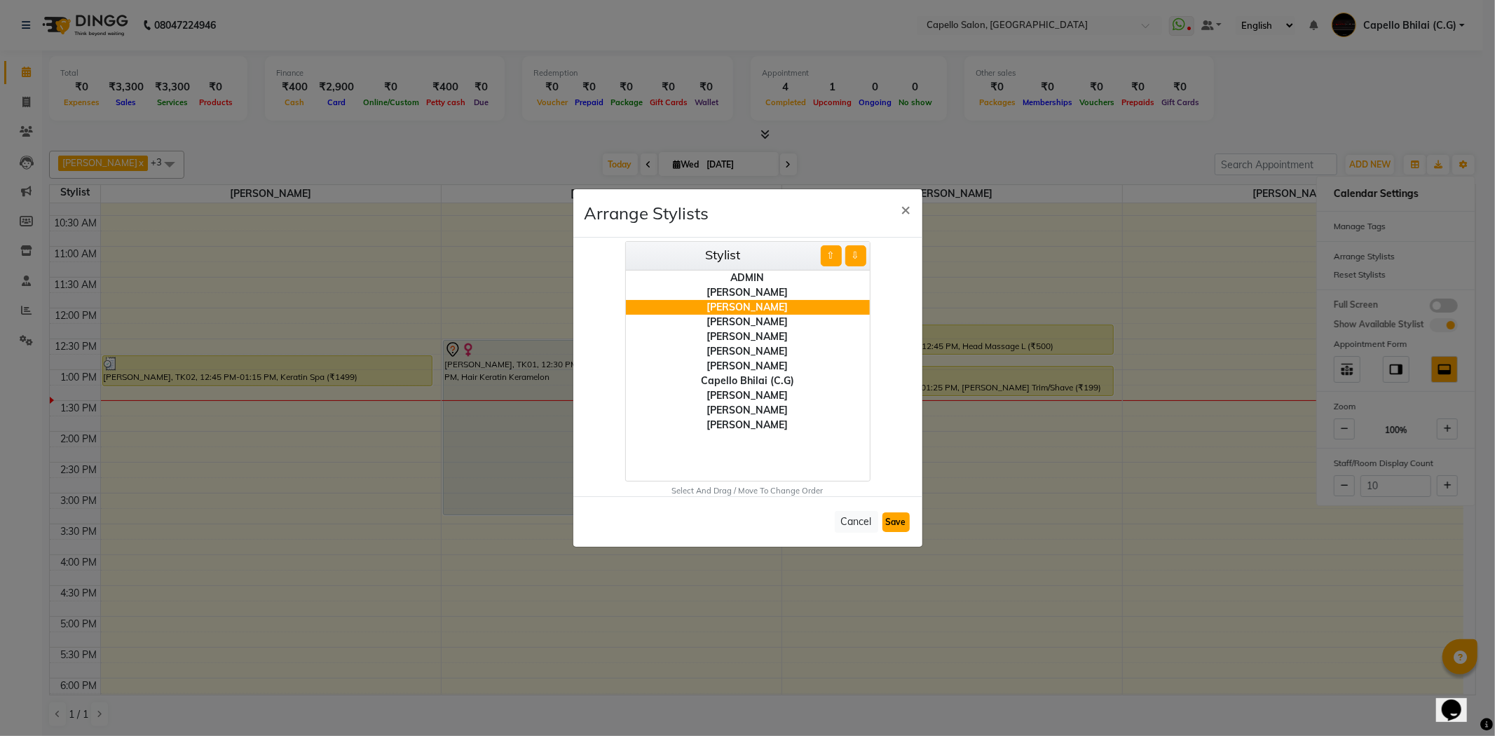
click at [899, 516] on button "Save" at bounding box center [895, 522] width 27 height 20
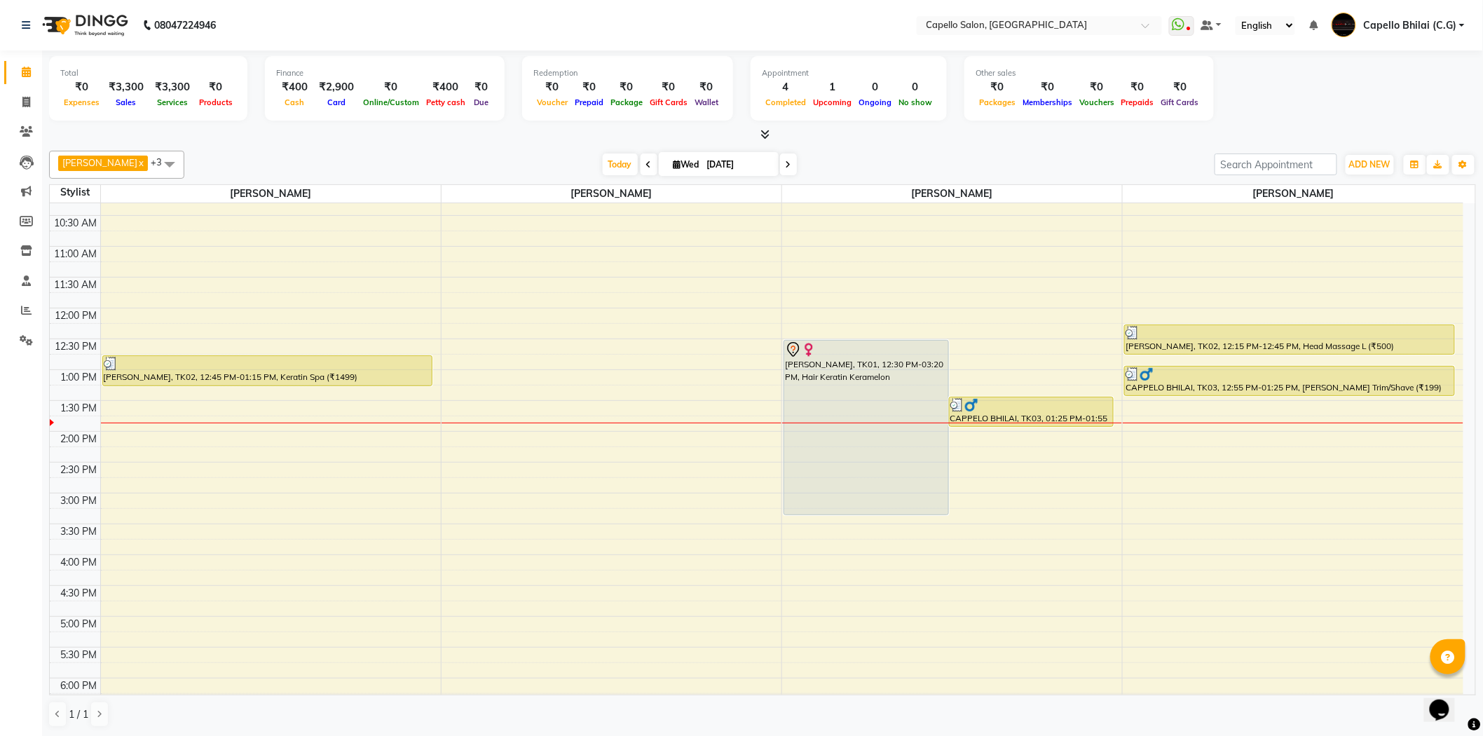
click at [968, 142] on div "Total ₹0 Expenses ₹3,300 Sales ₹3,300 Services ₹0 Products Finance ₹400 Cash ₹2…" at bounding box center [762, 393] width 1441 height 686
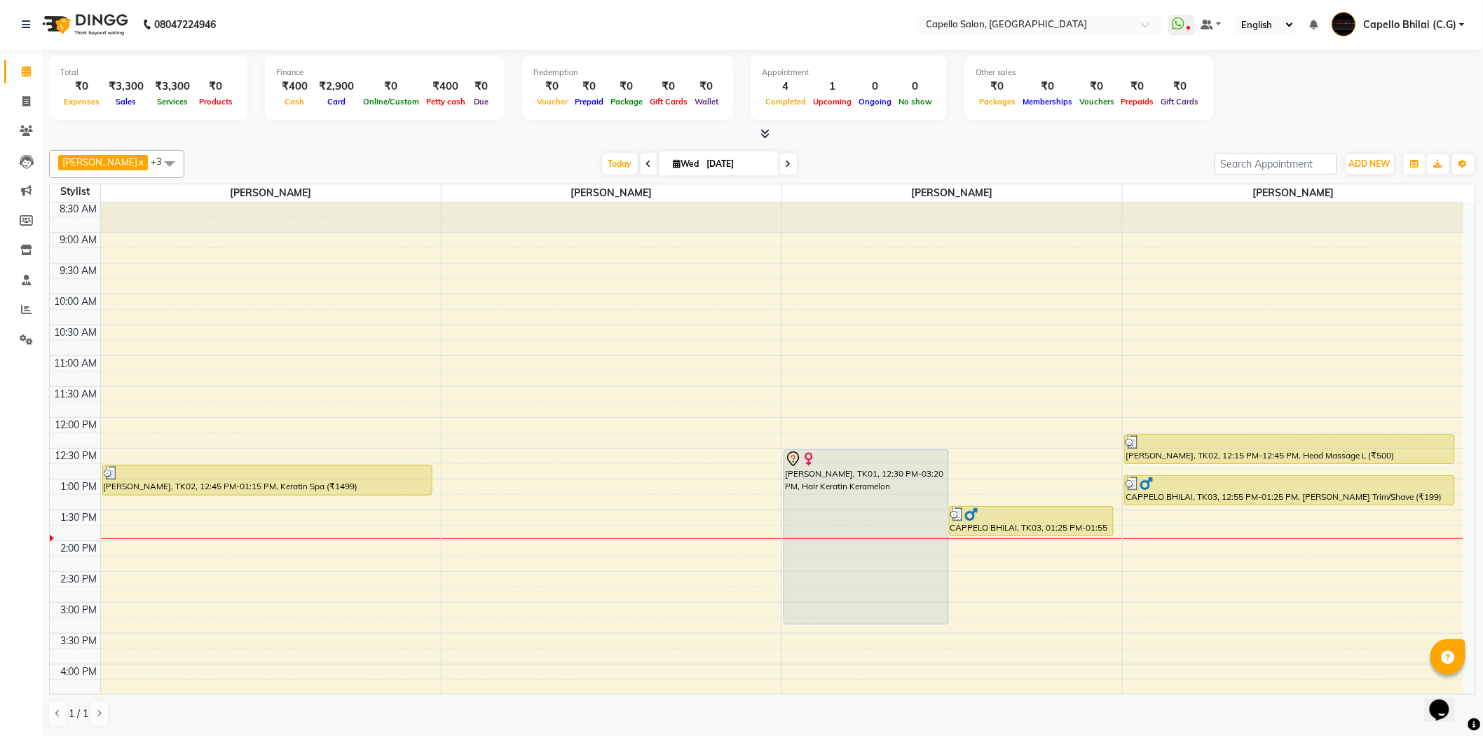
scroll to position [0, 0]
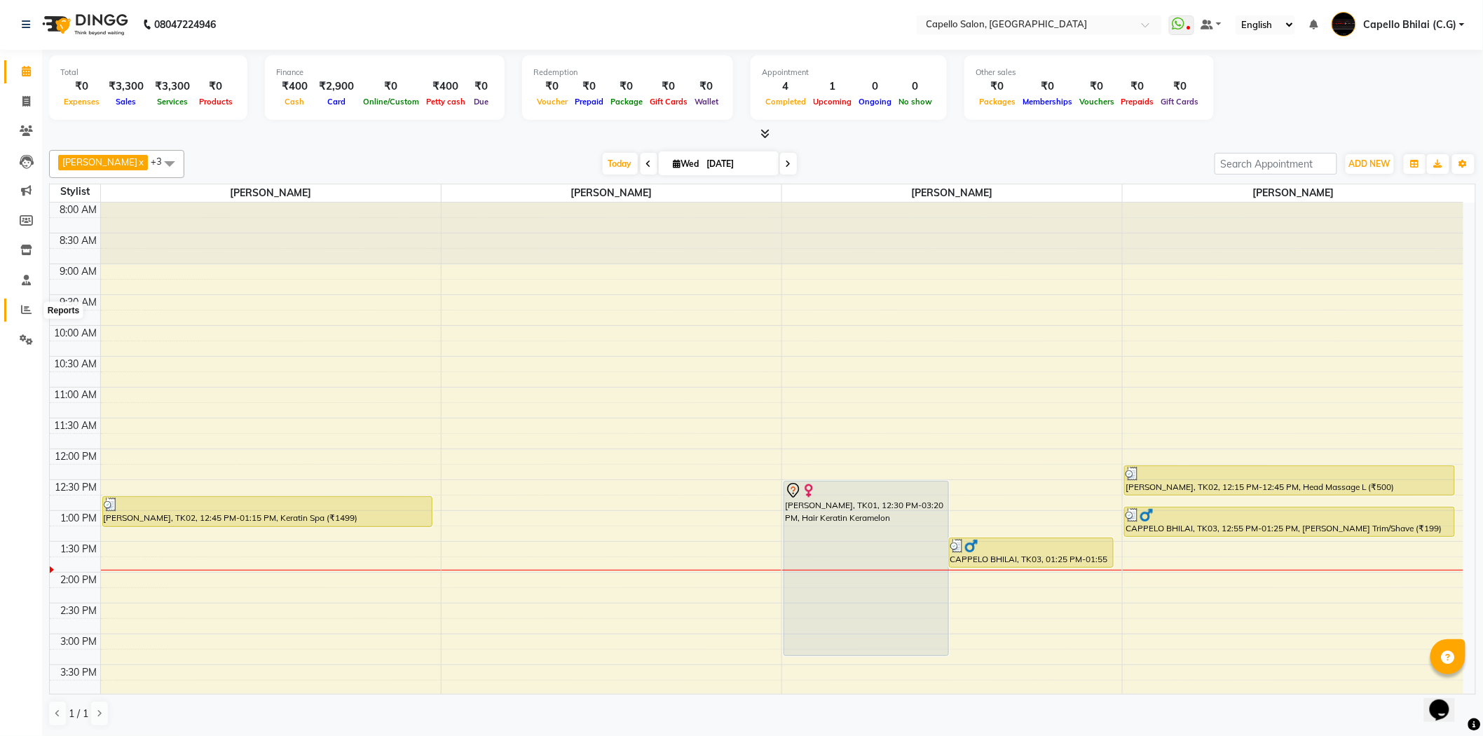
click at [21, 310] on icon at bounding box center [26, 309] width 11 height 11
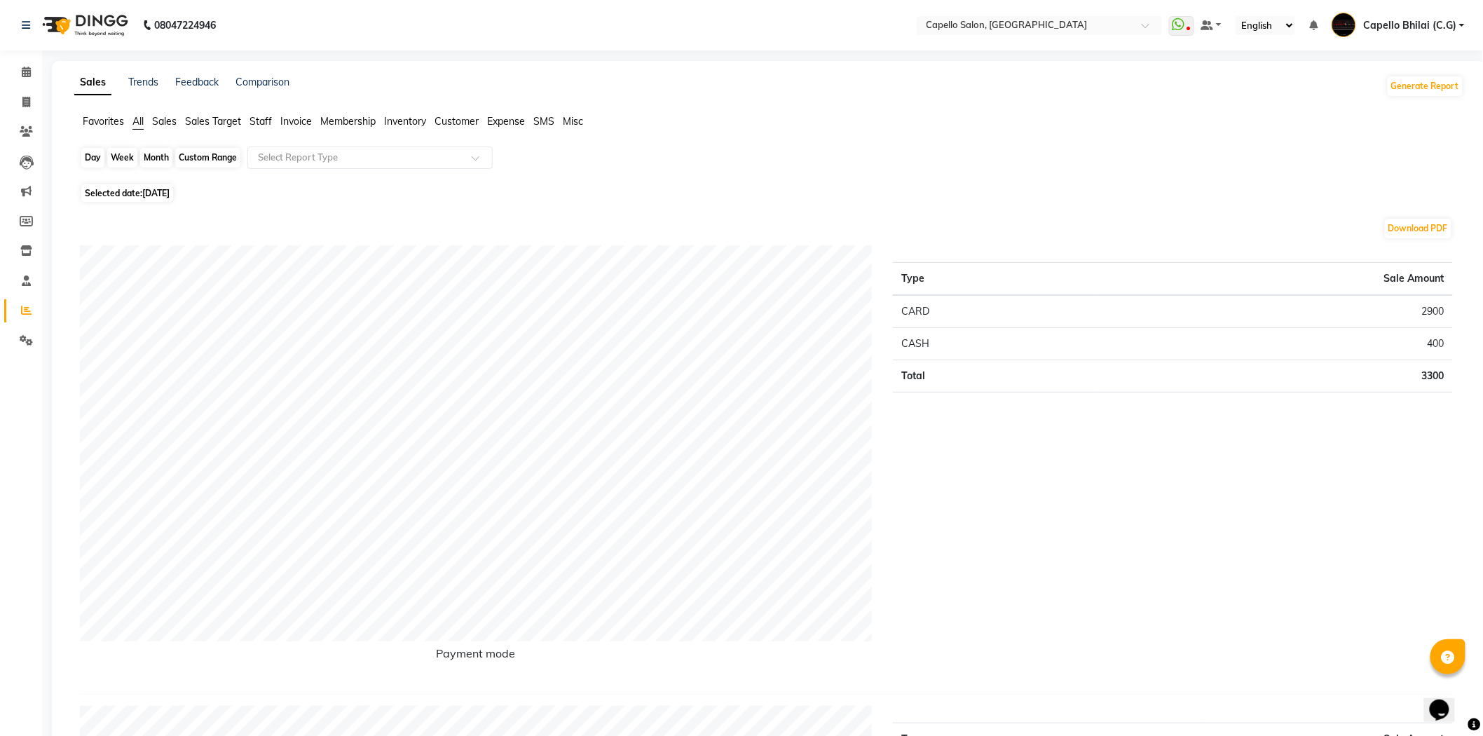
click at [96, 158] on div "Day" at bounding box center [92, 158] width 23 height 20
select select "9"
select select "2025"
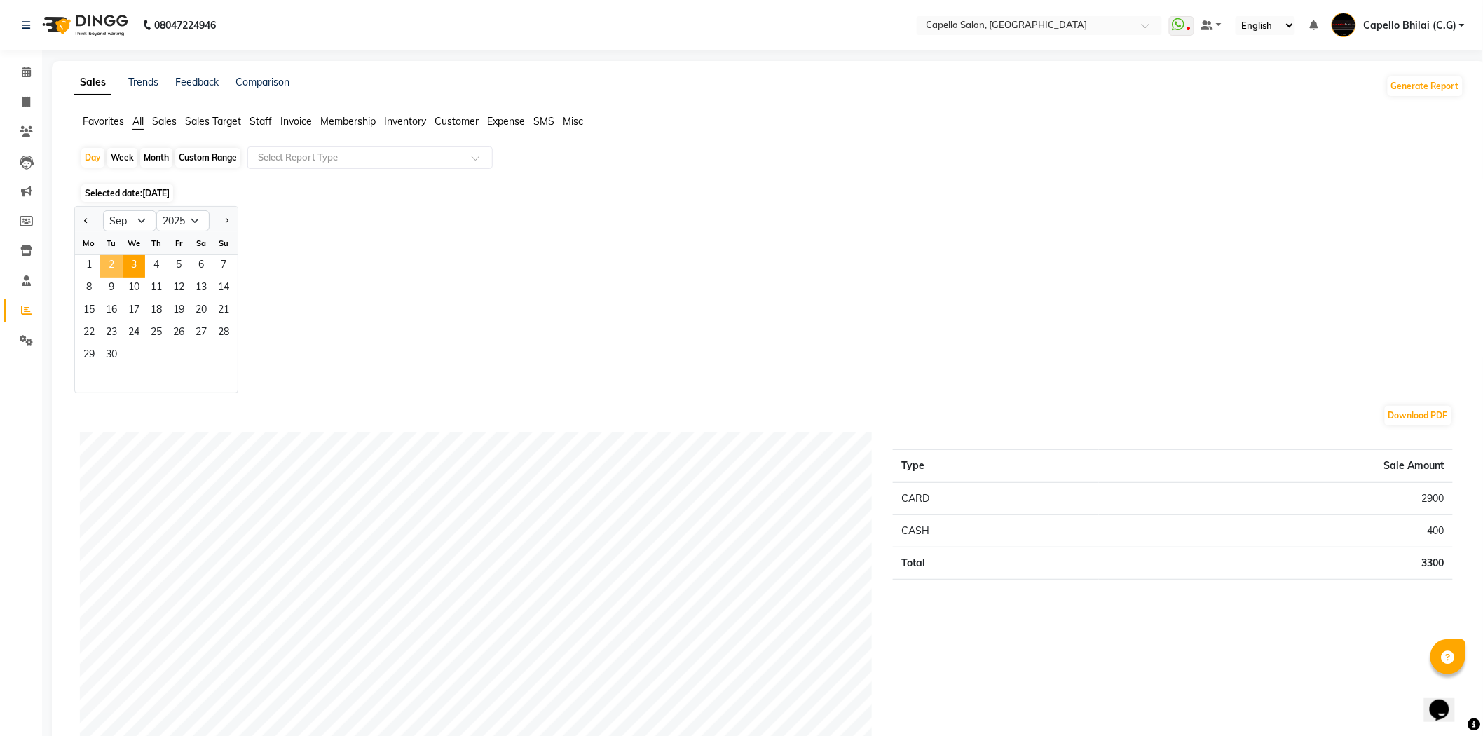
click at [109, 263] on span "2" at bounding box center [111, 266] width 22 height 22
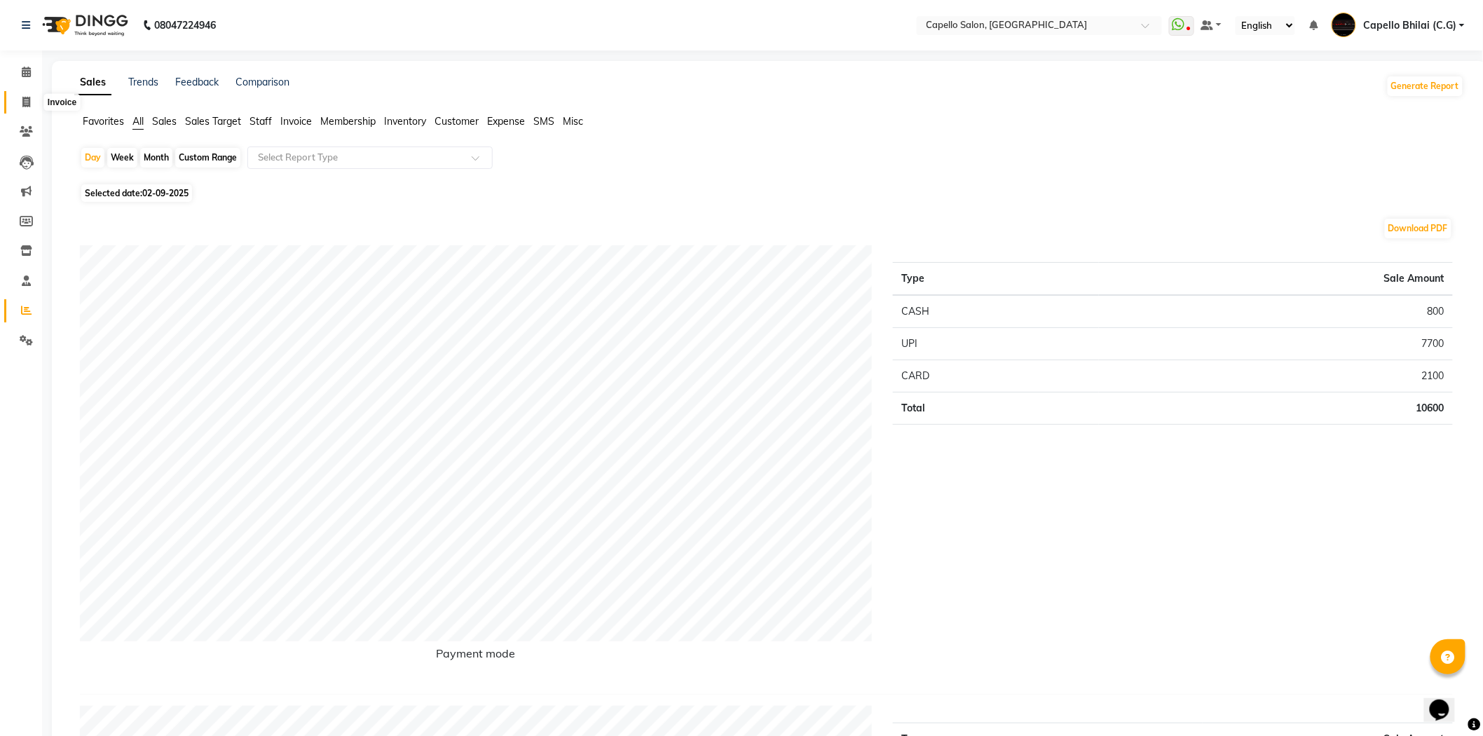
click at [29, 104] on icon at bounding box center [26, 102] width 8 height 11
select select "service"
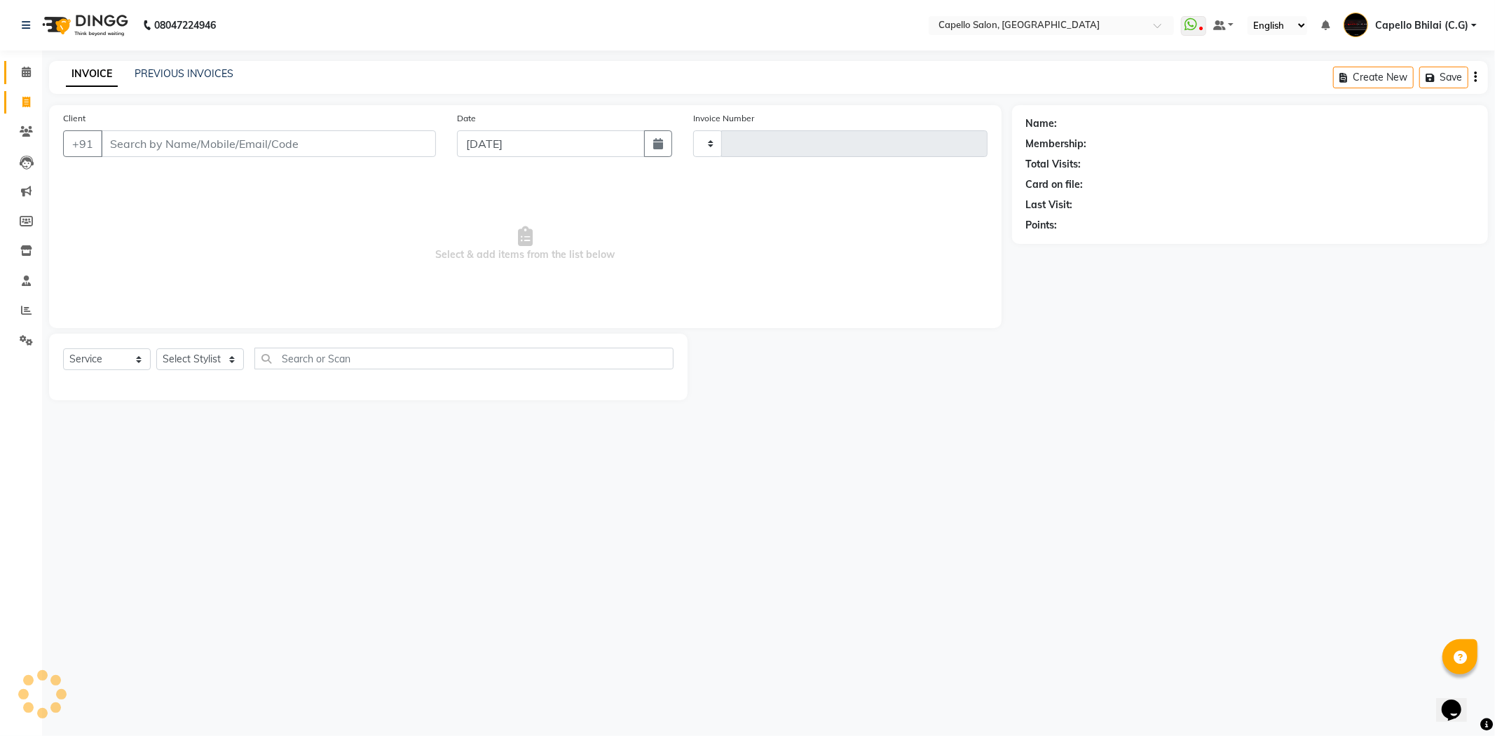
type input "2219"
select select "809"
click at [25, 74] on icon at bounding box center [26, 72] width 9 height 11
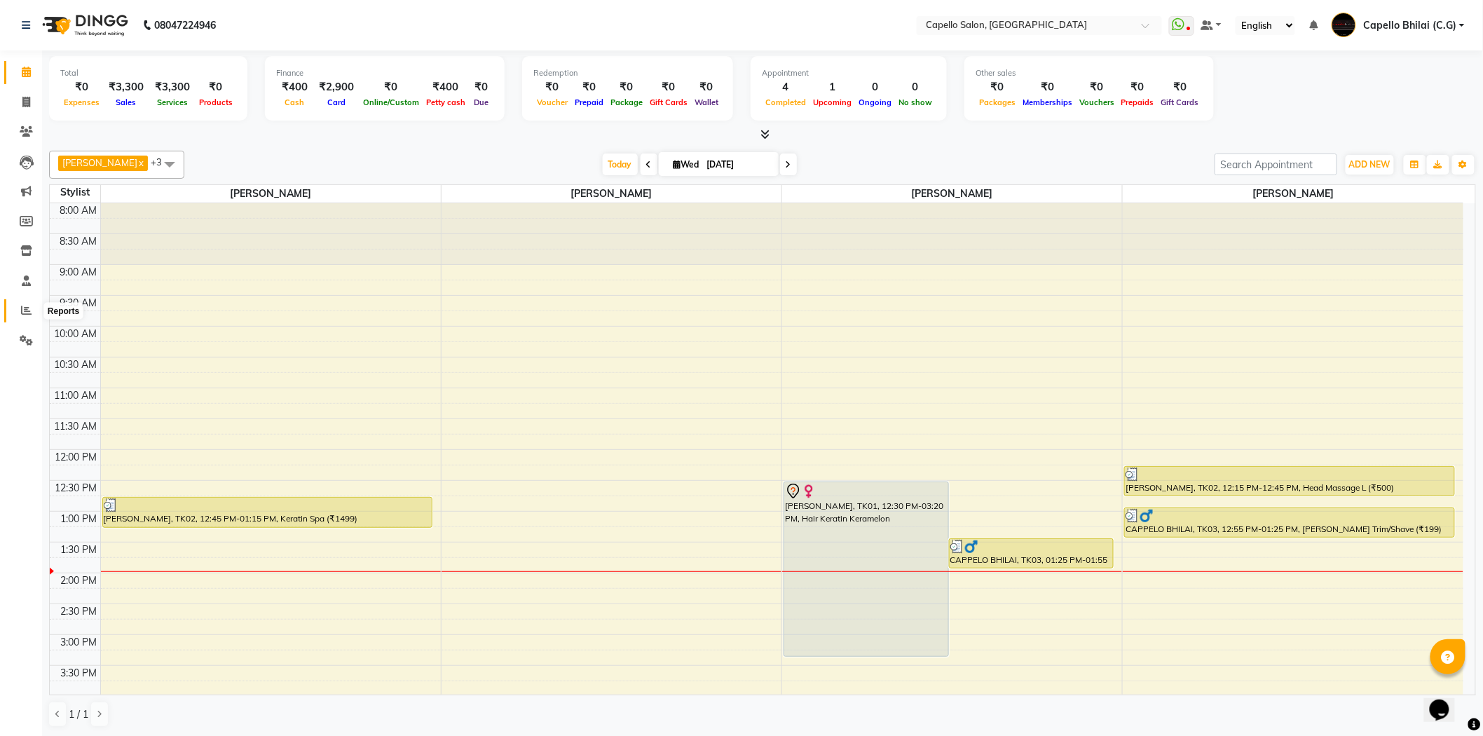
click at [21, 314] on icon at bounding box center [26, 310] width 11 height 11
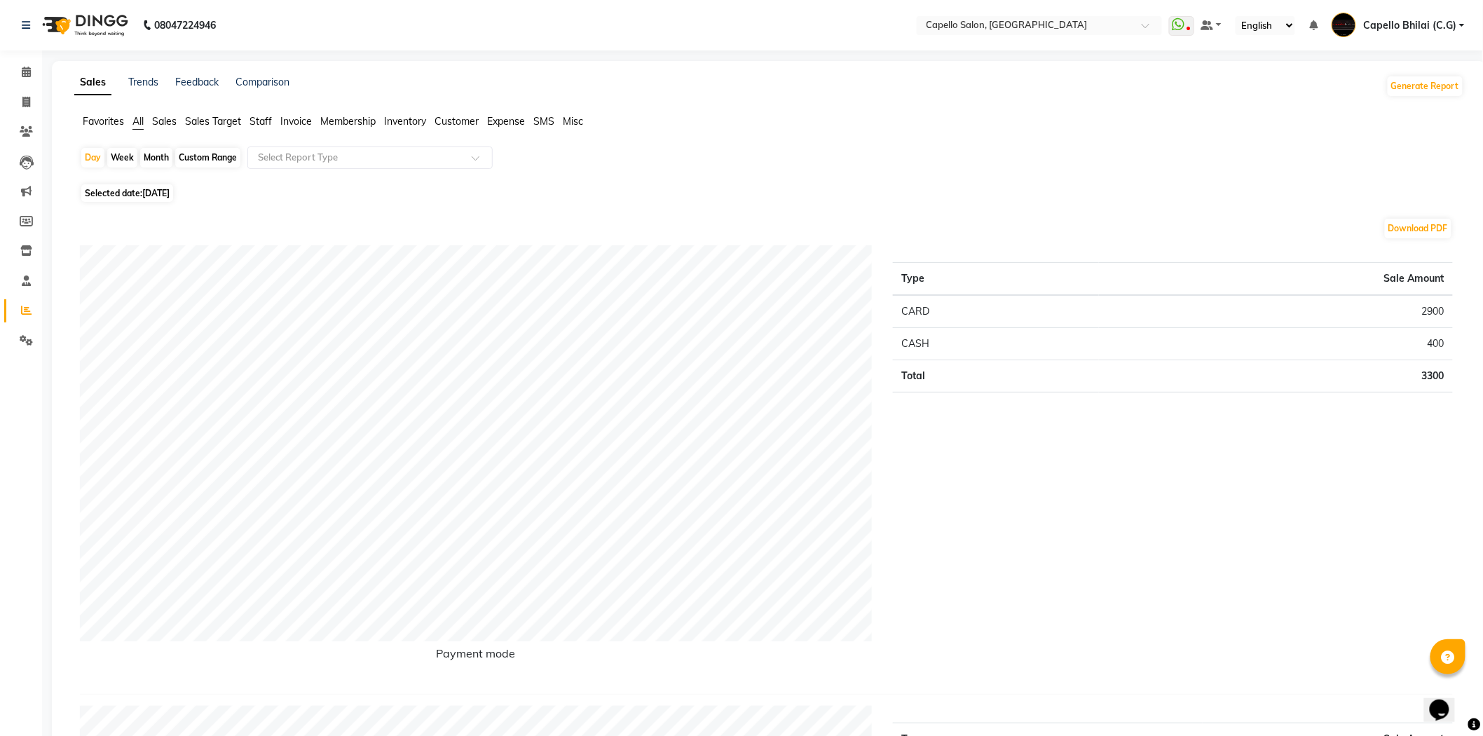
click at [150, 157] on div "Month" at bounding box center [156, 158] width 32 height 20
select select "9"
select select "2025"
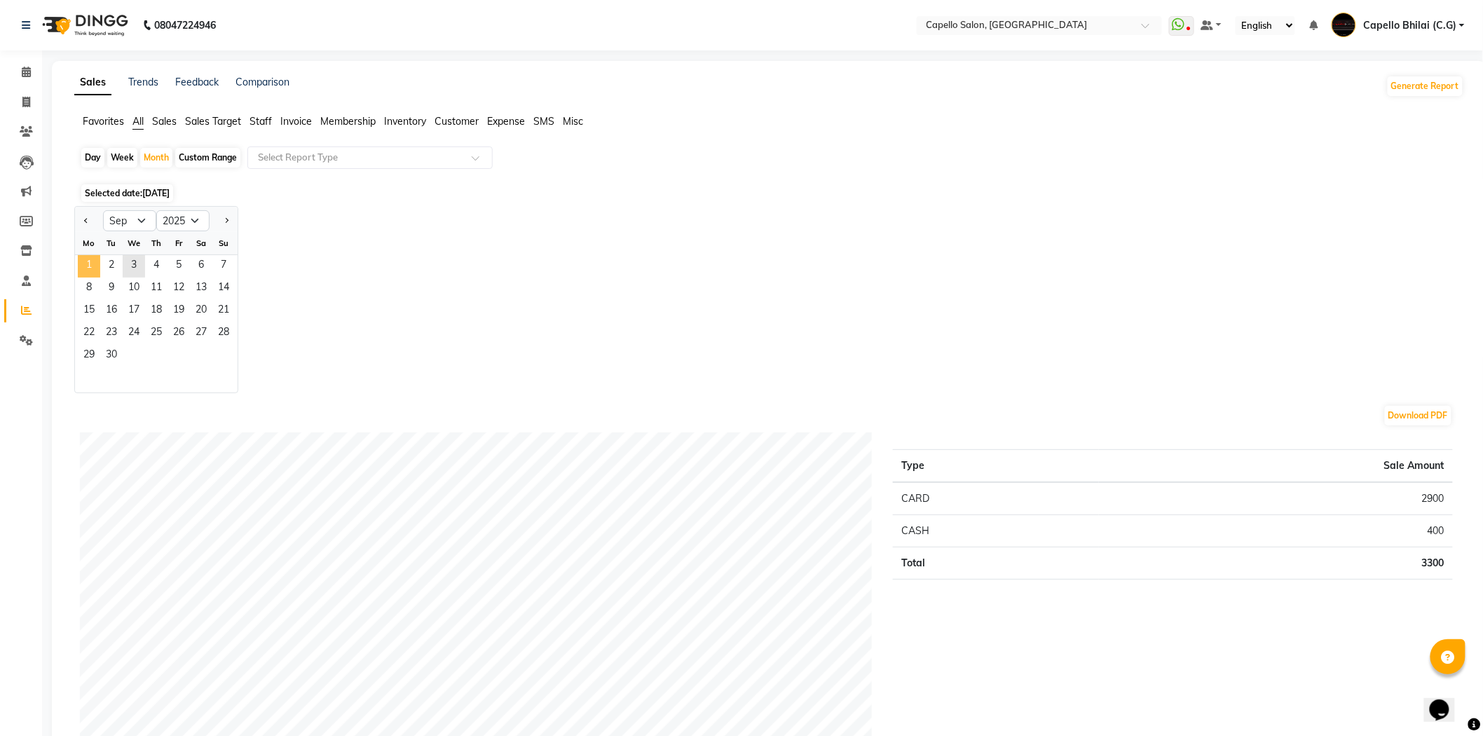
click at [94, 264] on span "1" at bounding box center [89, 266] width 22 height 22
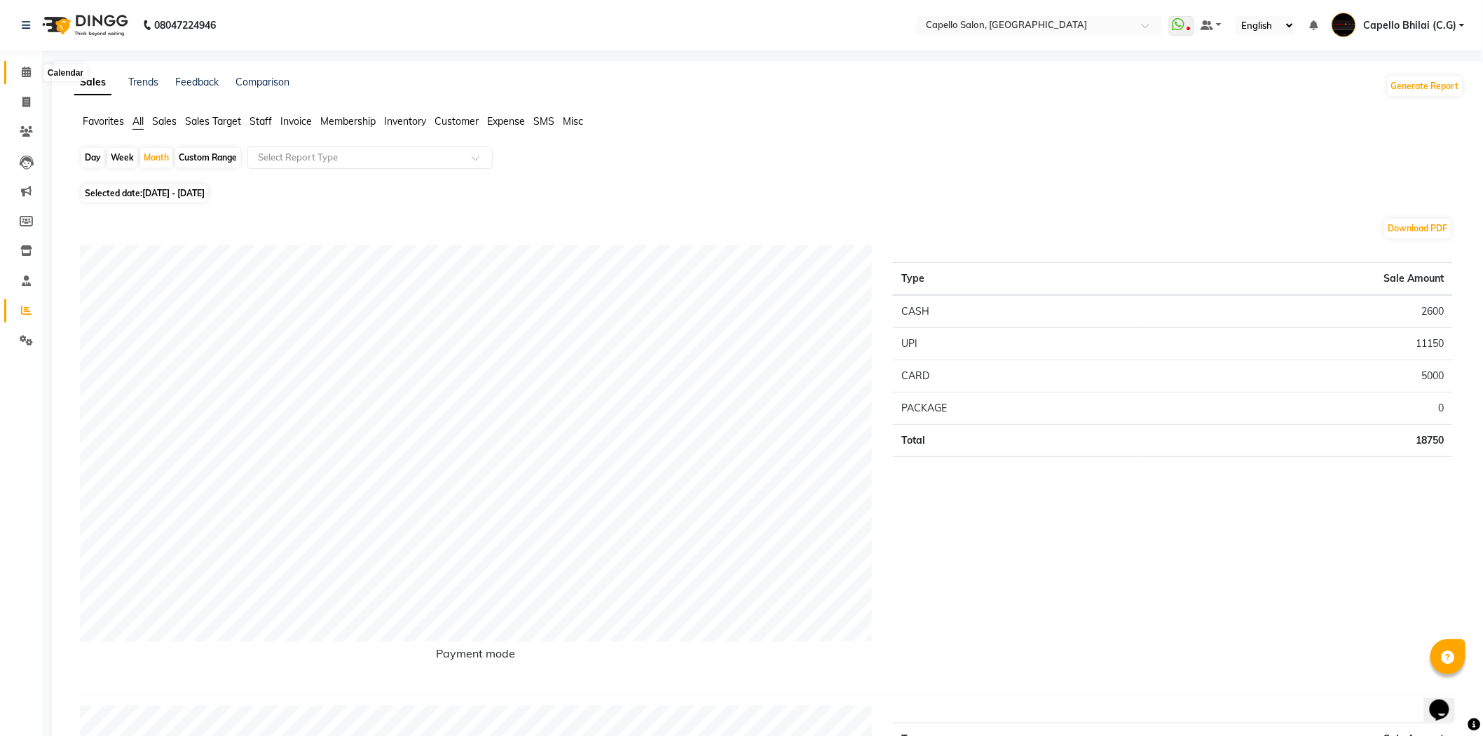
click at [21, 67] on span at bounding box center [26, 72] width 25 height 16
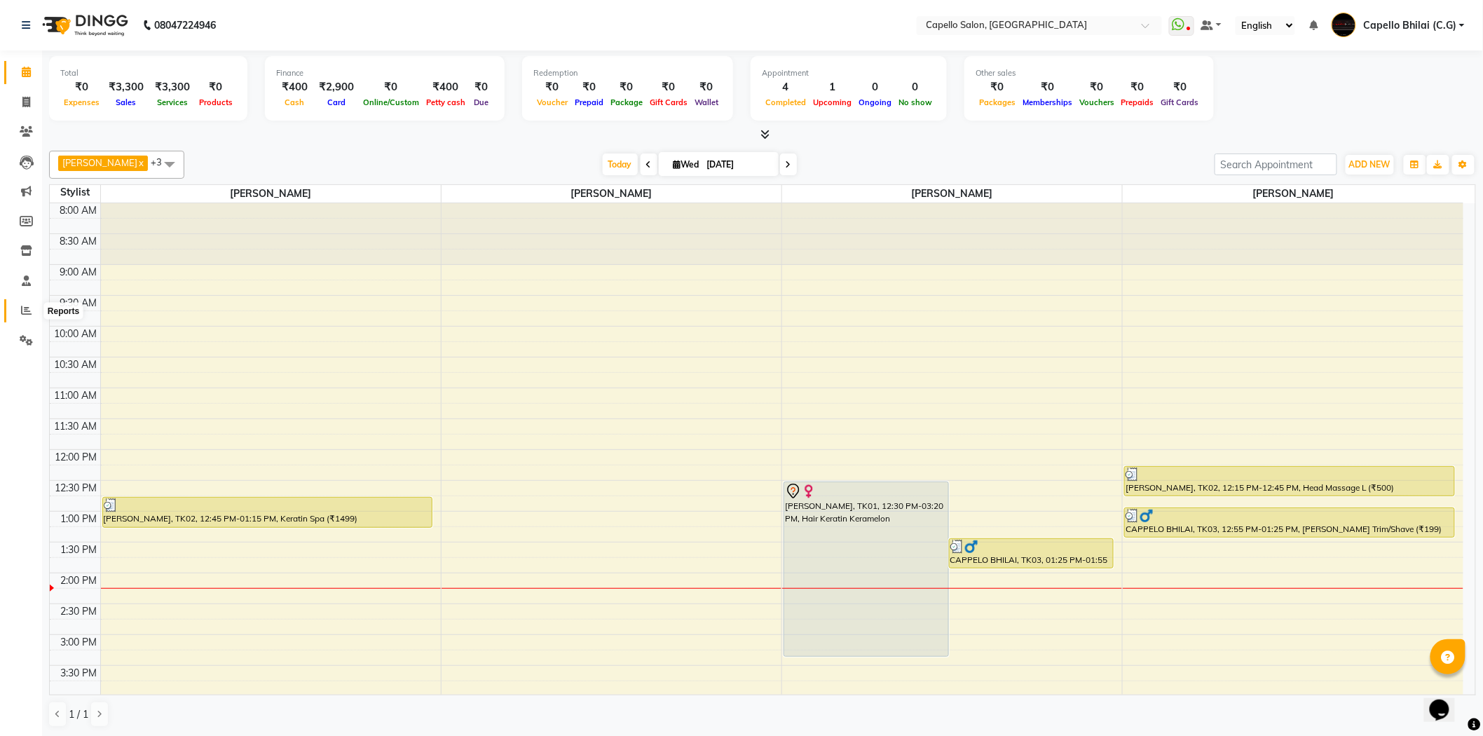
click at [23, 308] on icon at bounding box center [26, 310] width 11 height 11
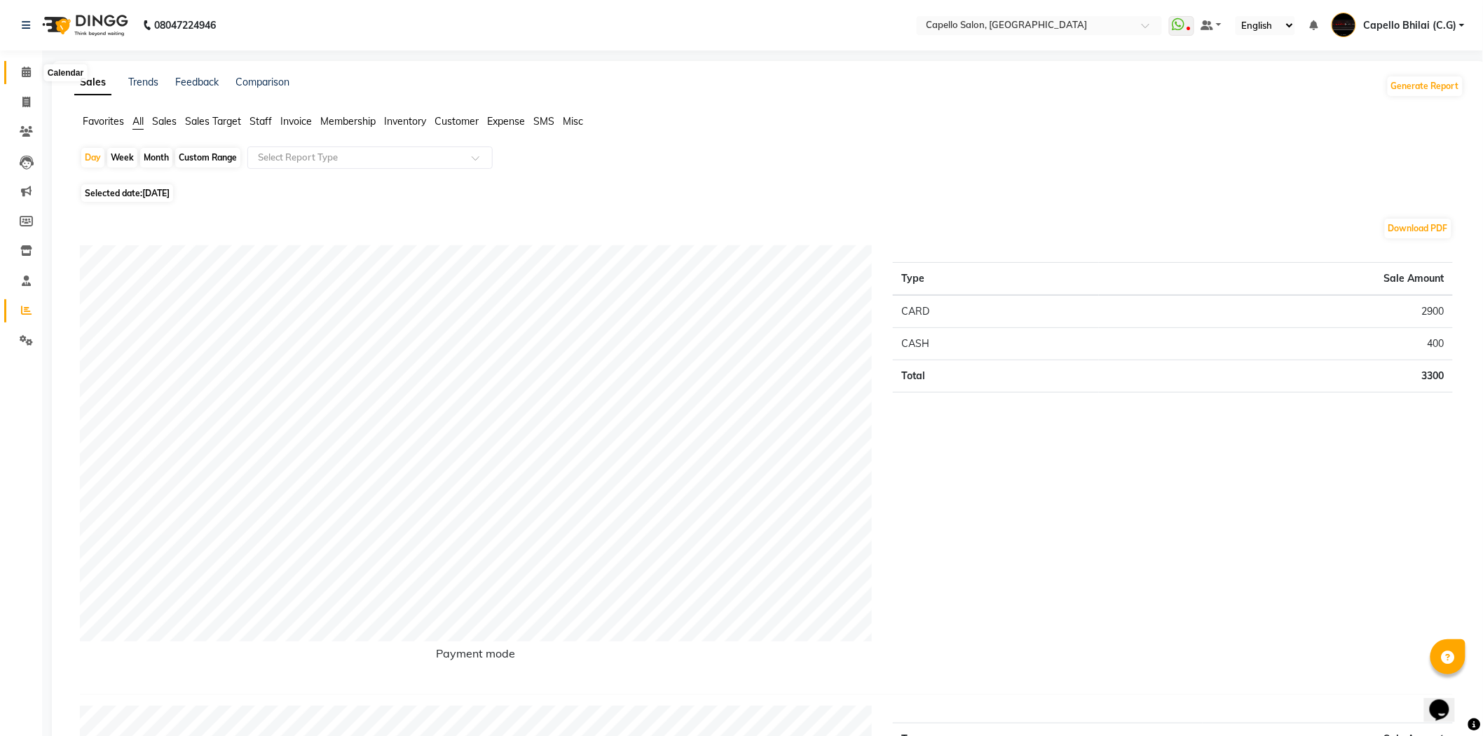
click at [25, 69] on icon at bounding box center [26, 72] width 9 height 11
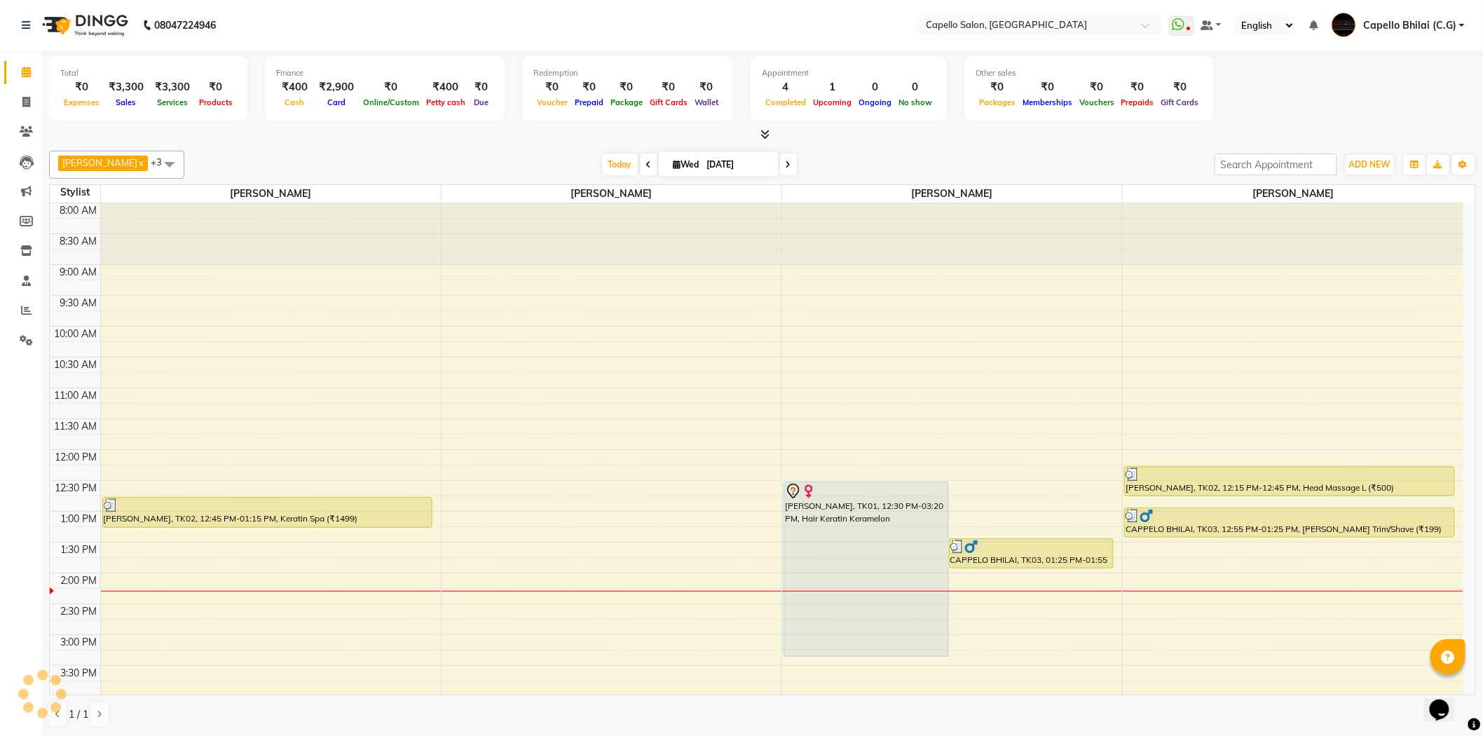
scroll to position [348, 0]
